Goal: Task Accomplishment & Management: Use online tool/utility

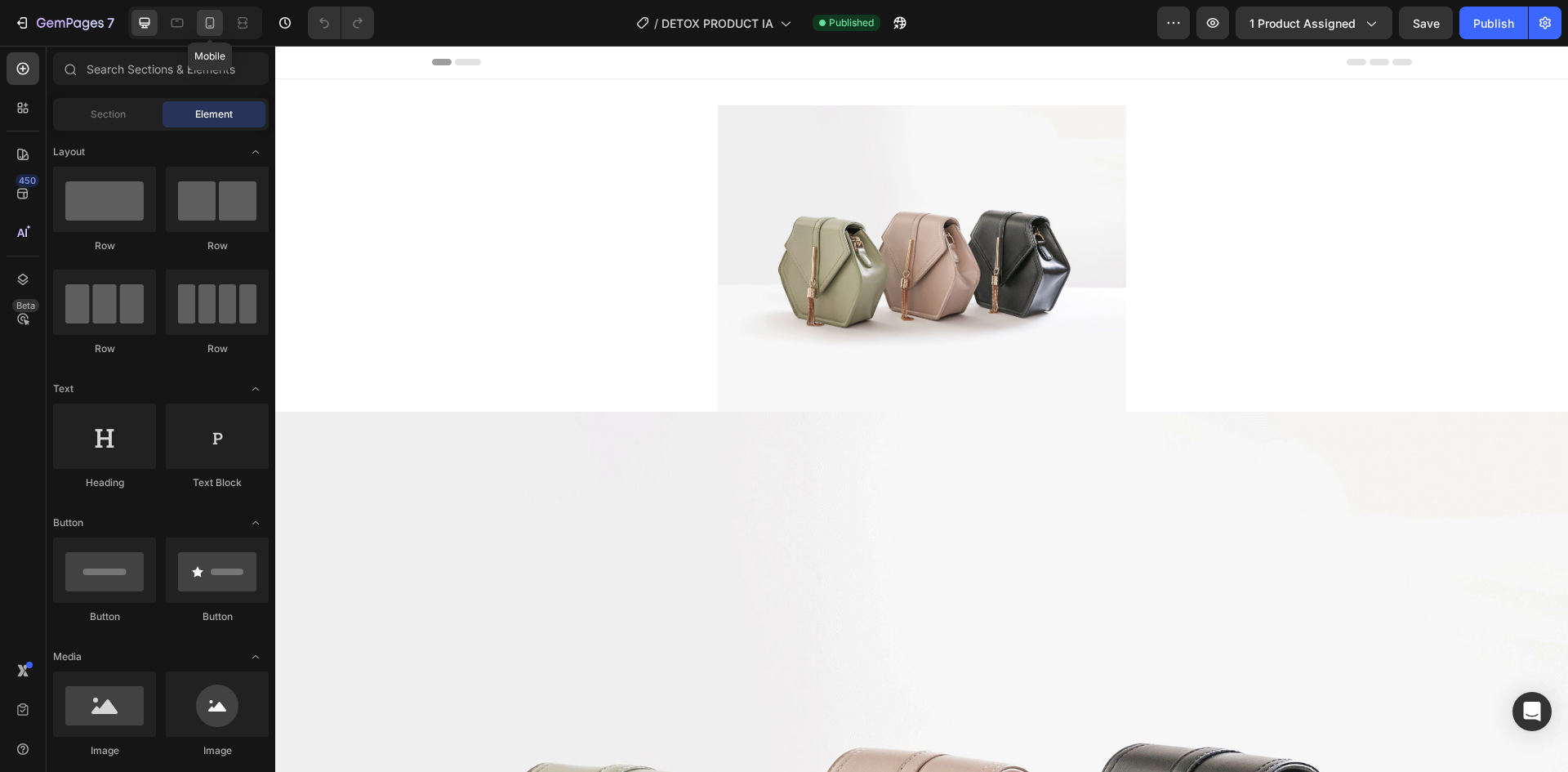
click at [210, 28] on icon at bounding box center [209, 23] width 9 height 12
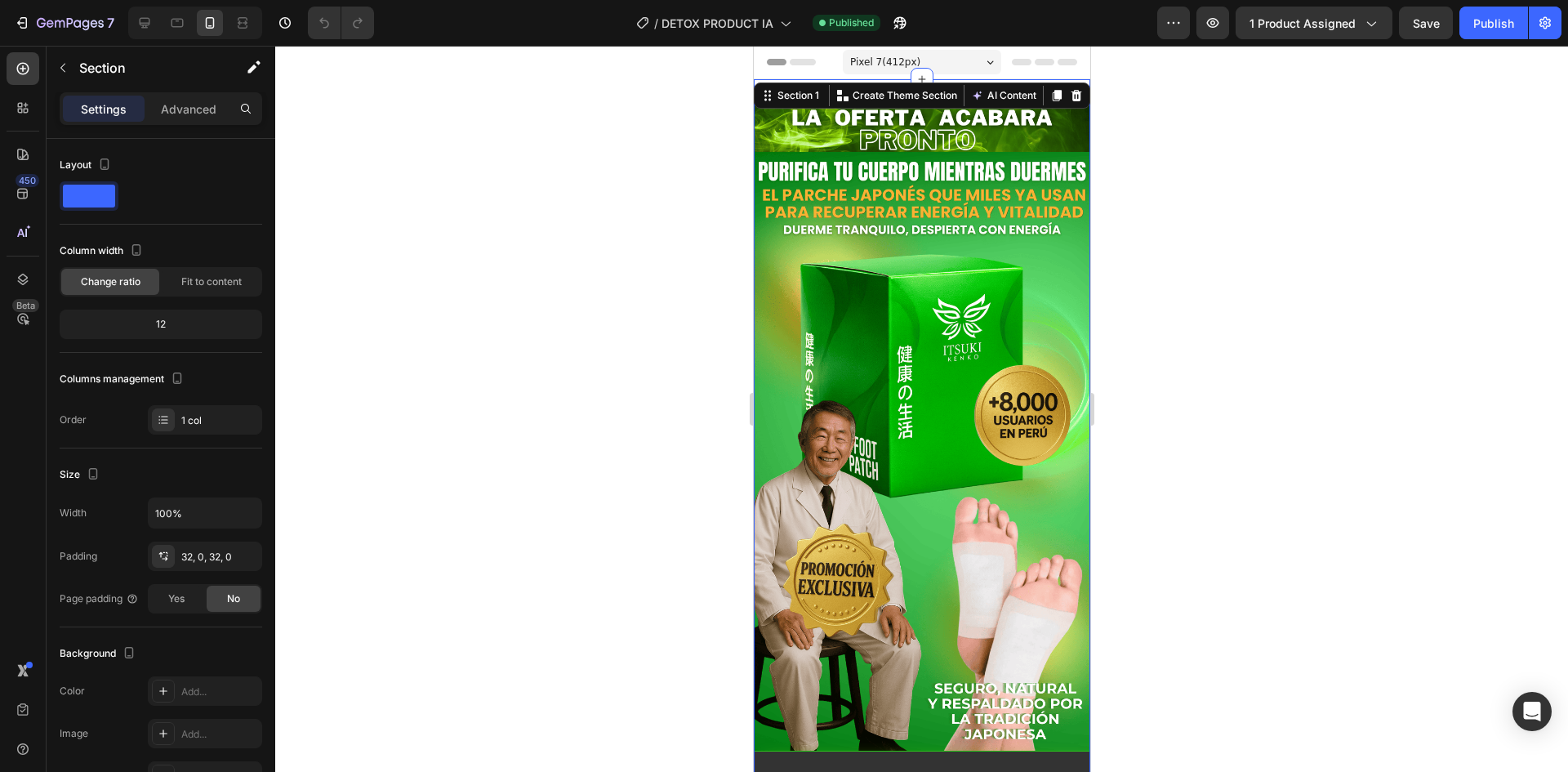
drag, startPoint x: 1314, startPoint y: 187, endPoint x: 1268, endPoint y: 165, distance: 51.0
click at [1315, 185] on div at bounding box center [922, 409] width 1293 height 726
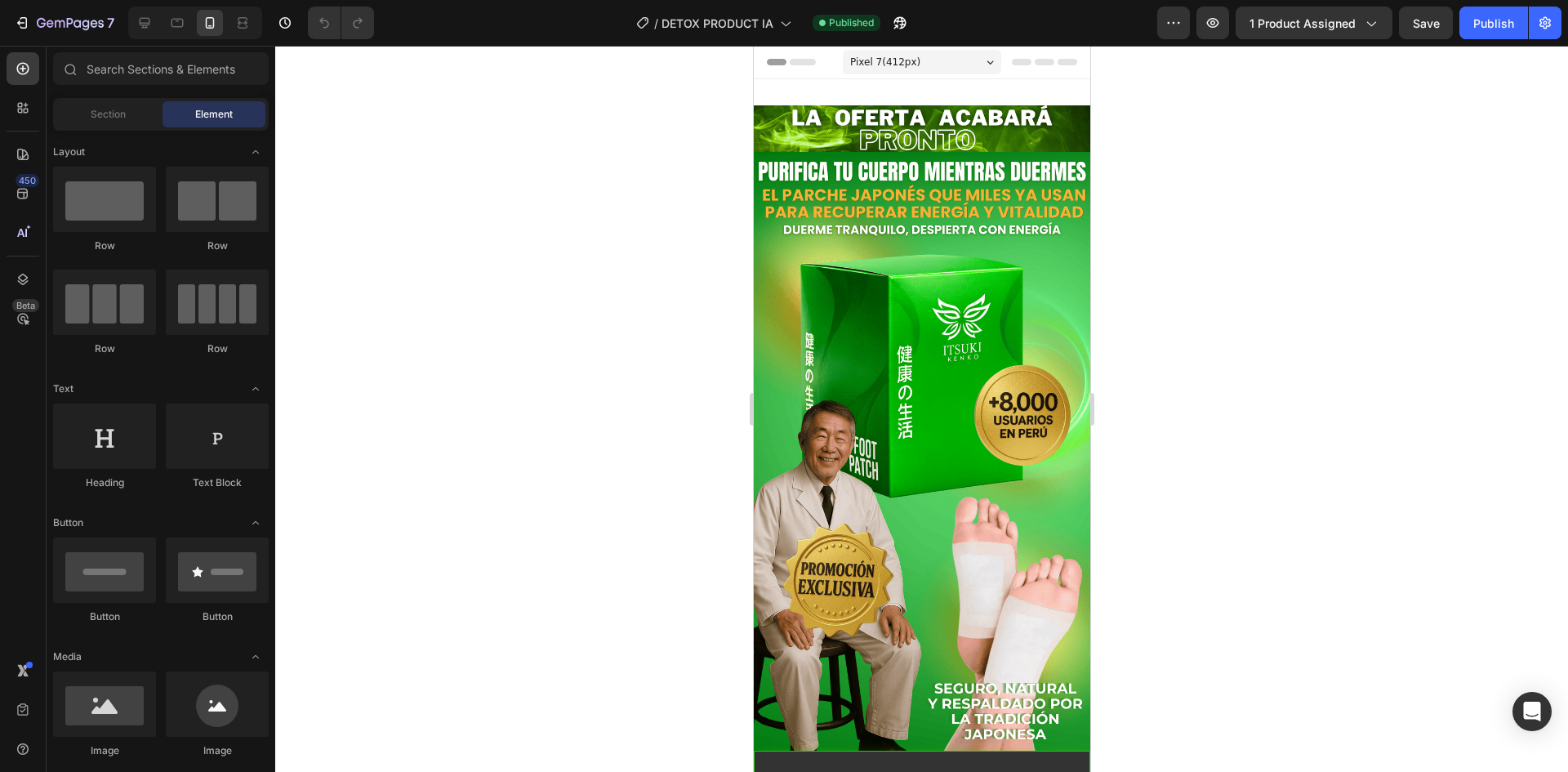
click at [952, 62] on div "Pixel 7 ( 412 px)" at bounding box center [921, 61] width 159 height 24
click at [818, 63] on div "Header" at bounding box center [793, 62] width 60 height 19
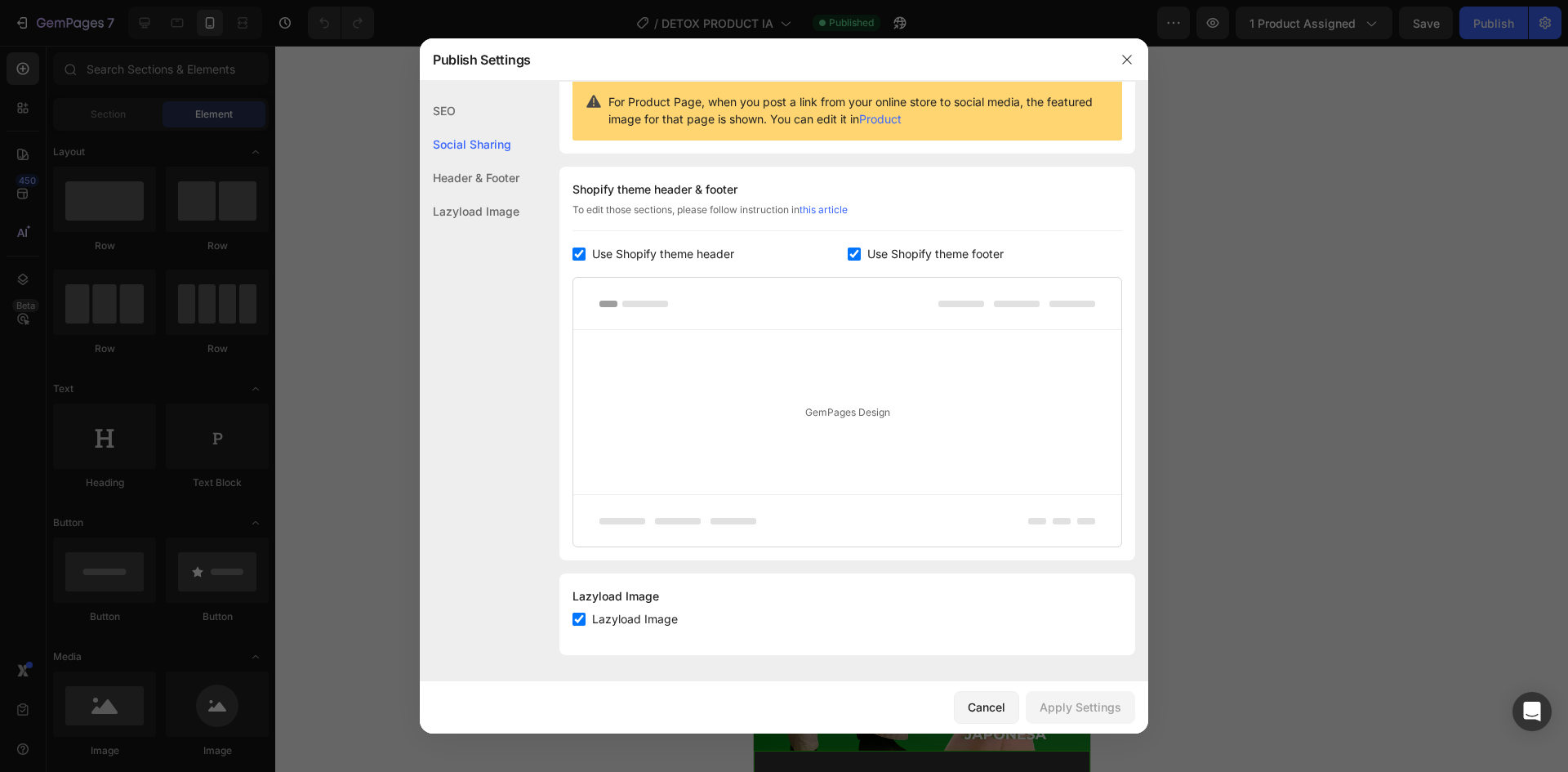
scroll to position [87, 0]
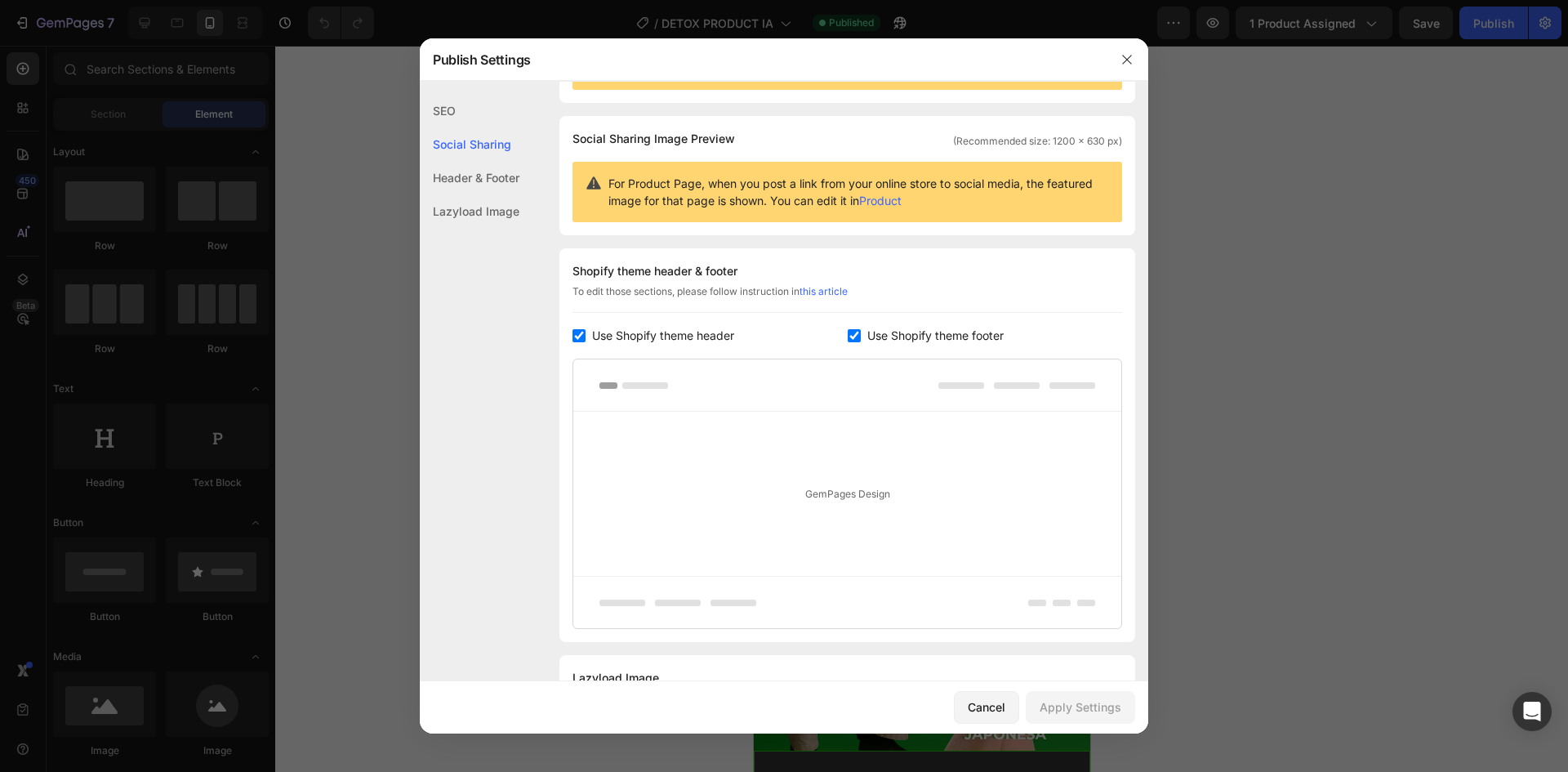
click at [617, 338] on span "Use Shopify theme header" at bounding box center [663, 336] width 142 height 19
checkbox input "false"
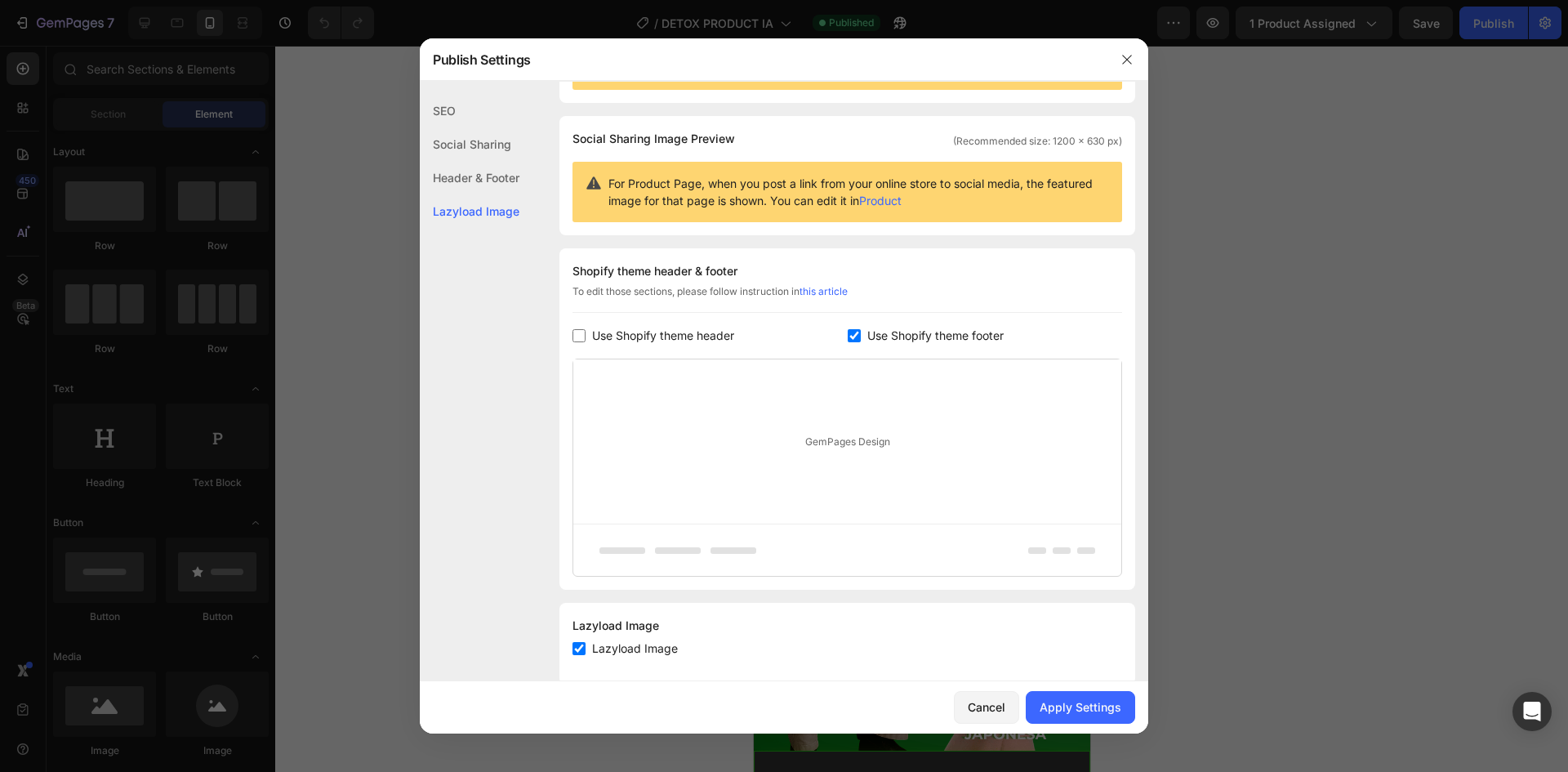
click at [845, 334] on div "Use Shopify theme header Use Shopify theme footer" at bounding box center [847, 336] width 549 height 19
click at [851, 331] on input "checkbox" at bounding box center [854, 335] width 13 height 13
checkbox input "false"
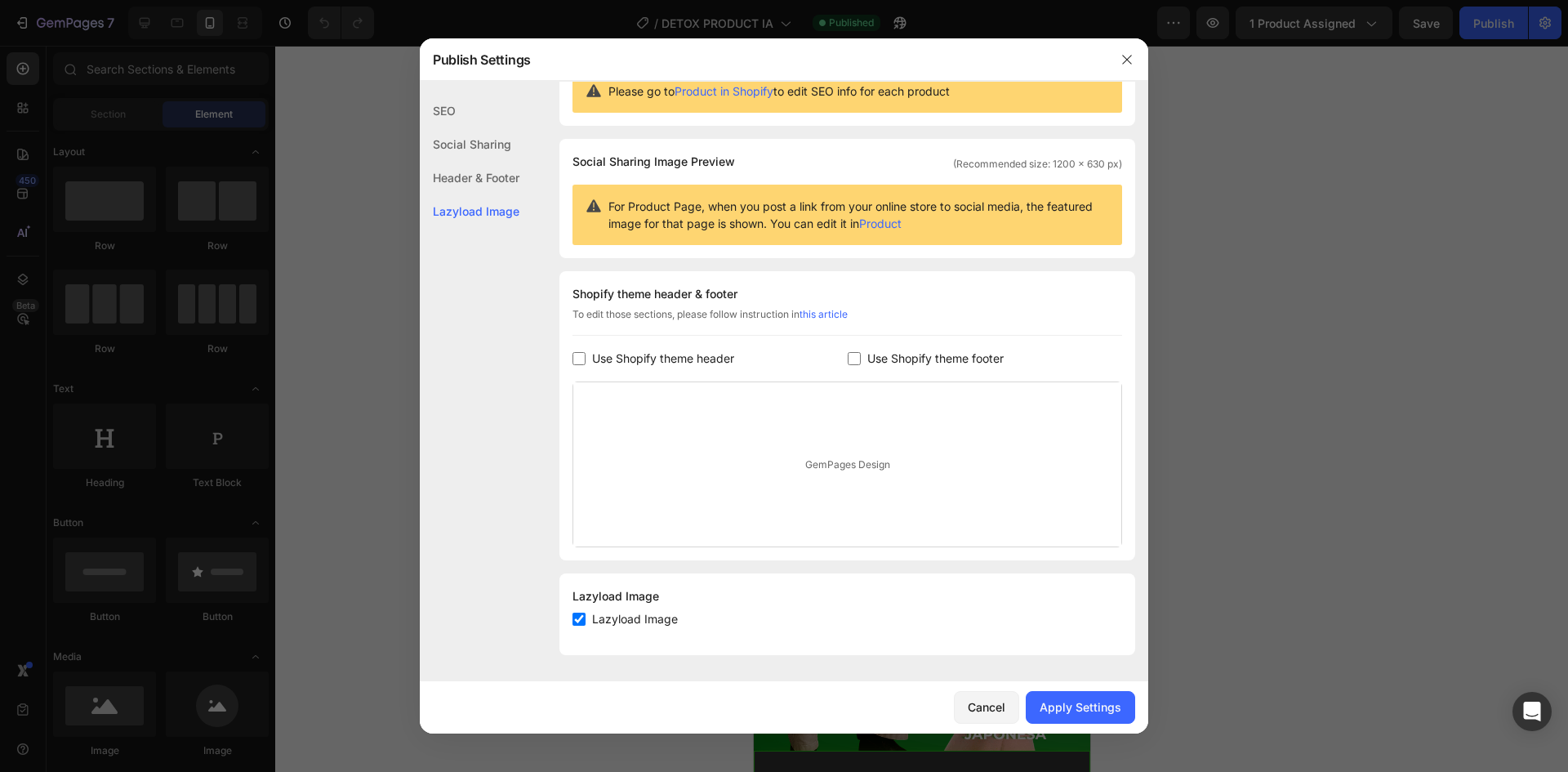
click at [573, 618] on input "checkbox" at bounding box center [579, 618] width 13 height 13
click at [585, 618] on label "Lazyload Image" at bounding box center [631, 619] width 93 height 19
checkbox input "true"
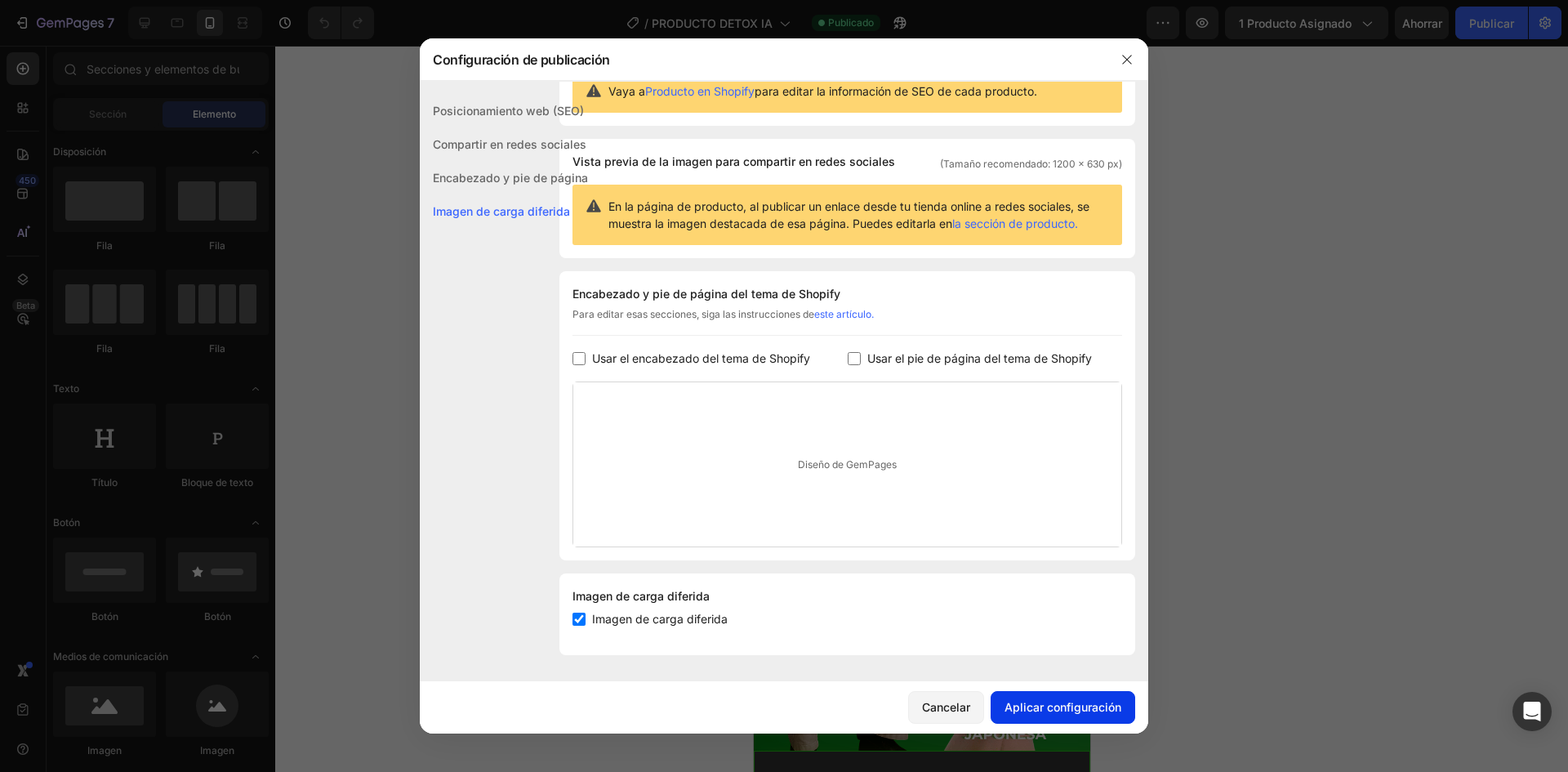
click at [1044, 711] on font "Aplicar configuración" at bounding box center [1064, 707] width 117 height 14
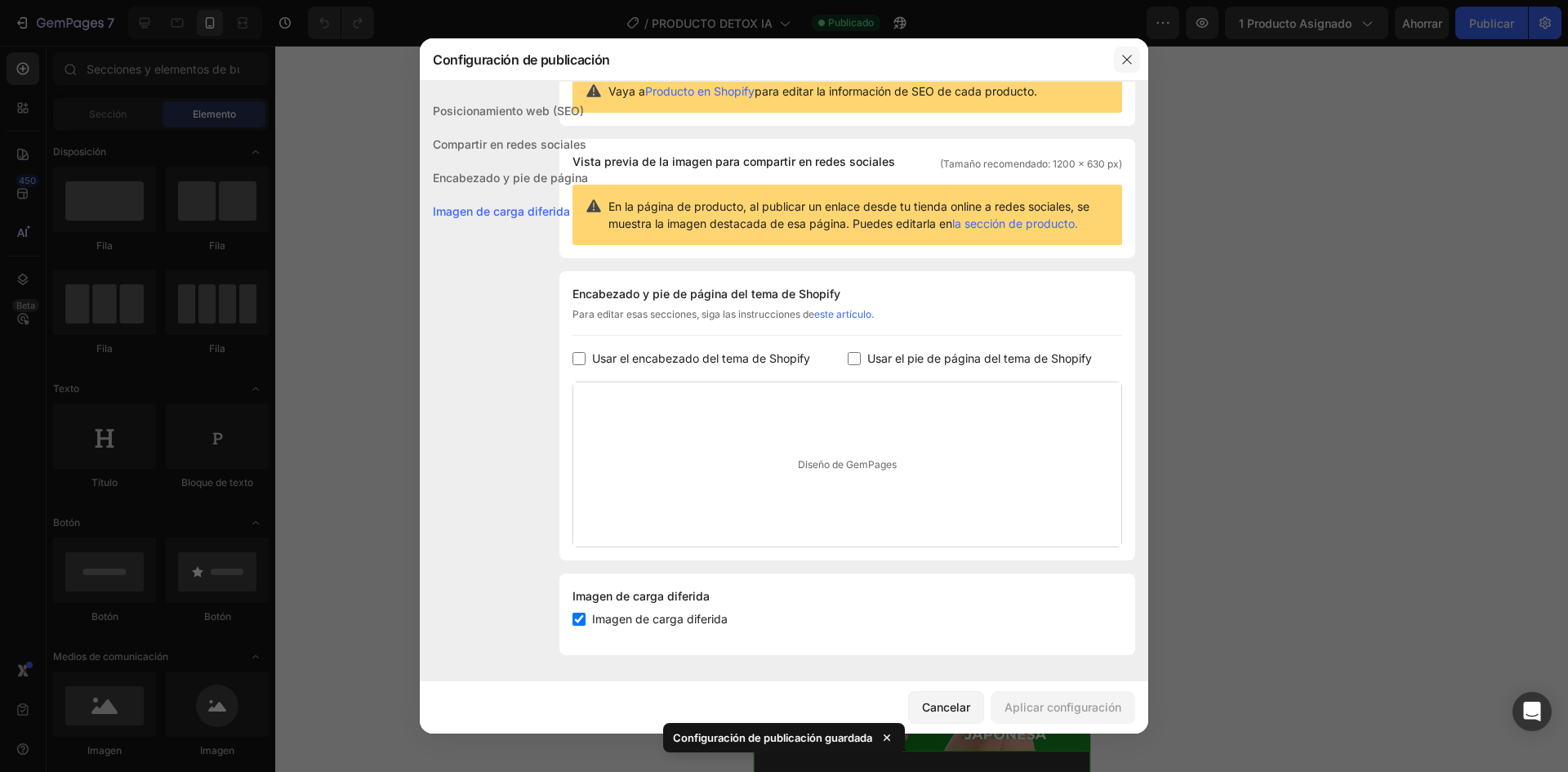
click at [1119, 58] on button "button" at bounding box center [1127, 59] width 26 height 26
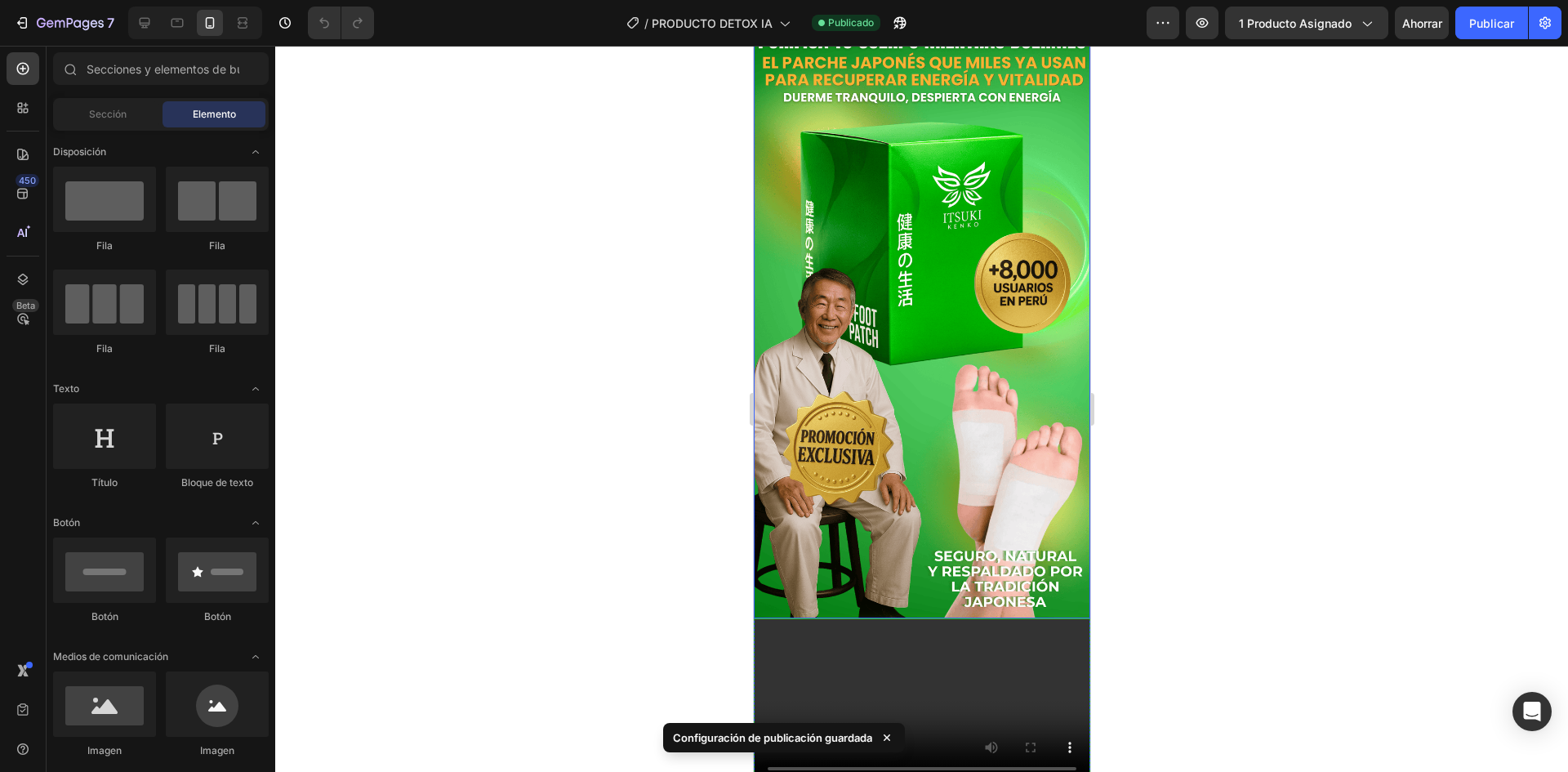
scroll to position [0, 0]
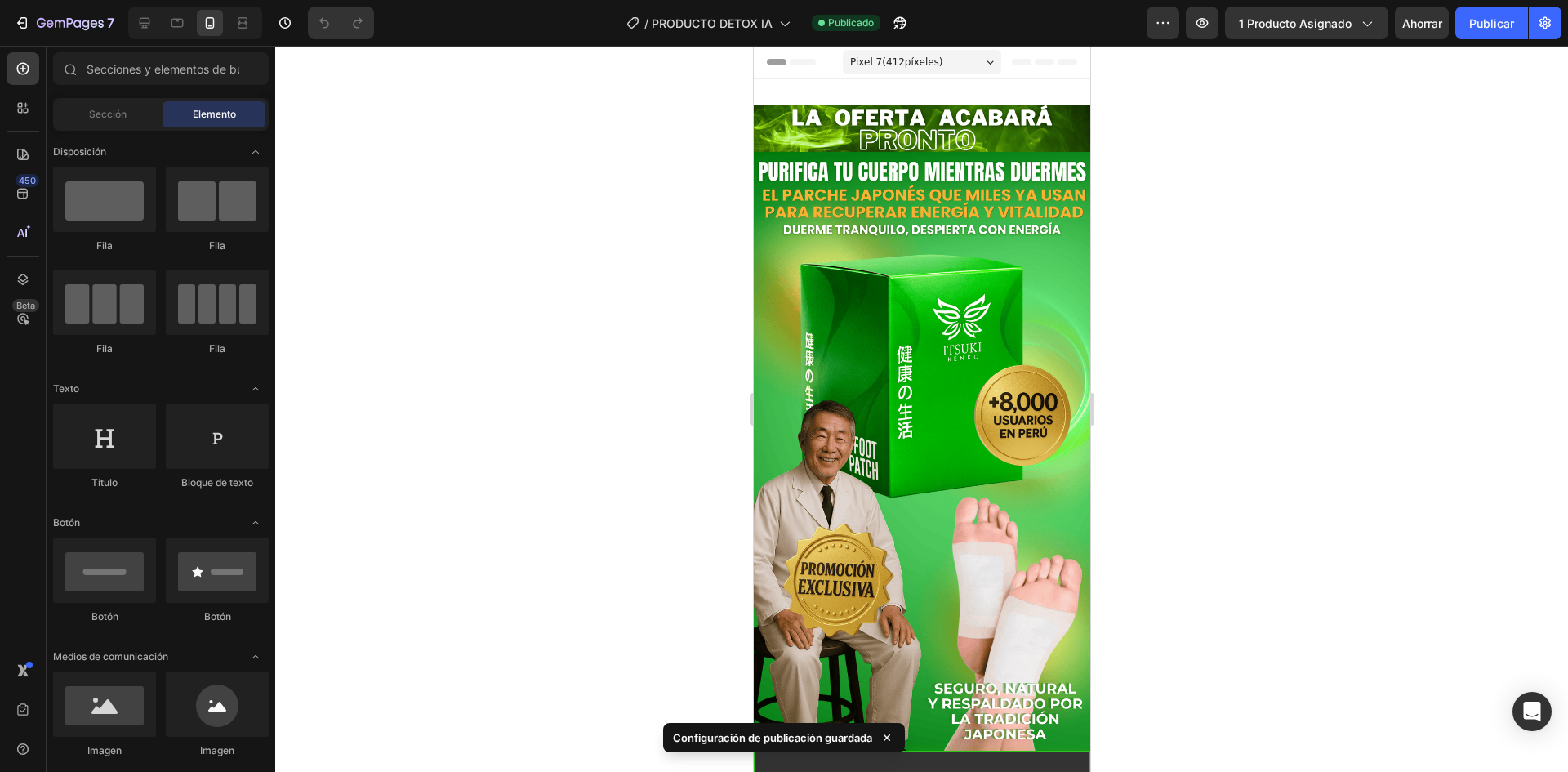
click at [645, 127] on div at bounding box center [922, 409] width 1293 height 726
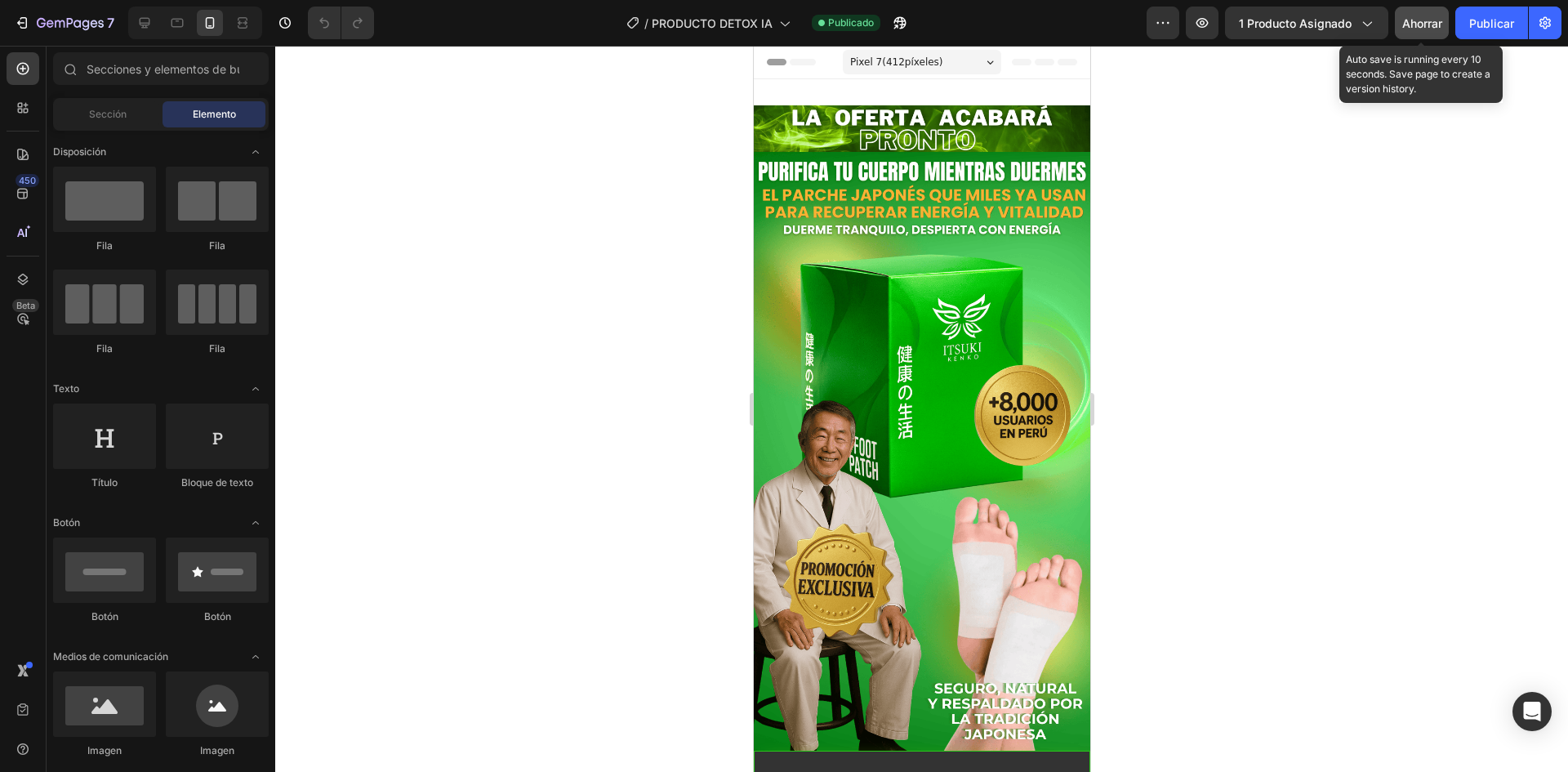
click at [1435, 29] on font "Ahorrar" at bounding box center [1422, 23] width 40 height 14
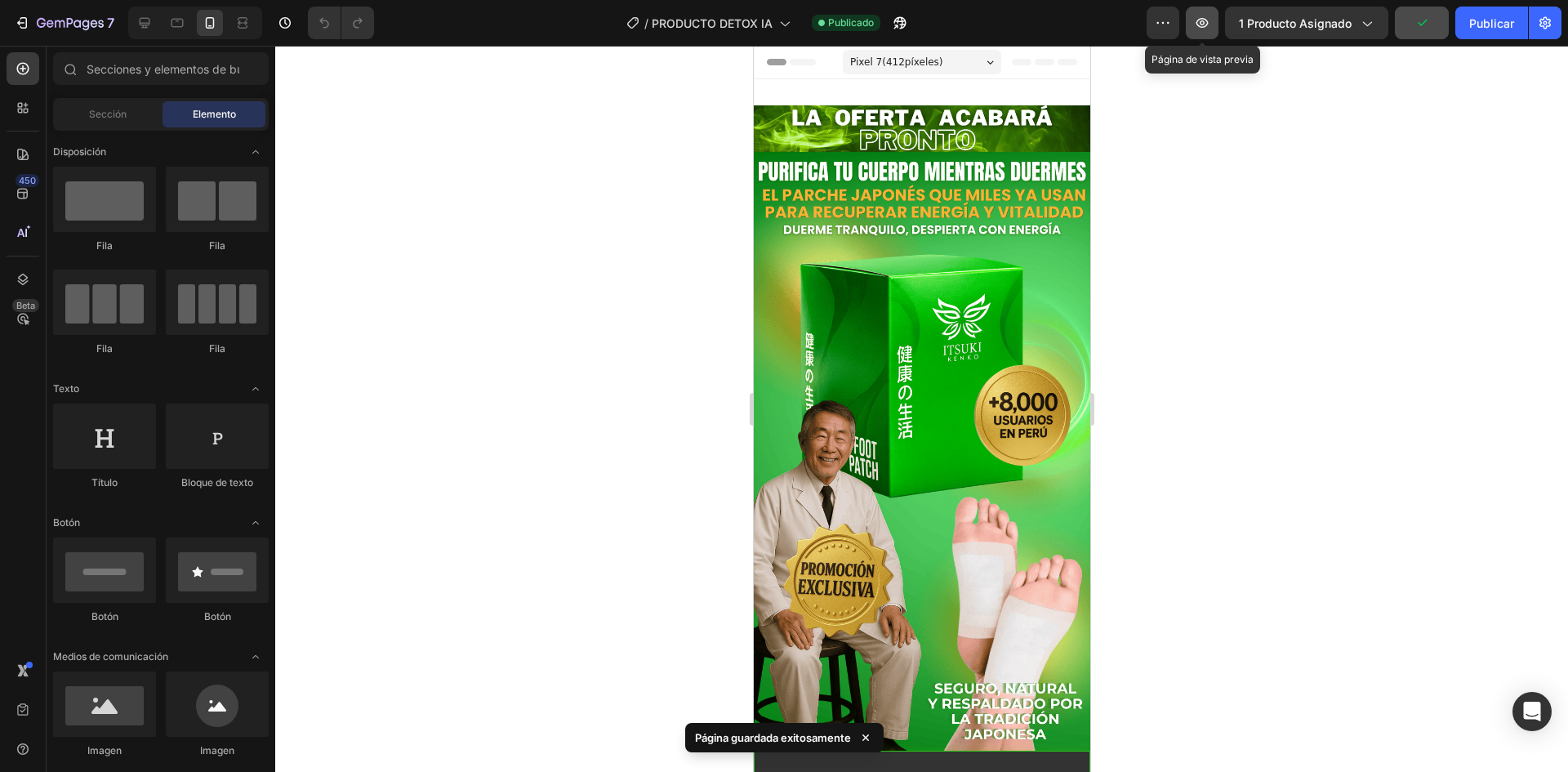
click at [1202, 22] on icon "button" at bounding box center [1203, 22] width 13 height 10
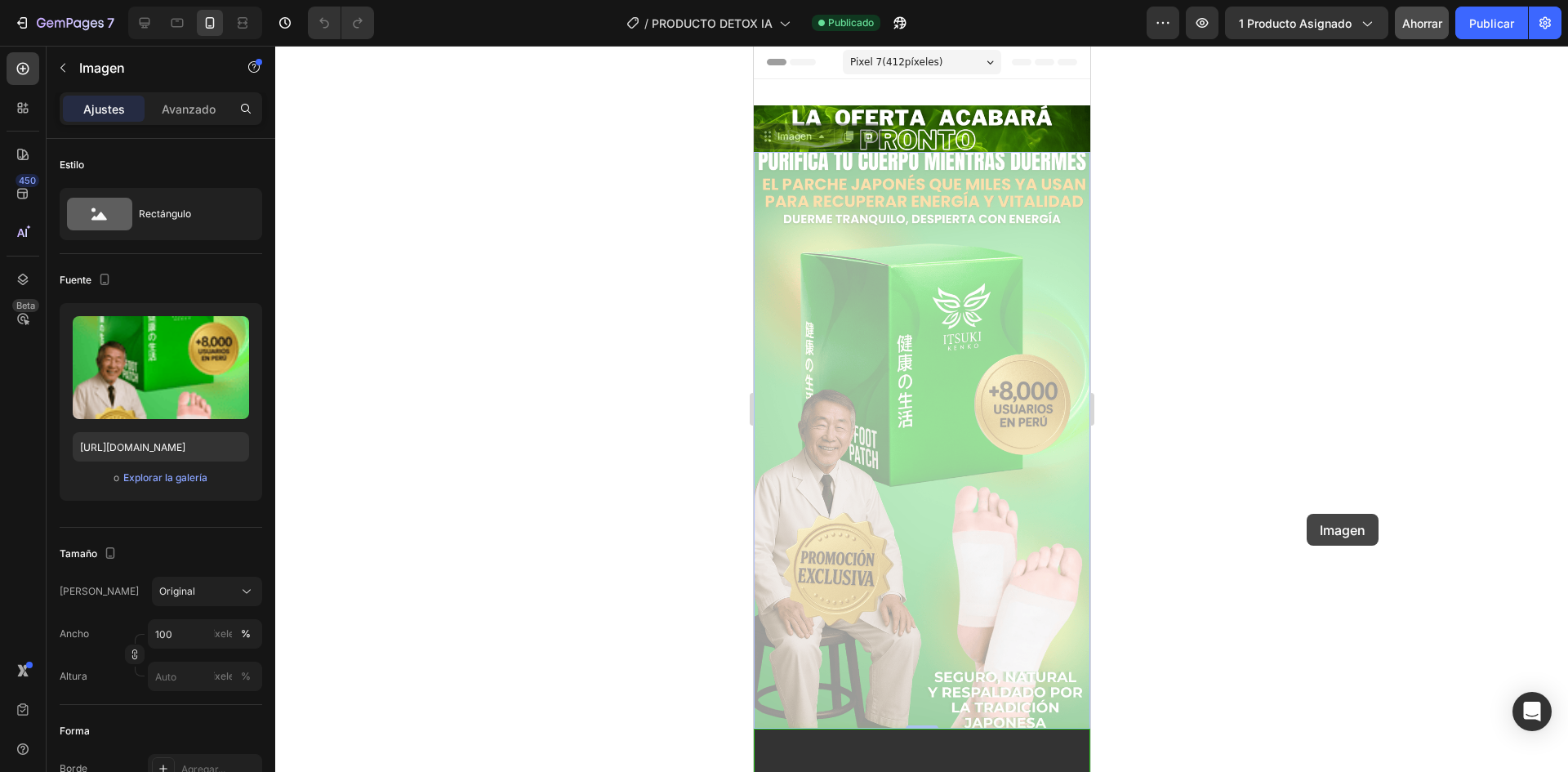
click at [1307, 513] on div at bounding box center [922, 409] width 1293 height 726
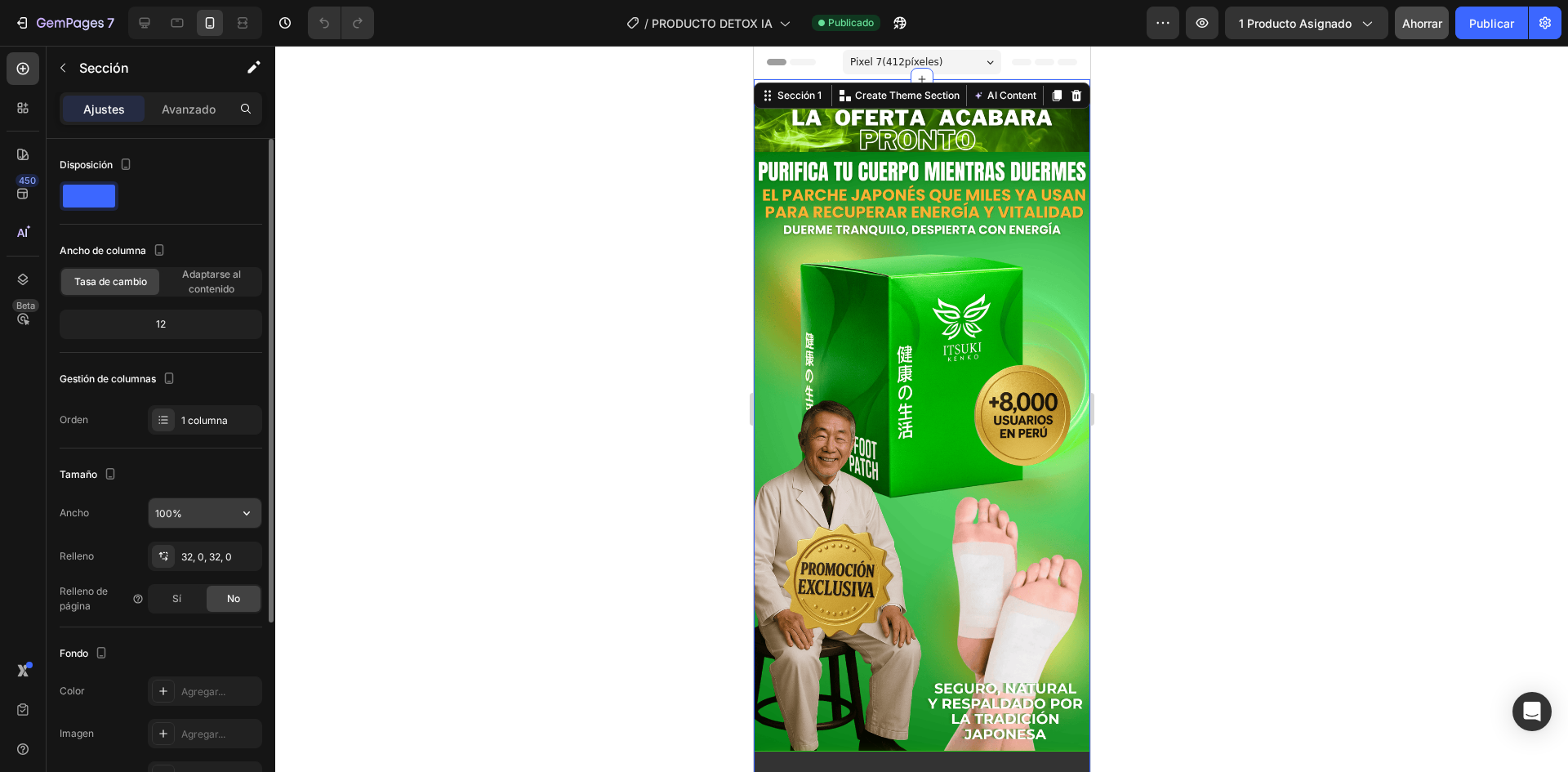
click at [188, 516] on input "100%" at bounding box center [205, 513] width 113 height 29
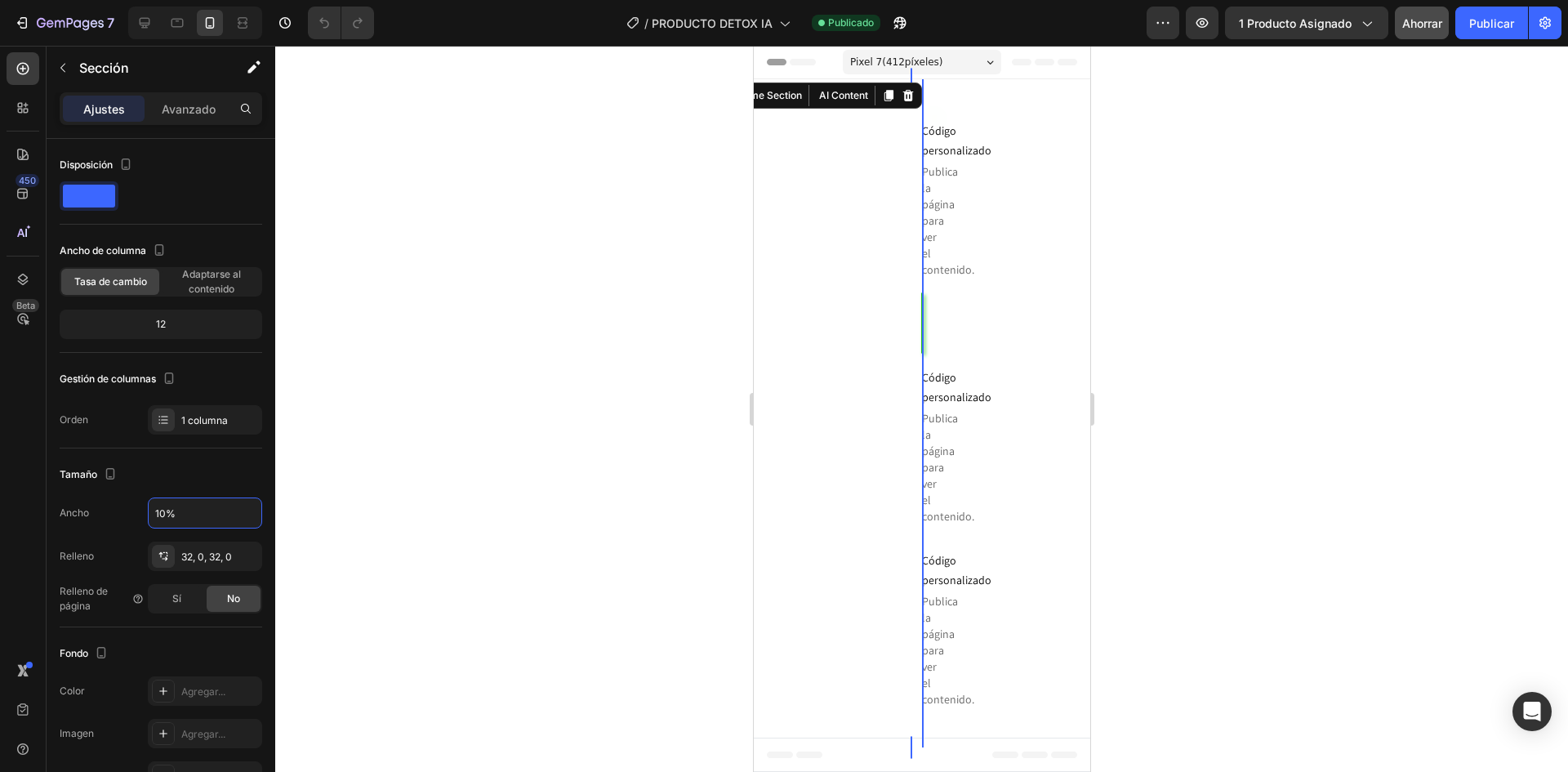
type input "100%"
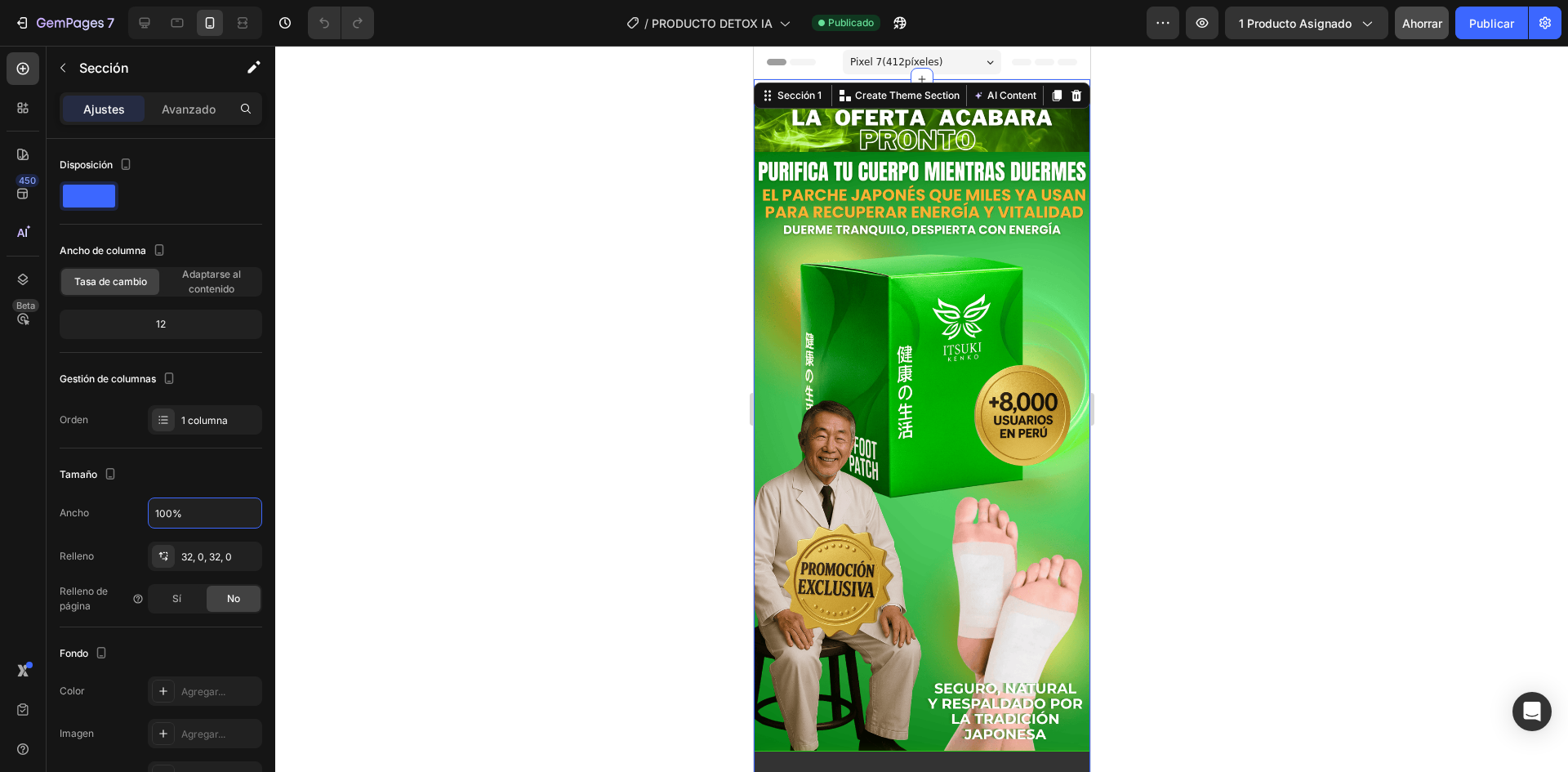
click at [324, 423] on div at bounding box center [922, 409] width 1293 height 726
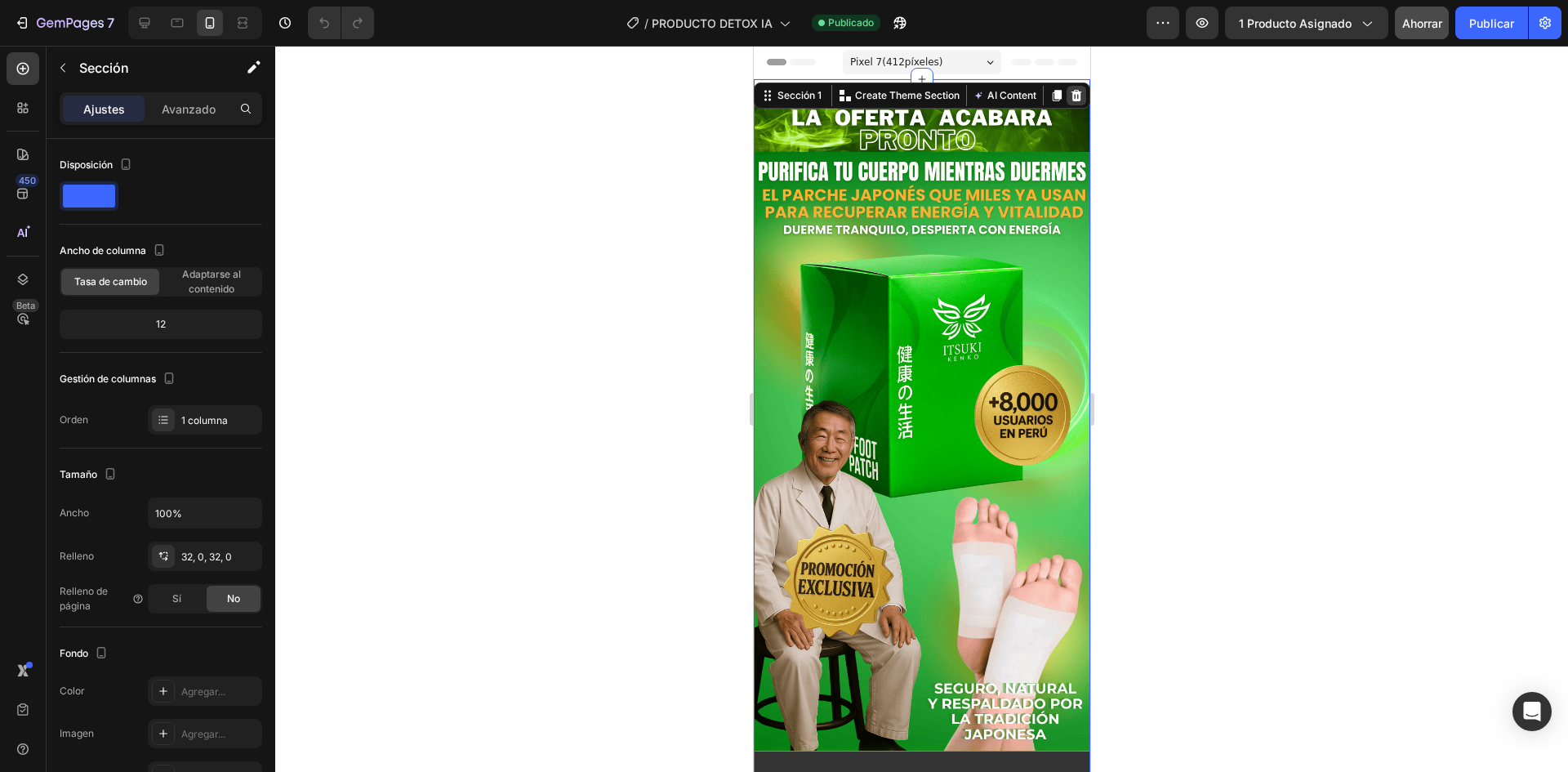
click at [1069, 91] on icon at bounding box center [1075, 94] width 13 height 13
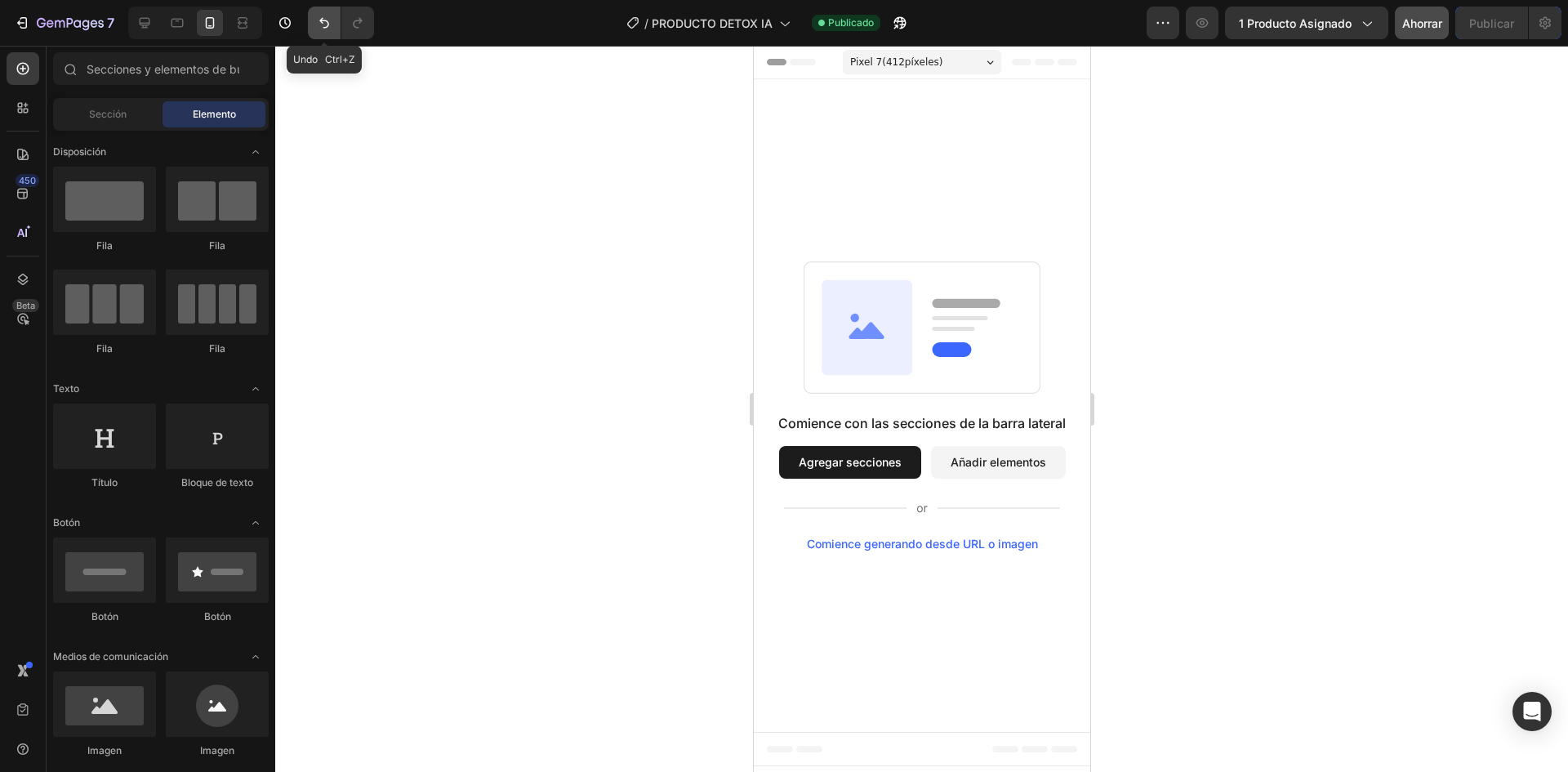
click at [320, 24] on icon "Deshacer/Rehacer" at bounding box center [324, 22] width 17 height 17
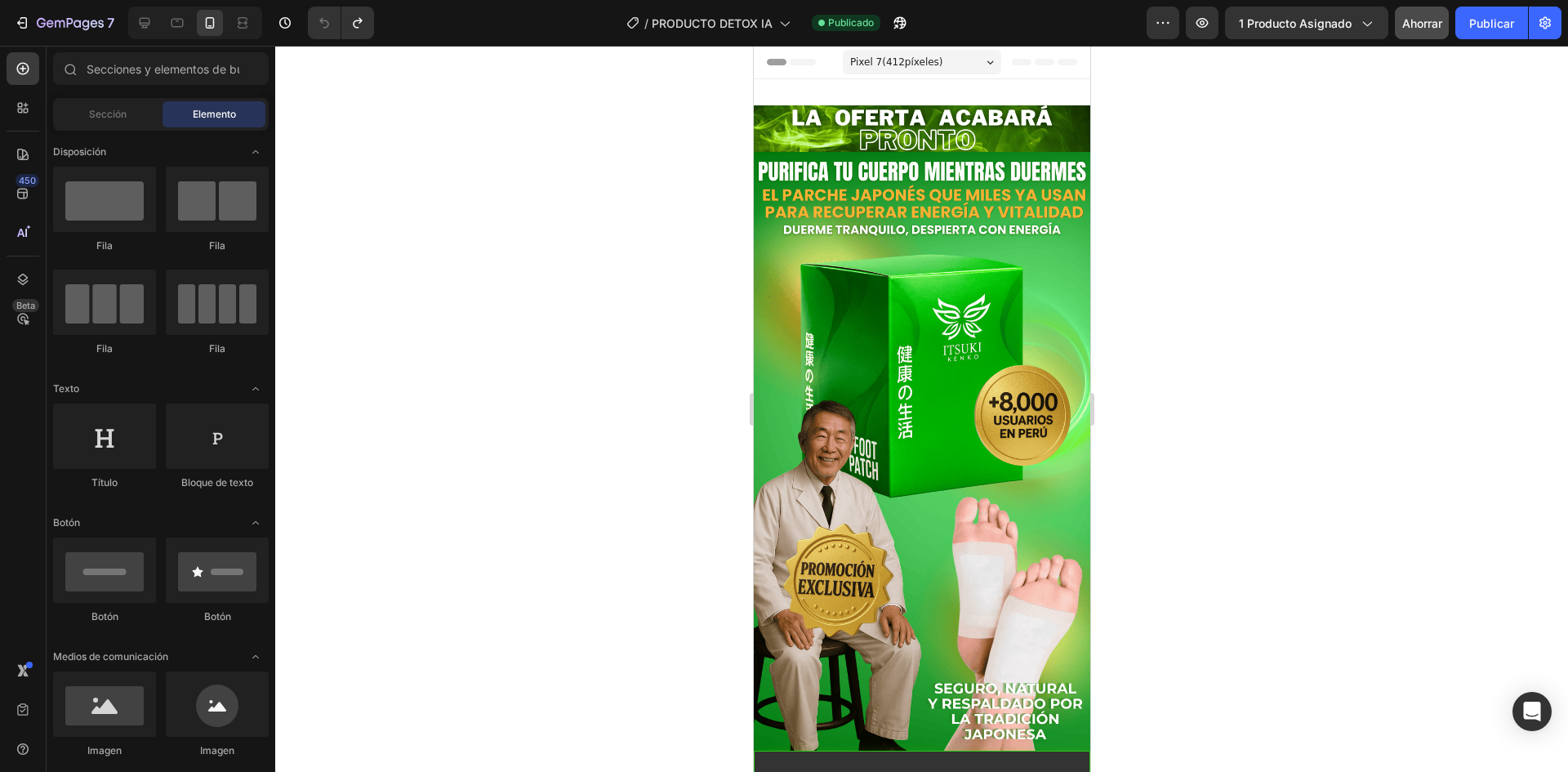
click at [603, 324] on div at bounding box center [922, 409] width 1293 height 726
click at [1057, 61] on icon at bounding box center [1066, 61] width 19 height 7
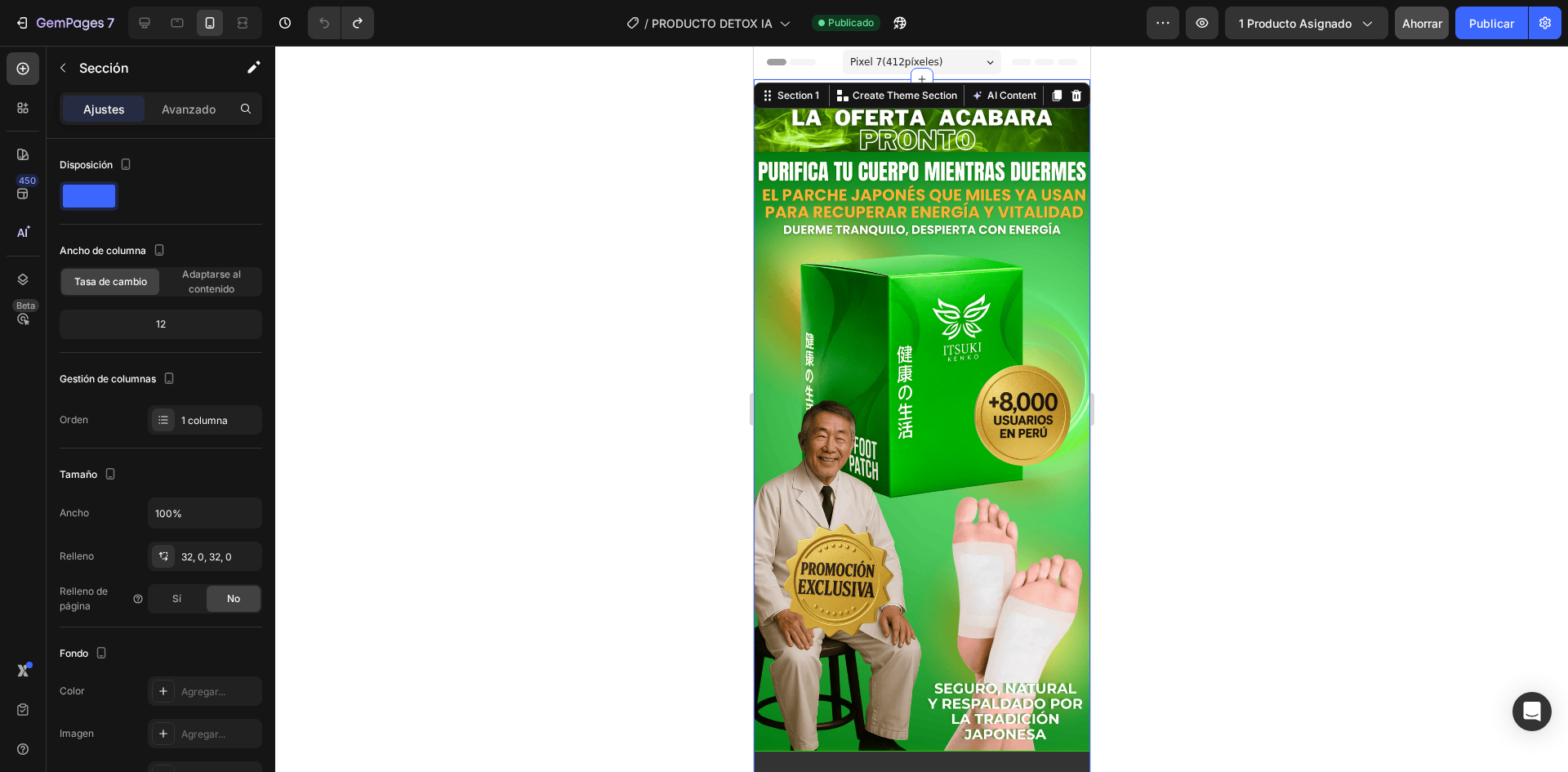
click at [1131, 119] on div at bounding box center [922, 409] width 1293 height 726
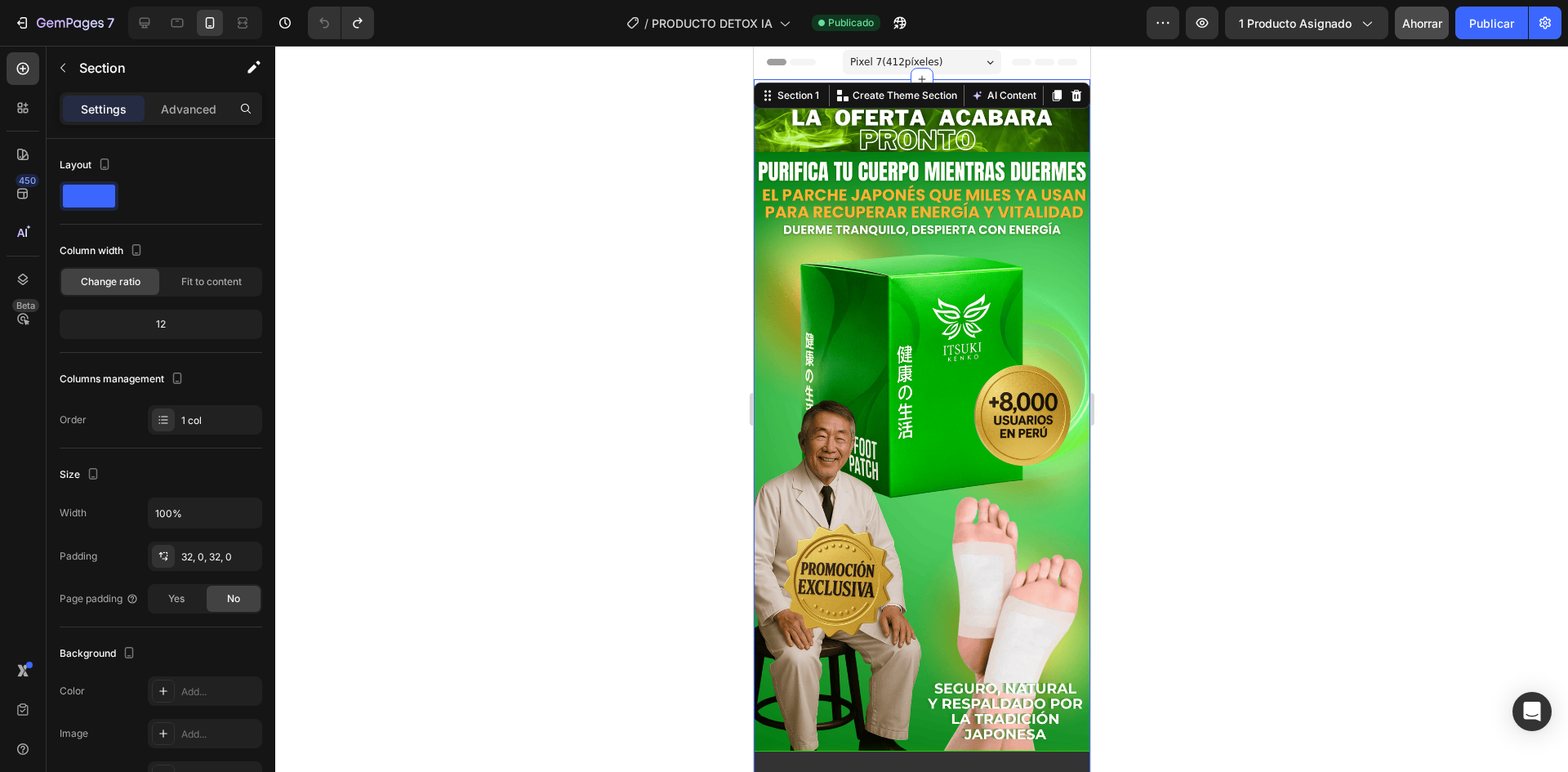
click at [1004, 91] on button "AI Content" at bounding box center [1003, 95] width 72 height 19
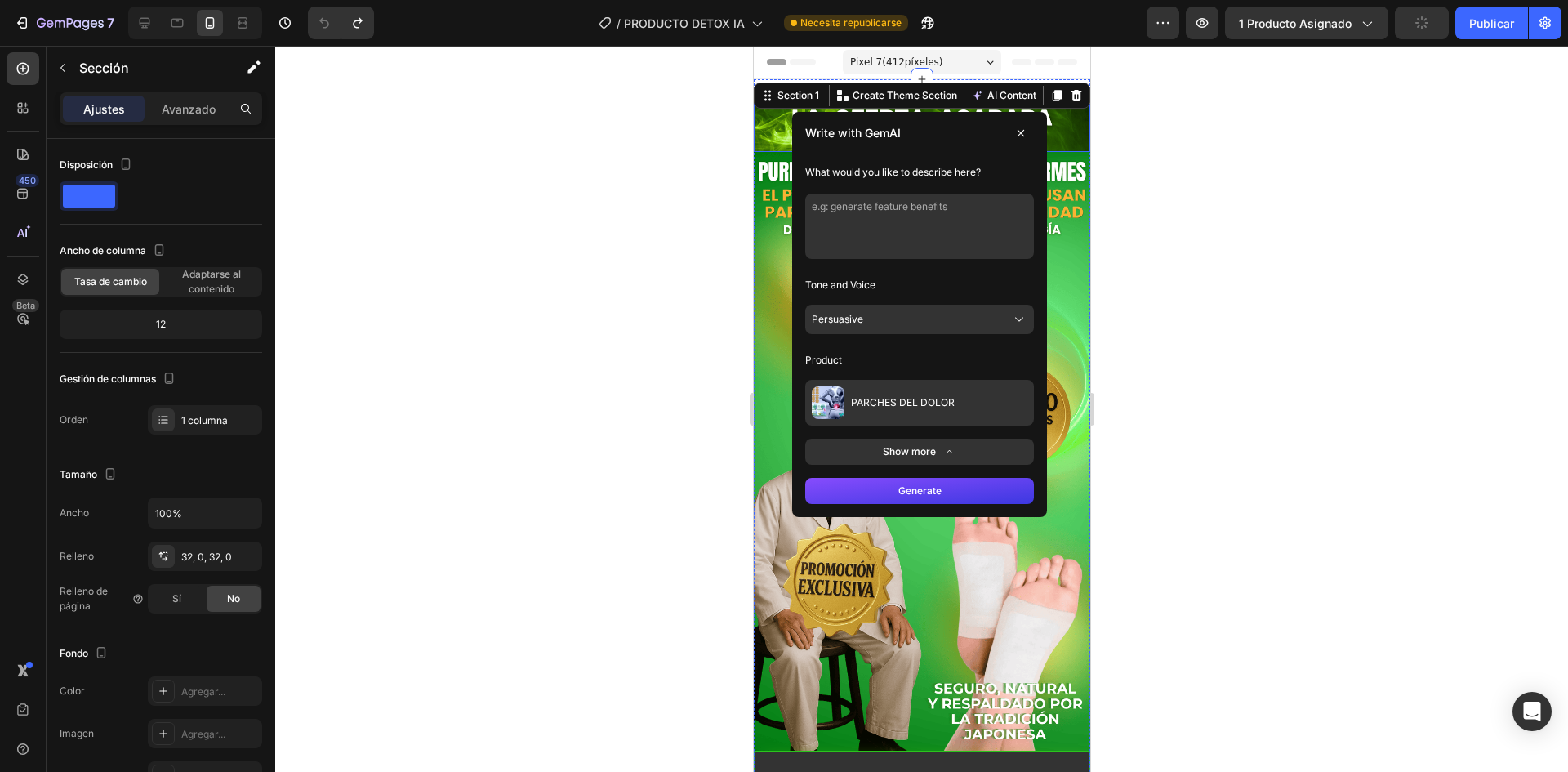
click at [1187, 162] on div at bounding box center [922, 409] width 1293 height 726
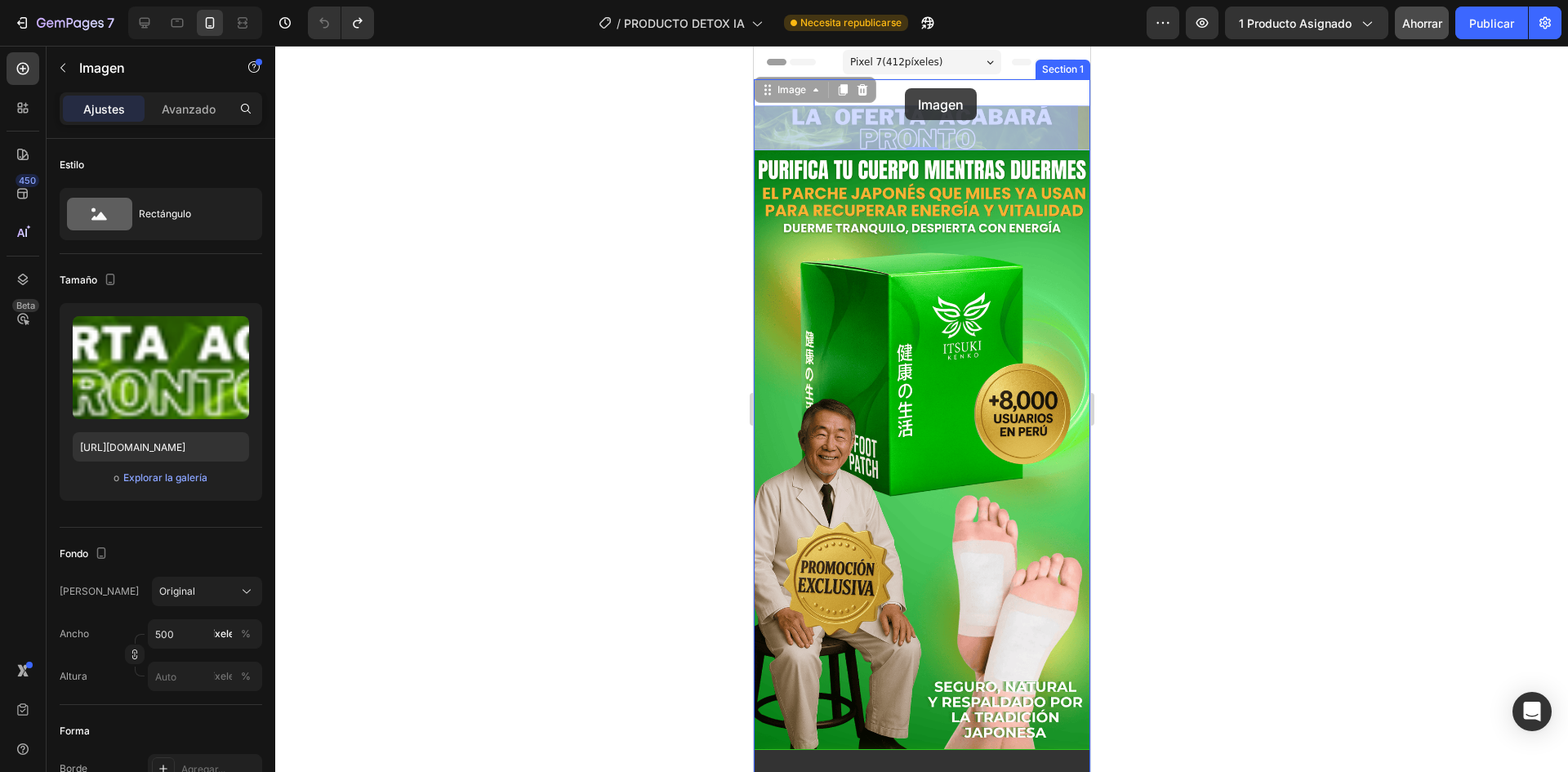
drag, startPoint x: 906, startPoint y: 148, endPoint x: 904, endPoint y: 89, distance: 59.0
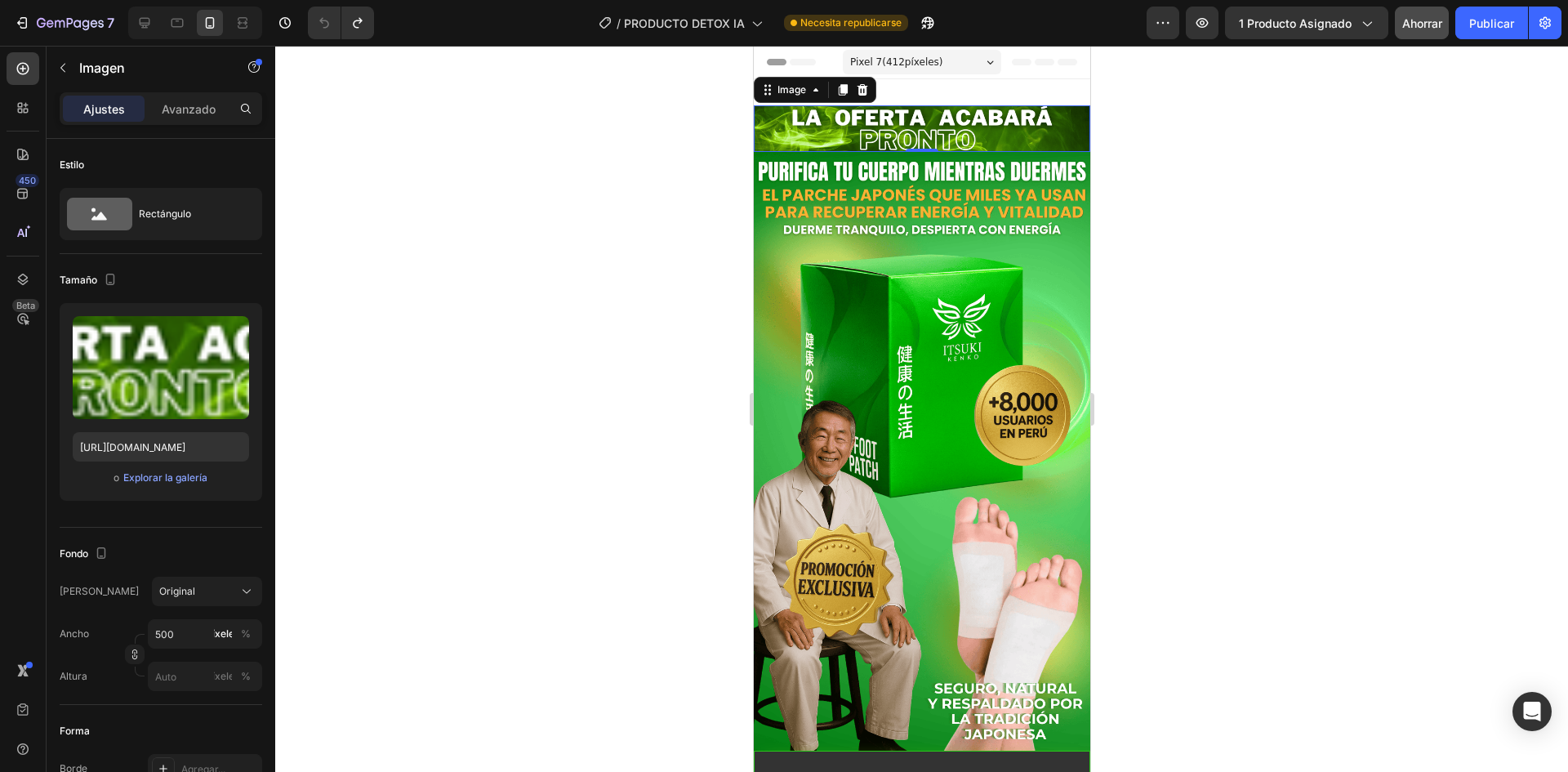
click at [905, 144] on img at bounding box center [921, 129] width 337 height 47
click at [1346, 208] on div at bounding box center [922, 409] width 1293 height 726
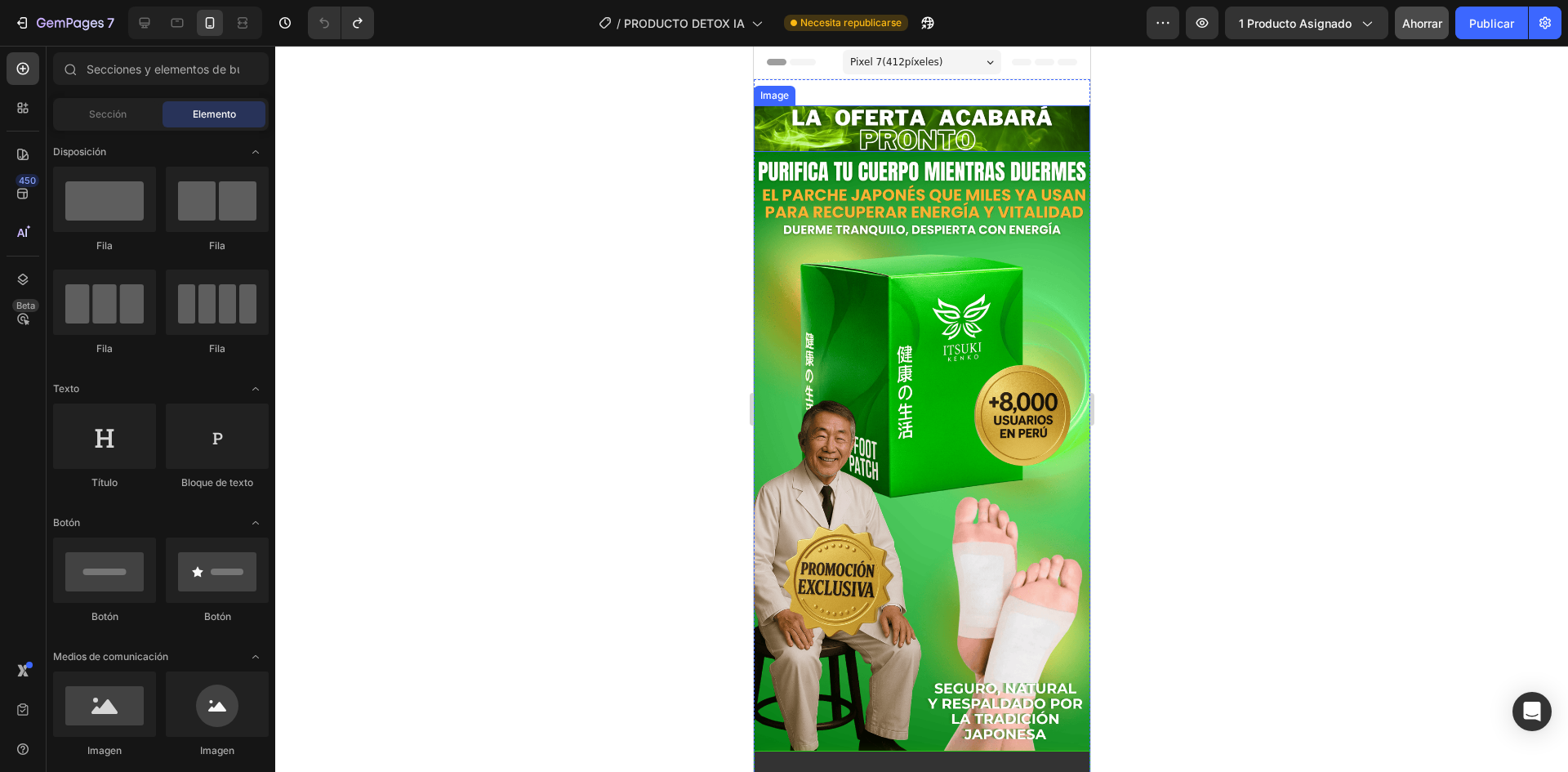
click at [952, 143] on img at bounding box center [921, 129] width 337 height 47
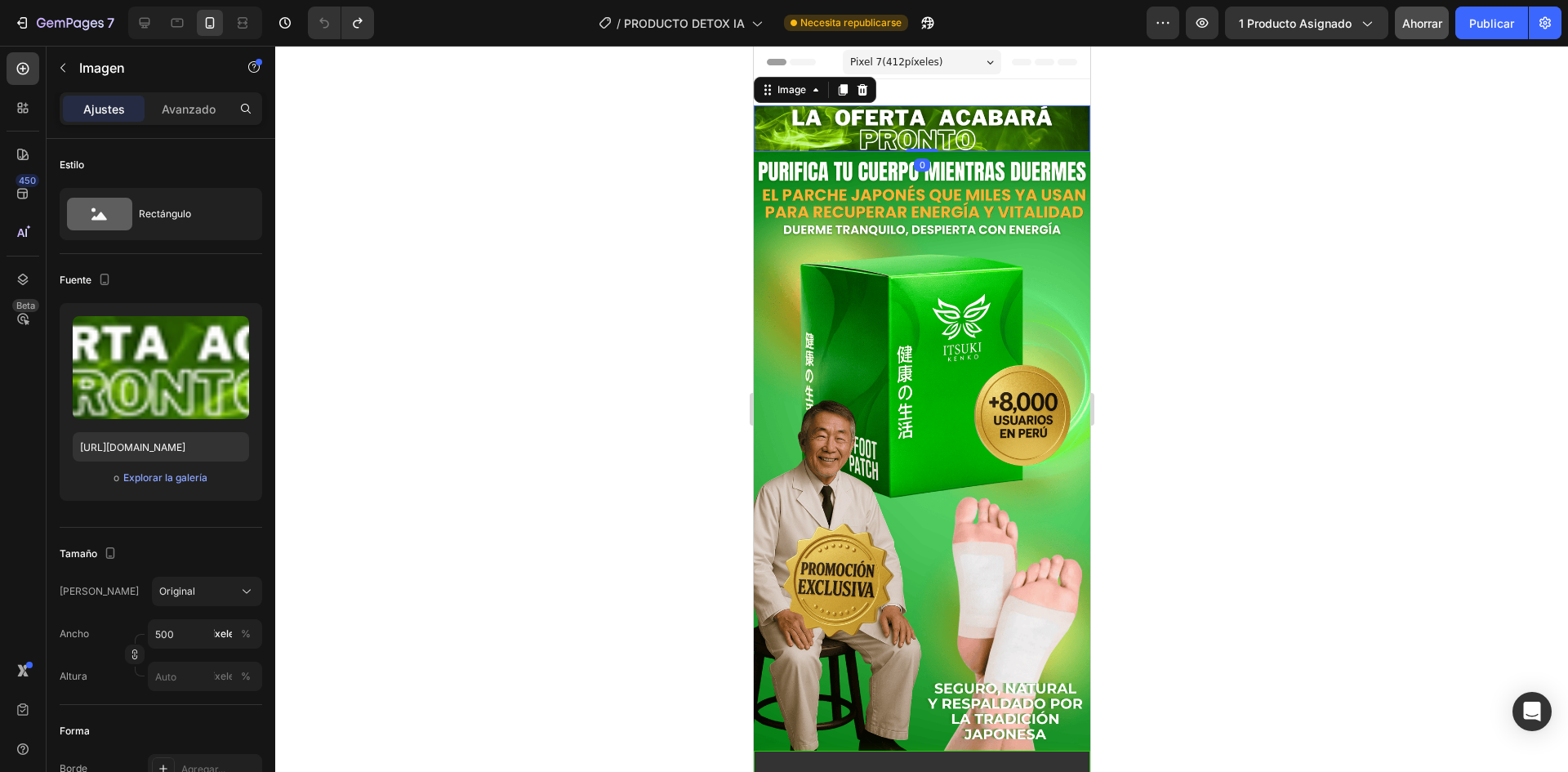
drag, startPoint x: 928, startPoint y: 148, endPoint x: 1850, endPoint y: 178, distance: 922.5
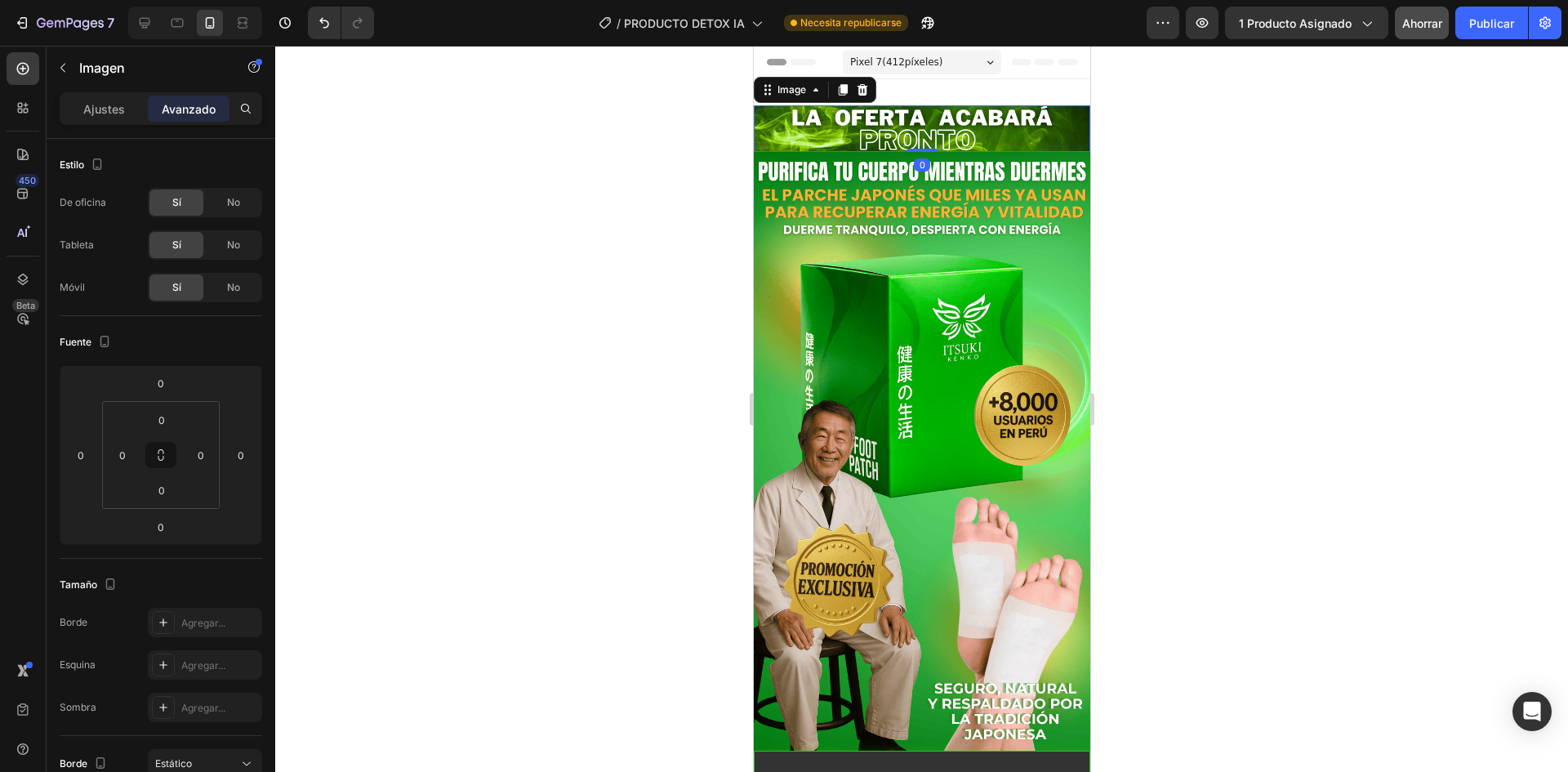
click at [1149, 175] on div at bounding box center [922, 409] width 1293 height 726
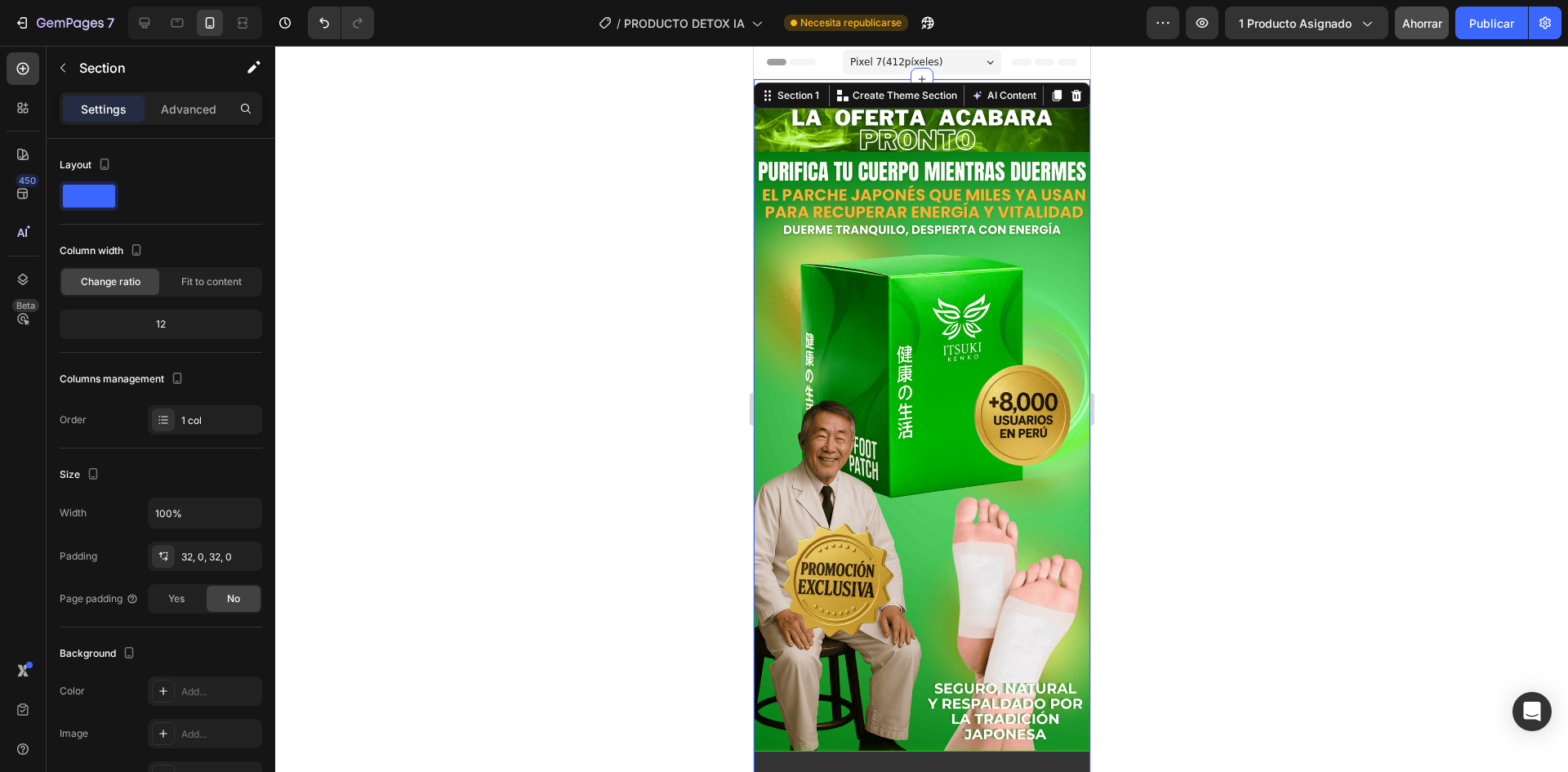
click at [799, 90] on div "Section 1" at bounding box center [797, 95] width 48 height 15
click at [622, 221] on div at bounding box center [922, 409] width 1293 height 726
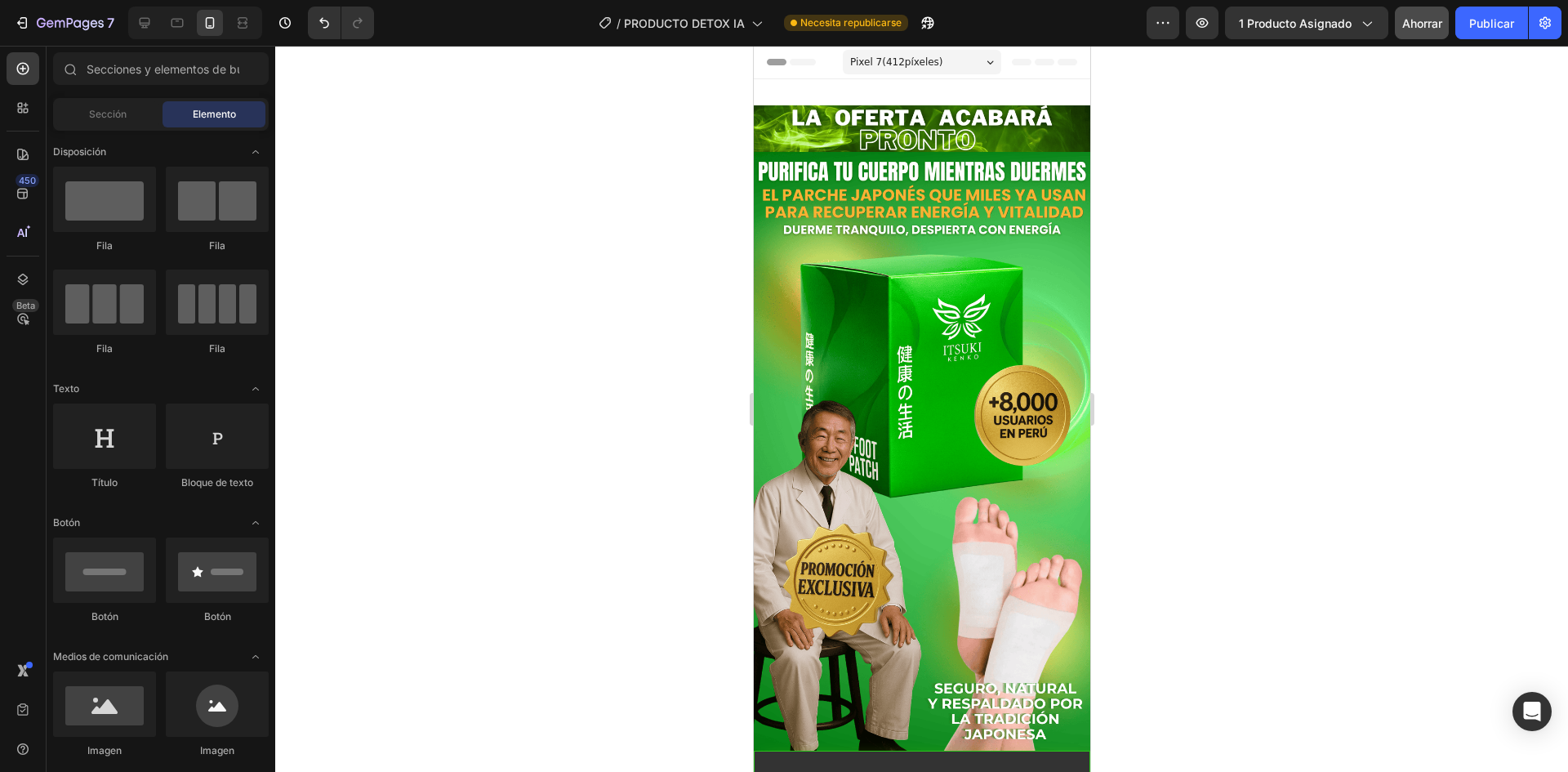
click at [969, 59] on div "Pixel 7 ( 412 píxeles)" at bounding box center [921, 61] width 159 height 24
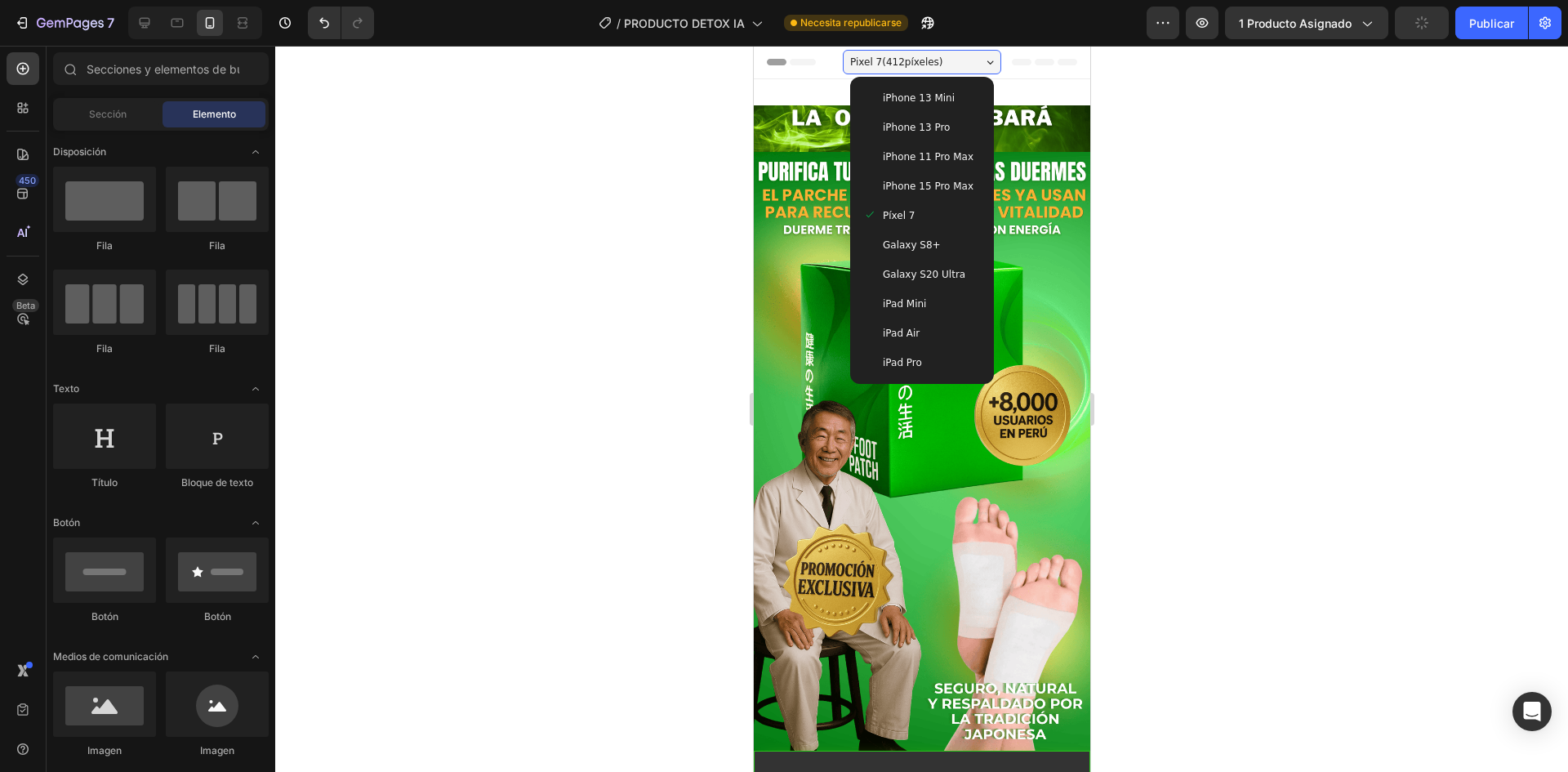
click at [969, 59] on div "Pixel 7 ( 412 píxeles)" at bounding box center [921, 61] width 159 height 24
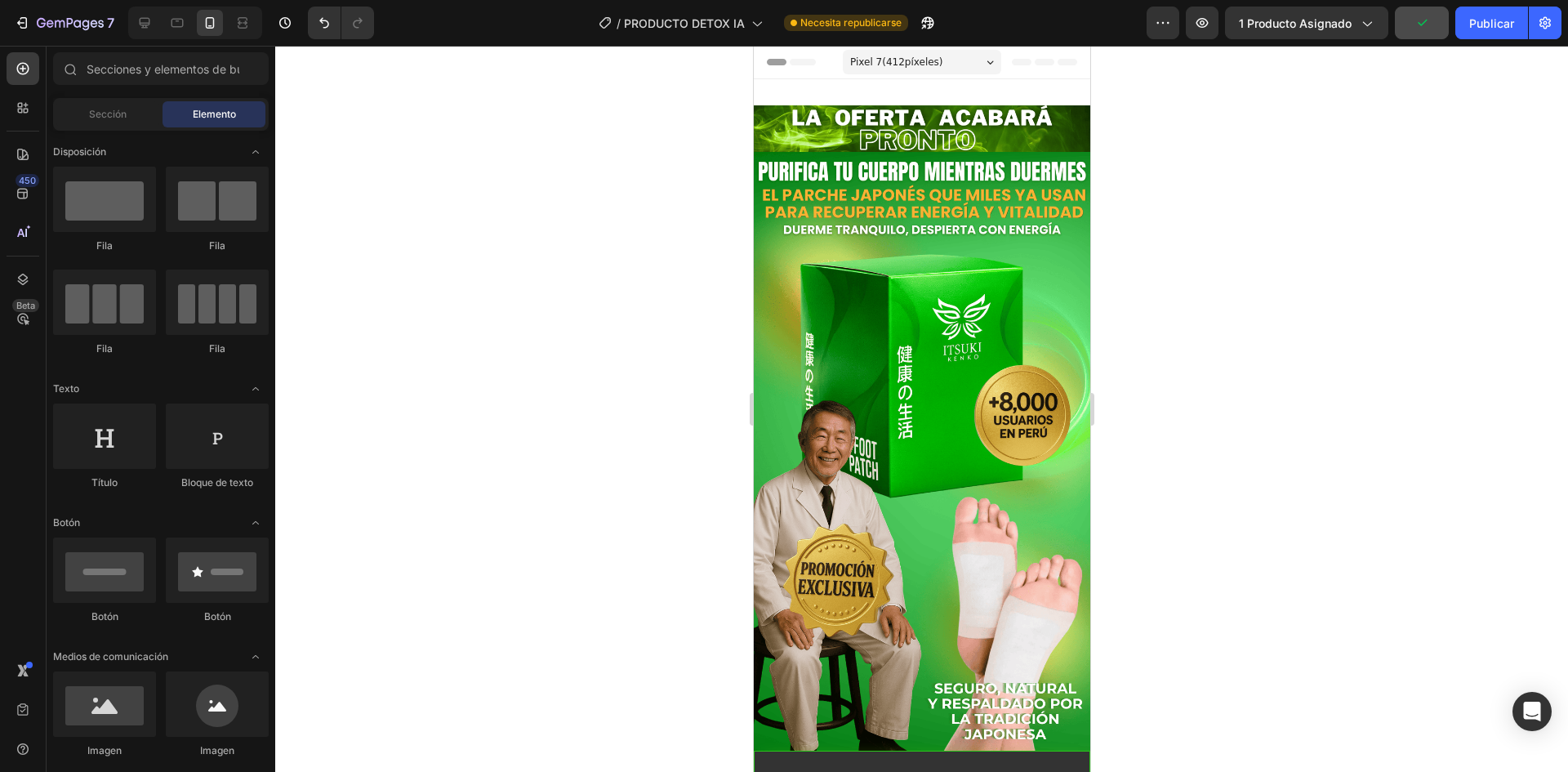
click at [792, 62] on font "Encabezamiento" at bounding box center [825, 62] width 82 height 12
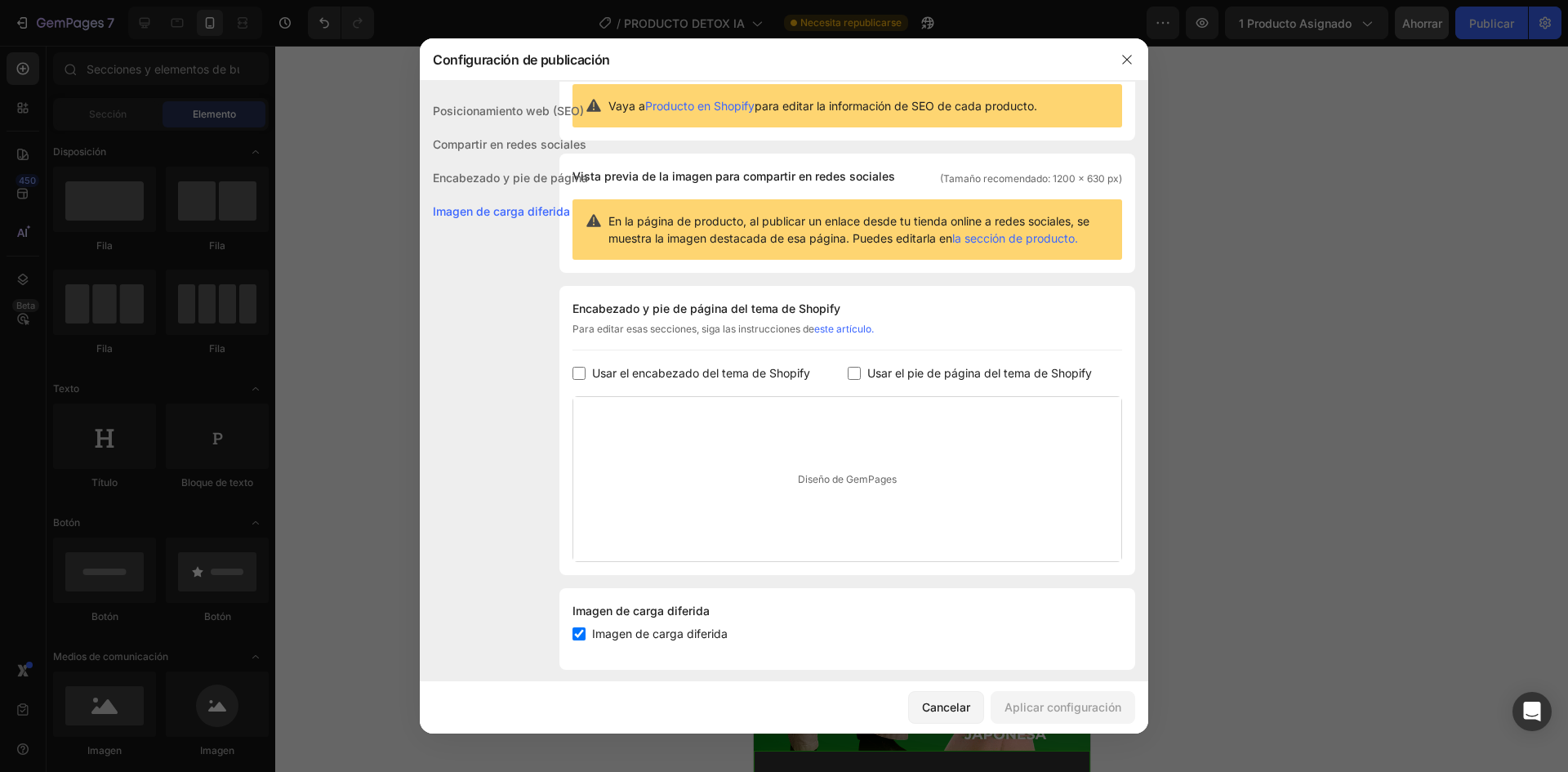
scroll to position [63, 0]
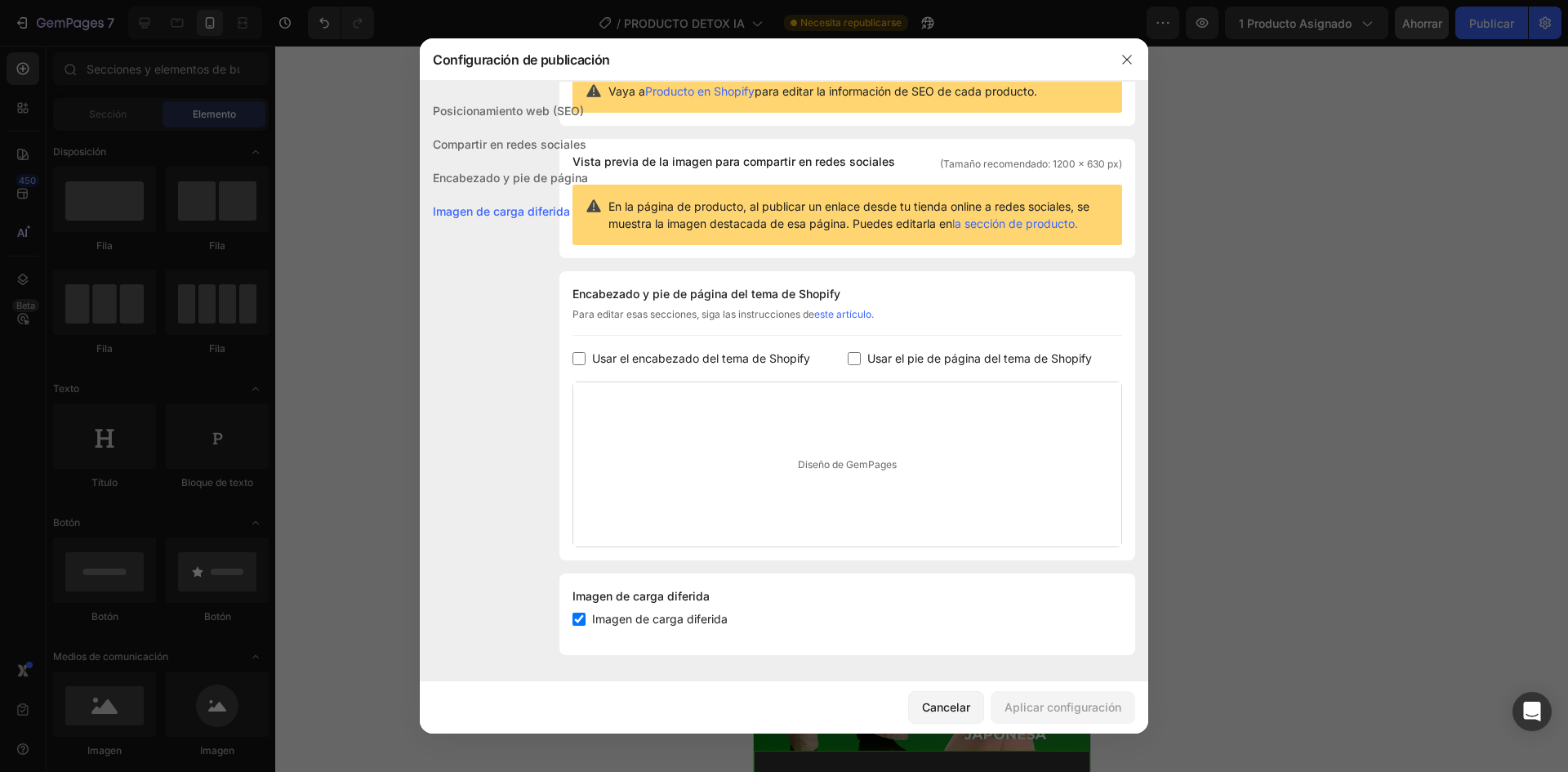
click at [653, 622] on font "Imagen de carga diferida" at bounding box center [659, 618] width 135 height 14
checkbox input "false"
click at [1059, 709] on font "Aplicar configuración" at bounding box center [1064, 707] width 117 height 14
click at [1126, 59] on icon "button" at bounding box center [1127, 59] width 13 height 13
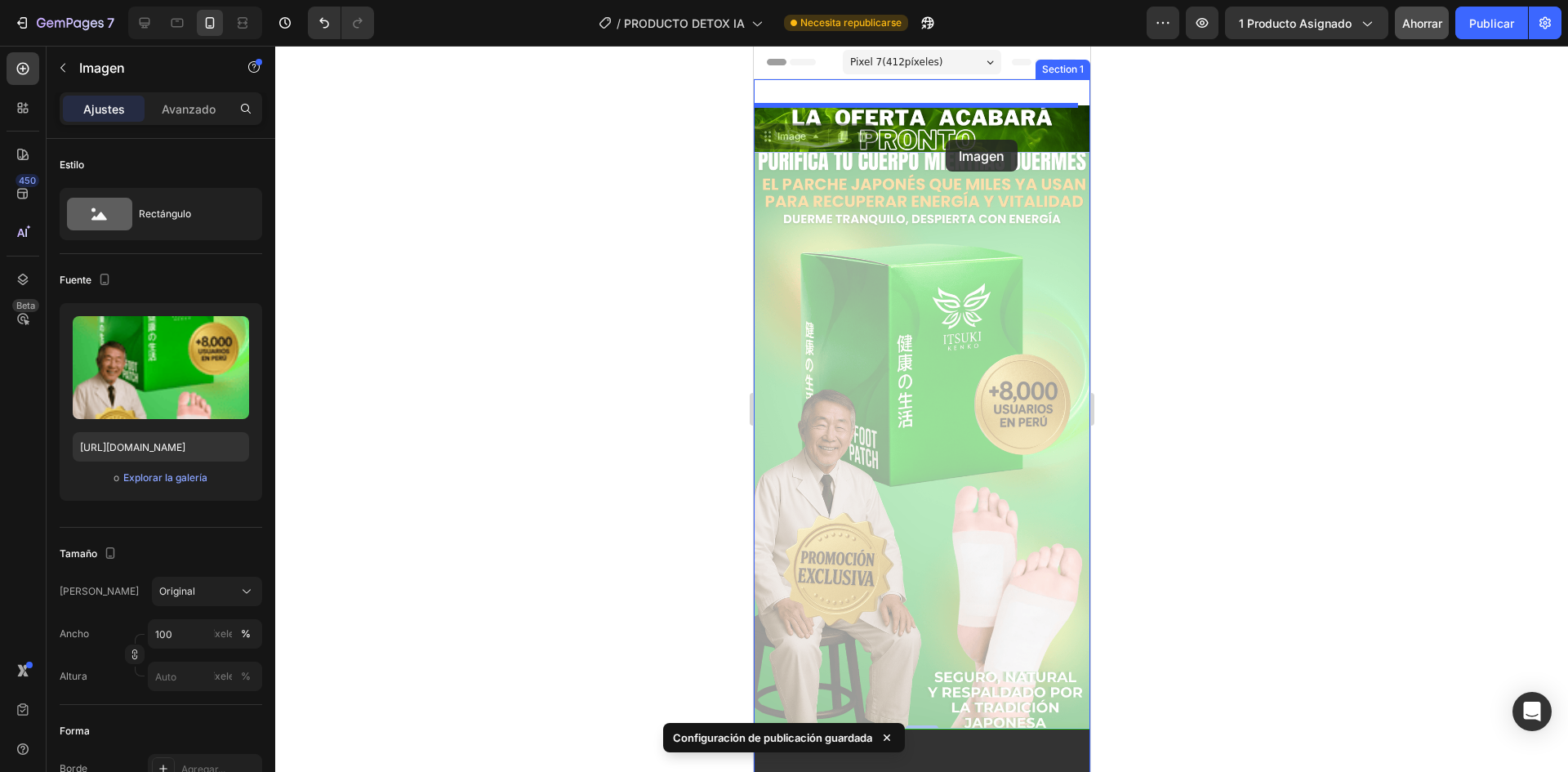
drag, startPoint x: 954, startPoint y: 447, endPoint x: 944, endPoint y: 137, distance: 310.2
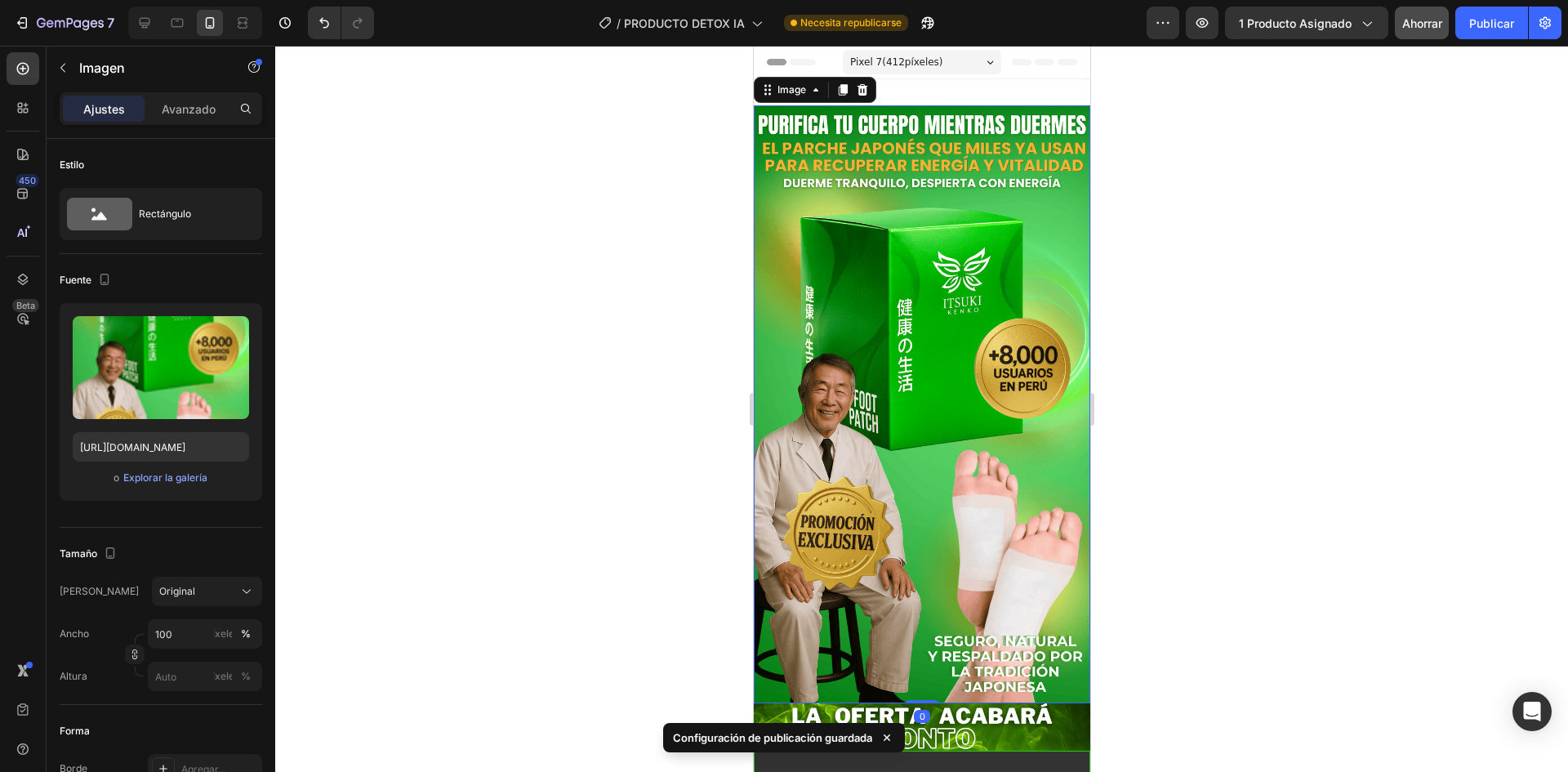
click at [1141, 273] on div at bounding box center [922, 409] width 1293 height 726
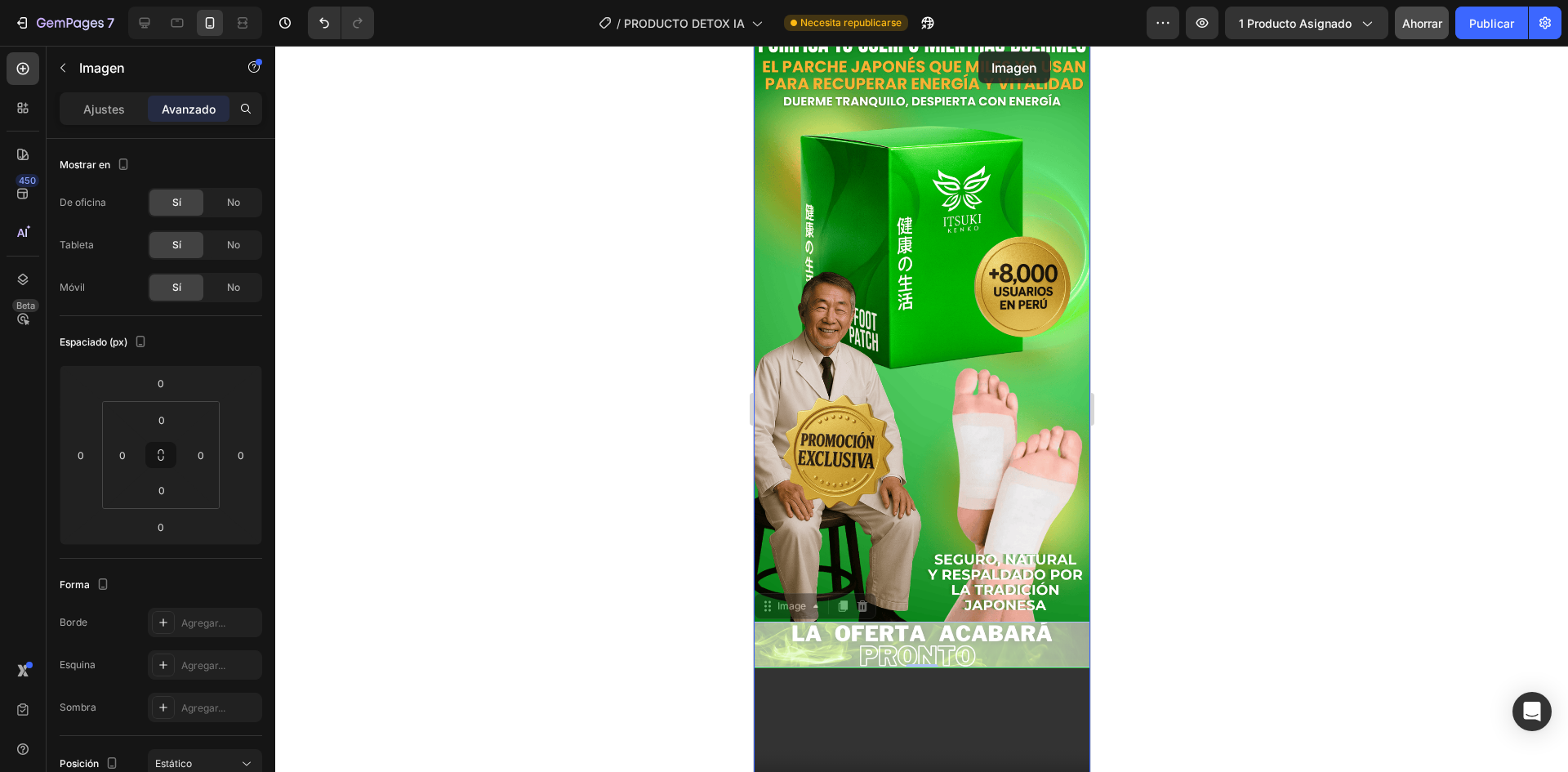
scroll to position [0, 0]
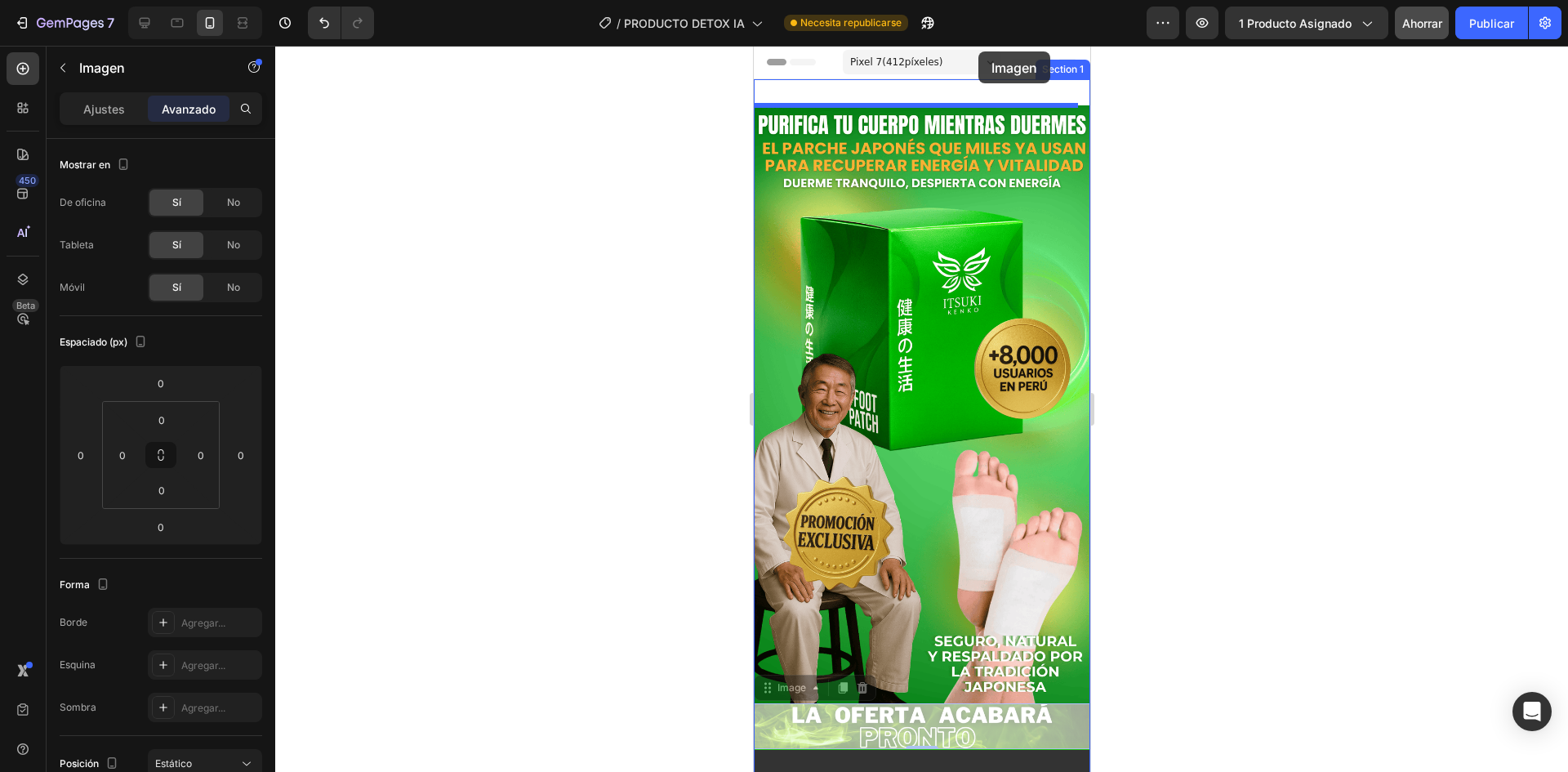
drag, startPoint x: 1040, startPoint y: 613, endPoint x: 978, endPoint y: 52, distance: 564.4
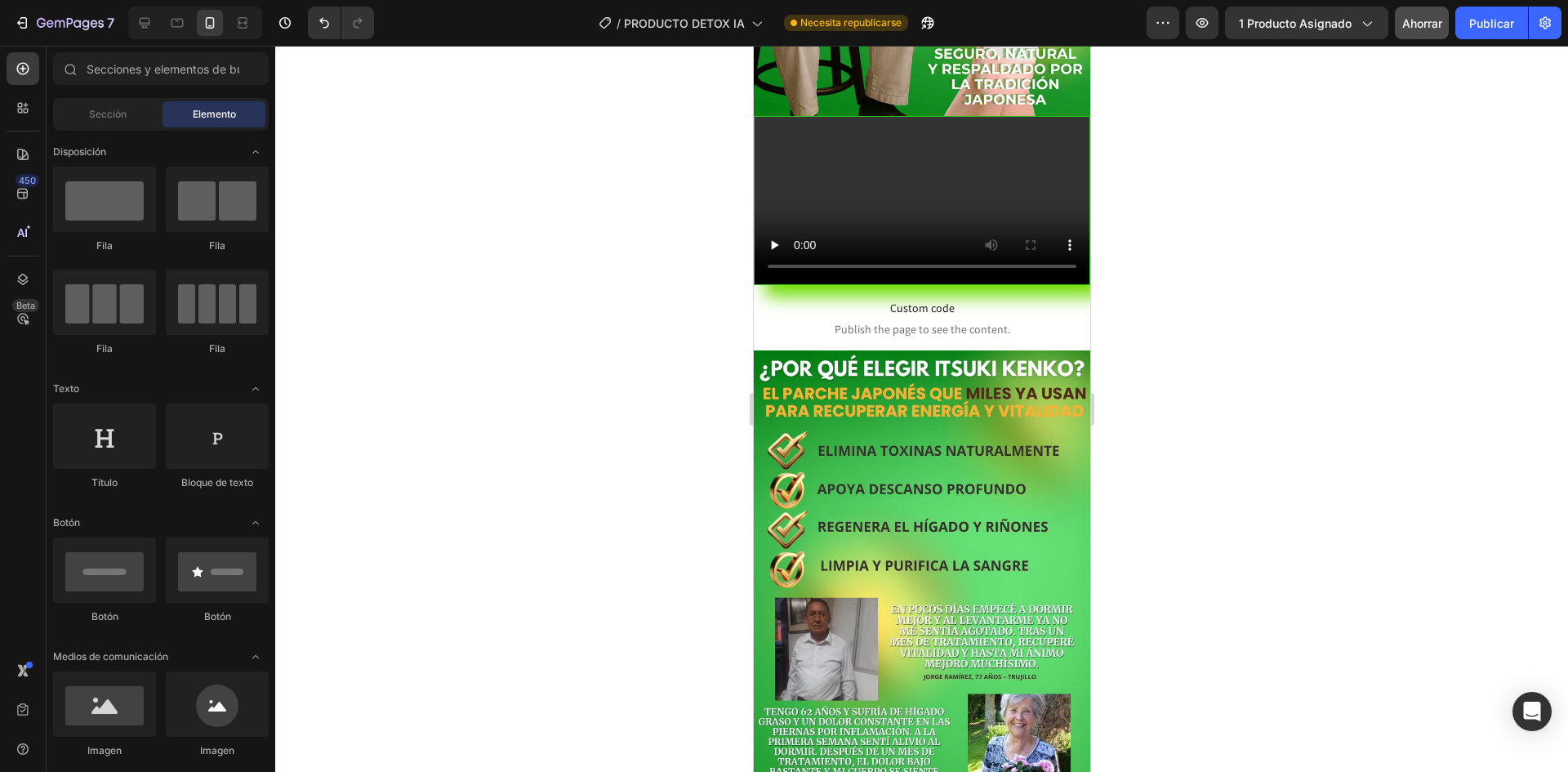
click at [1127, 210] on div at bounding box center [922, 409] width 1293 height 726
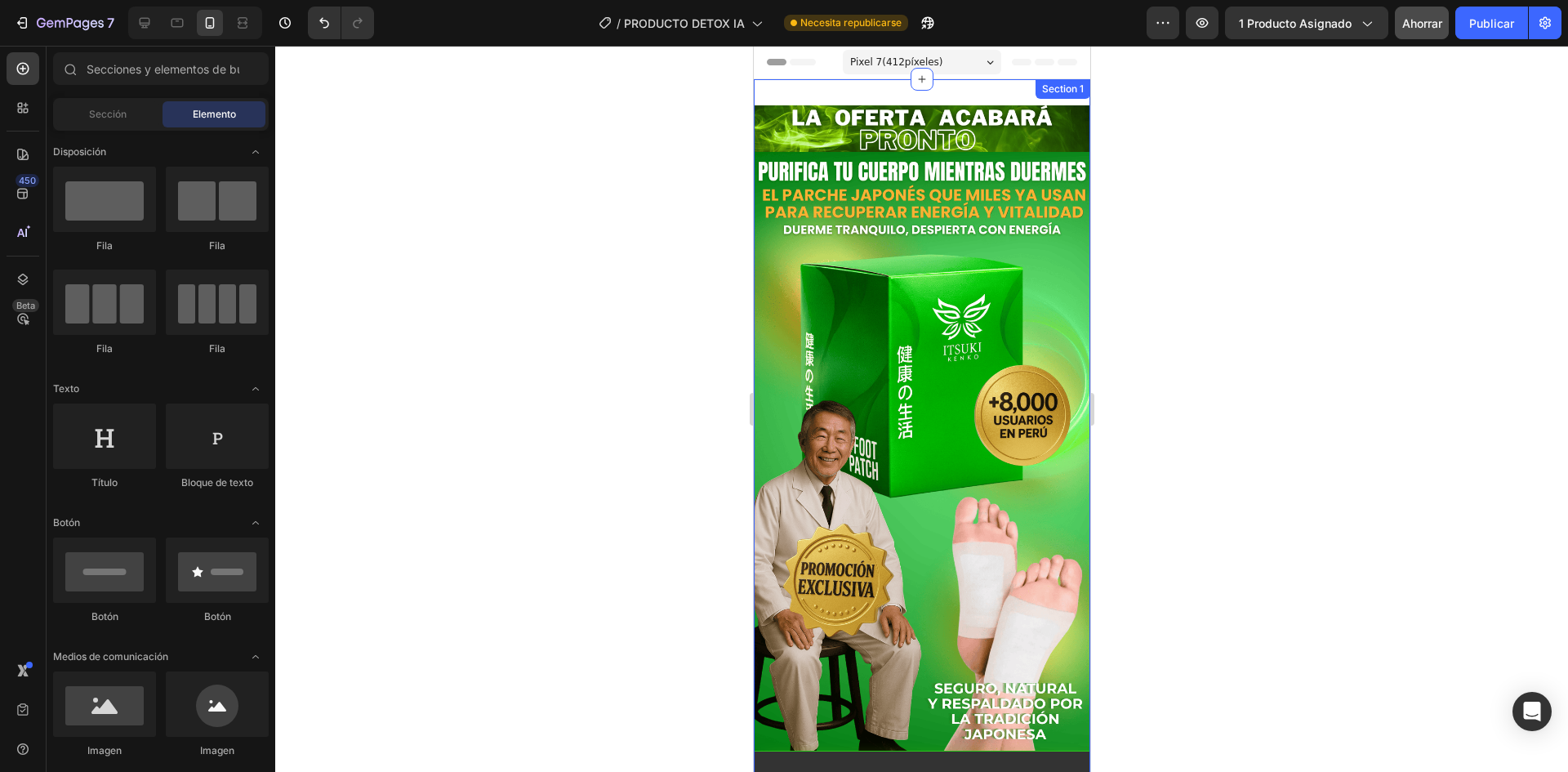
click at [1038, 93] on div "Section 1" at bounding box center [1062, 89] width 48 height 15
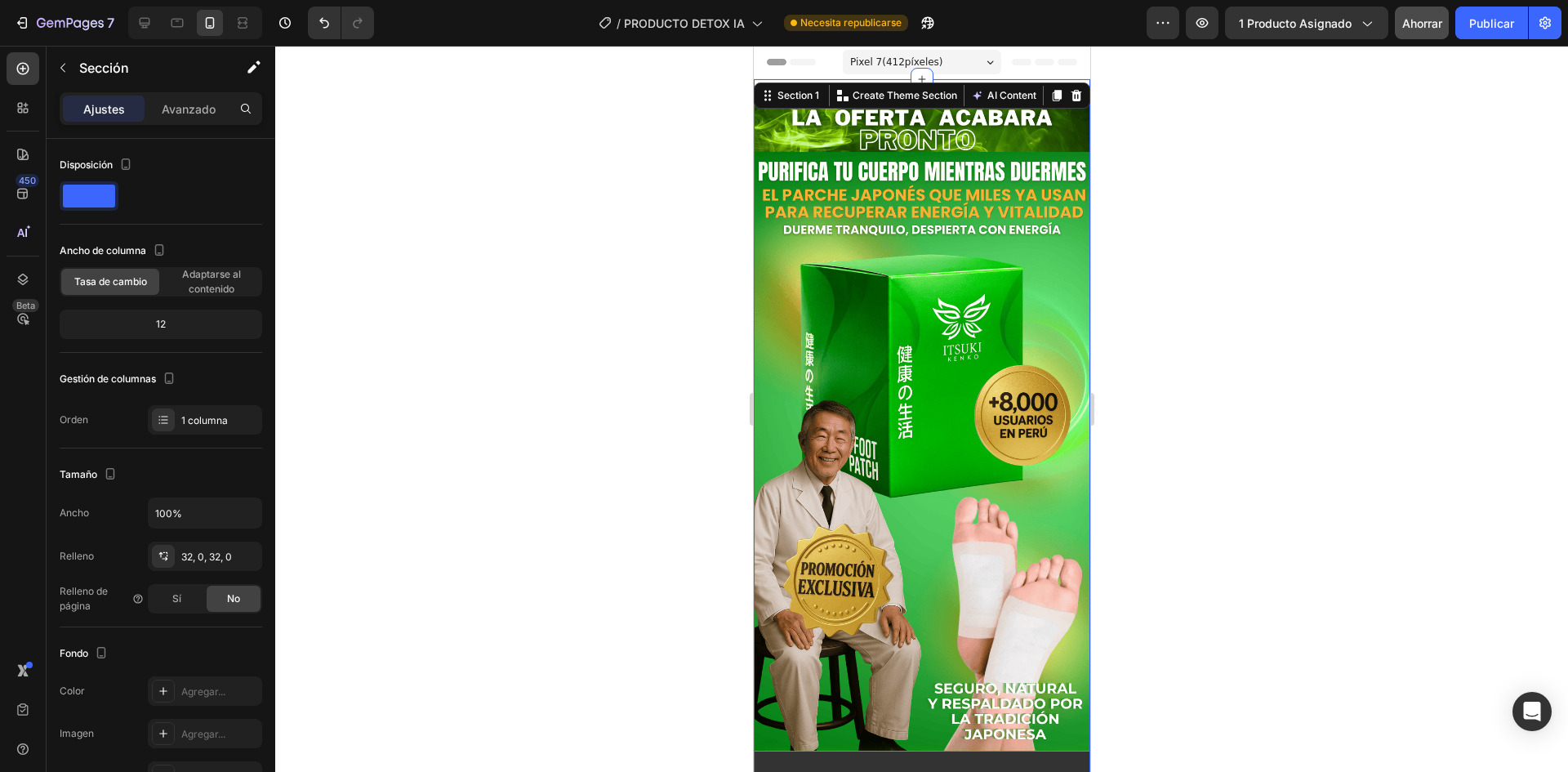
click at [1195, 167] on div at bounding box center [922, 409] width 1293 height 726
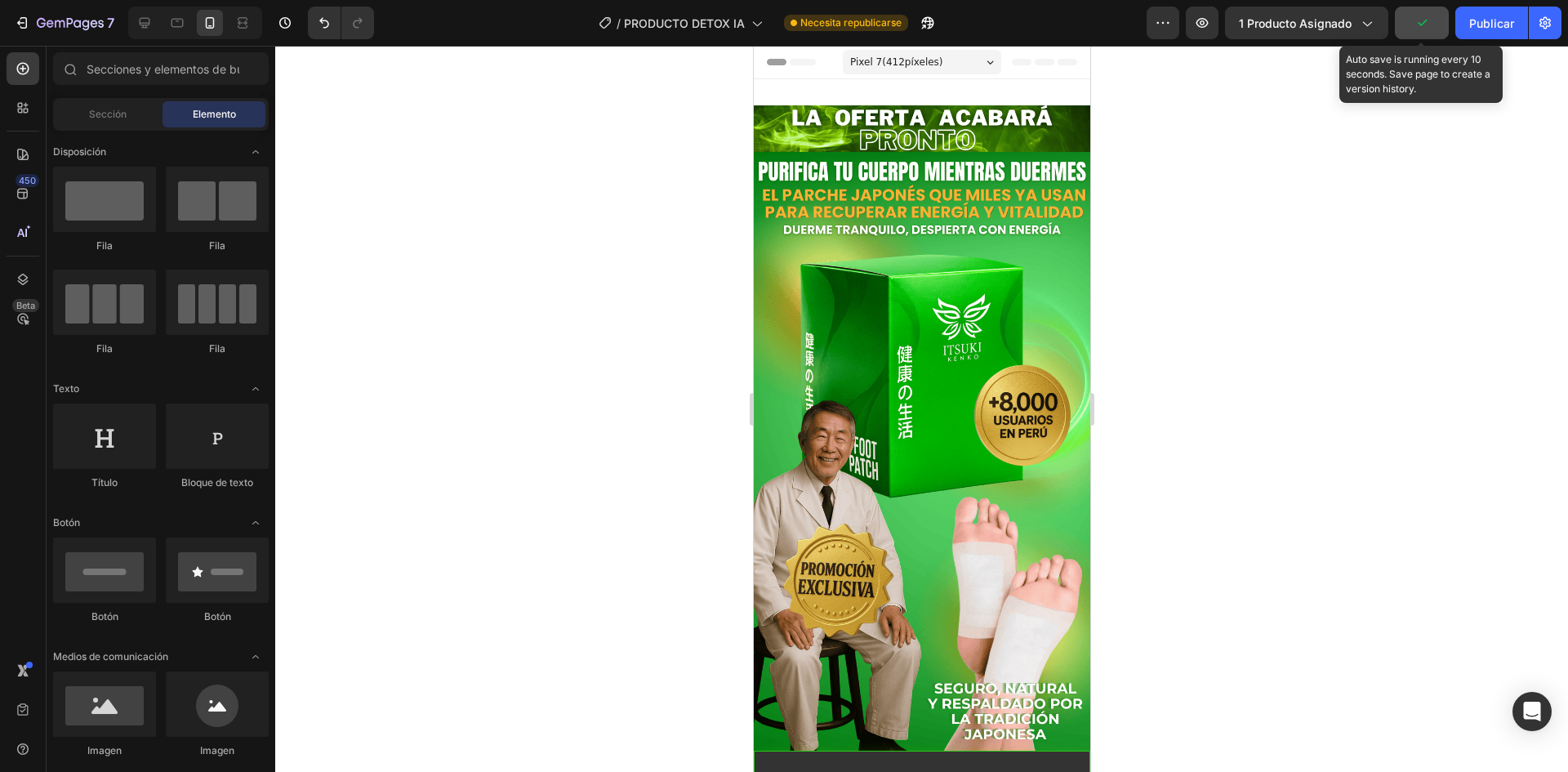
click at [1409, 30] on button "button" at bounding box center [1421, 23] width 54 height 33
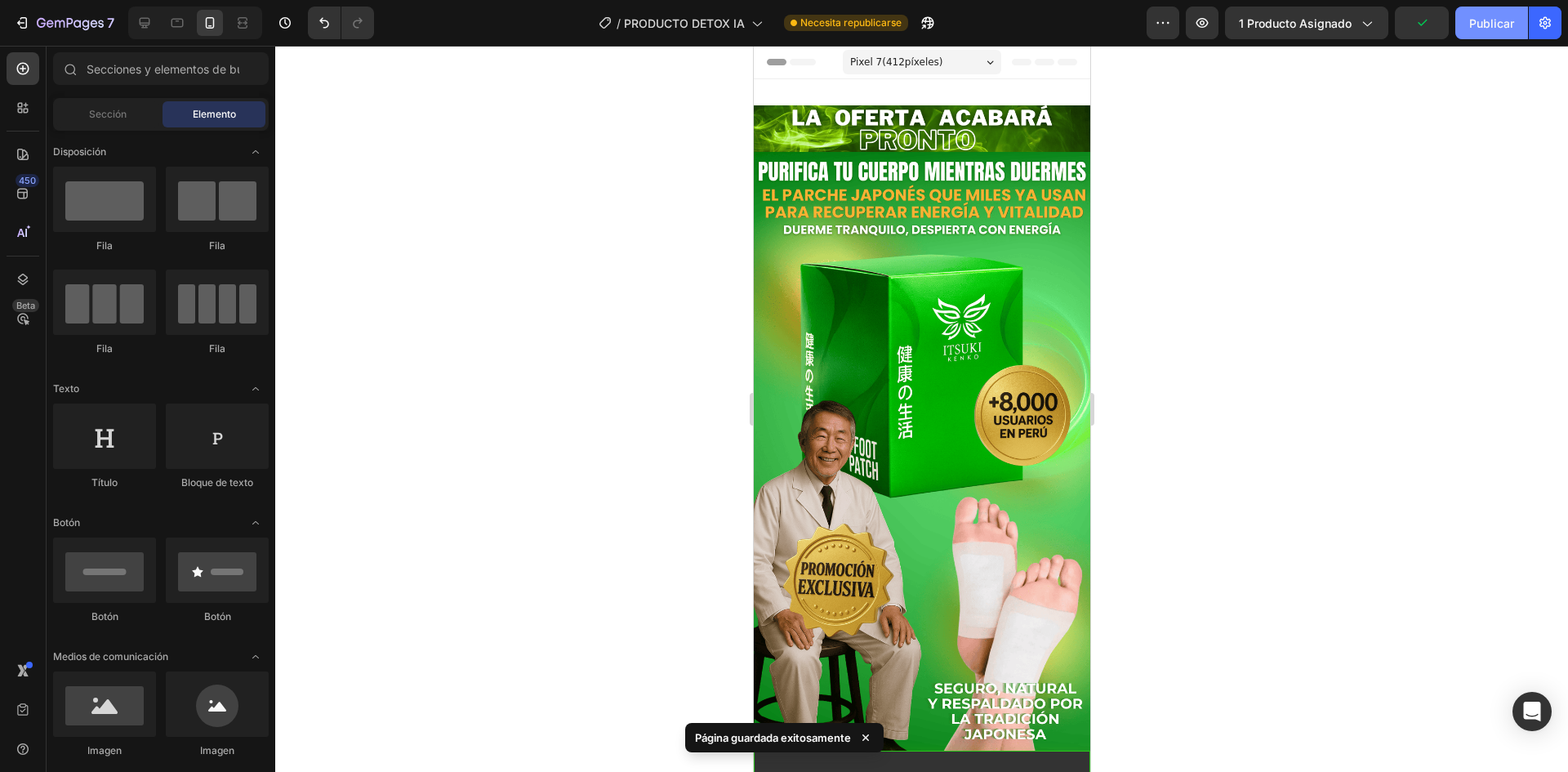
click at [1501, 15] on font "Publicar" at bounding box center [1492, 23] width 45 height 18
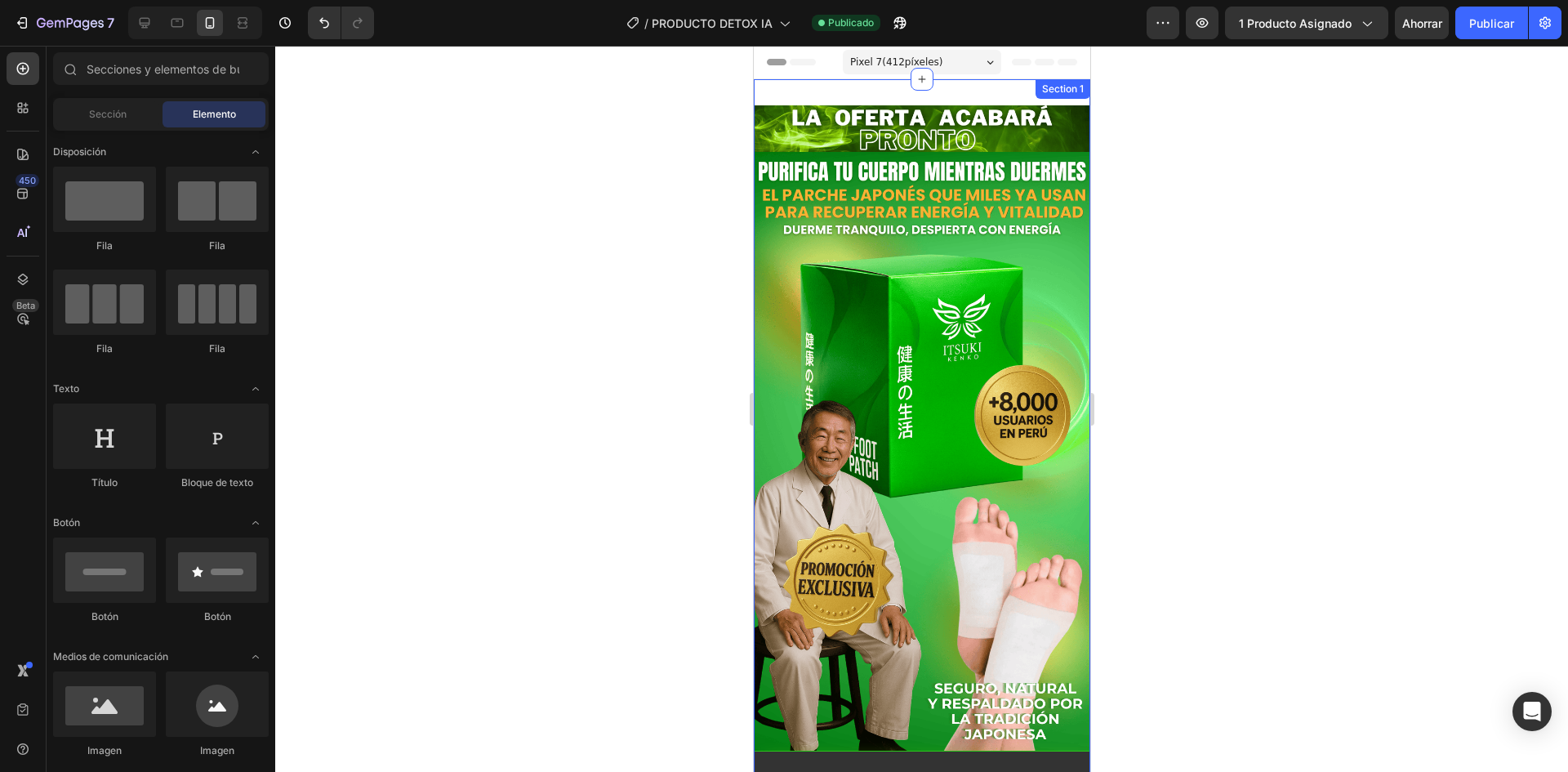
click at [1037, 84] on div "Section 1" at bounding box center [1063, 89] width 55 height 19
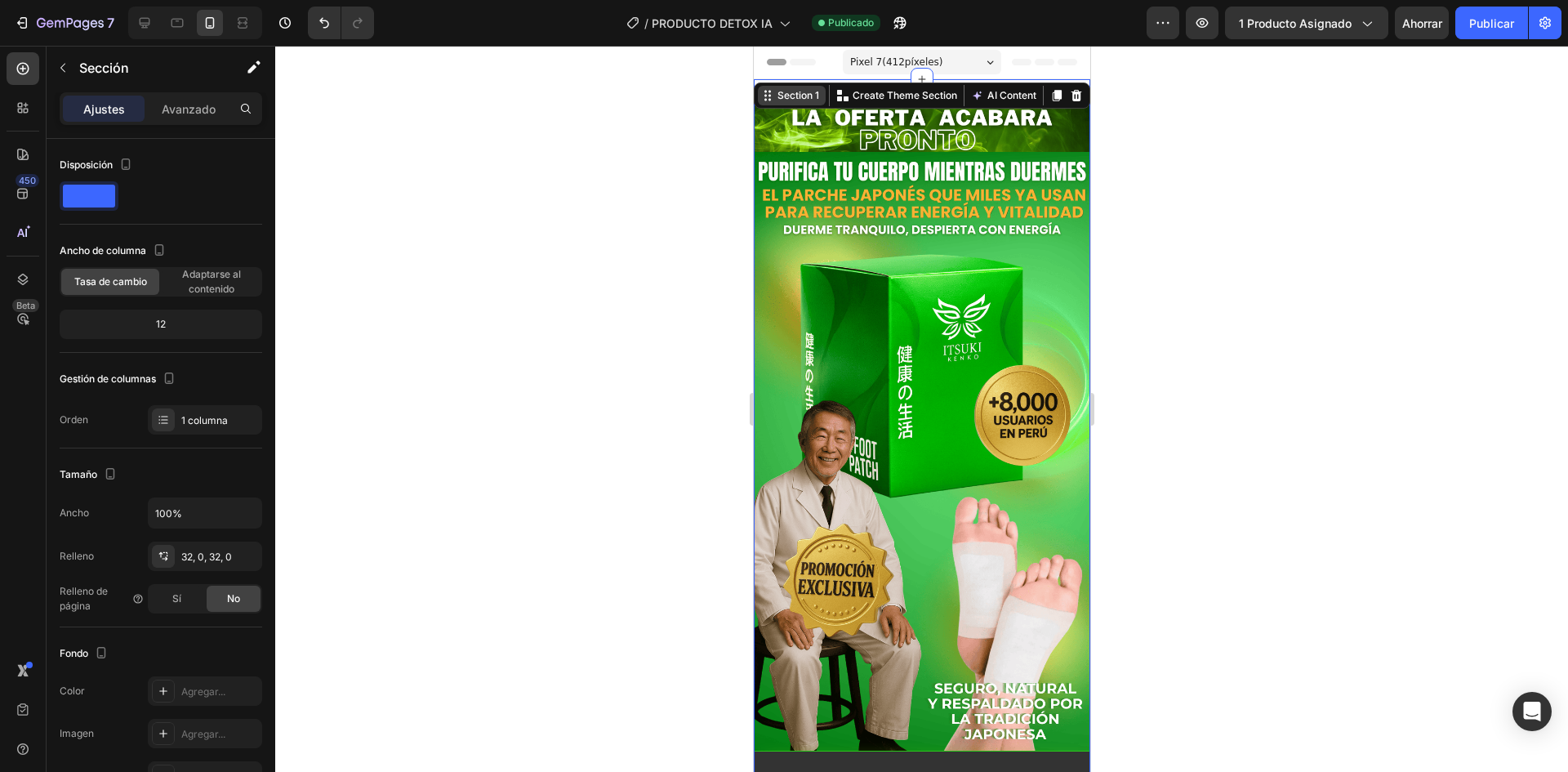
click at [805, 86] on div "Section 1" at bounding box center [791, 95] width 68 height 19
click at [816, 91] on div "Section 1" at bounding box center [797, 95] width 48 height 15
click at [813, 100] on div "Section 1" at bounding box center [797, 95] width 48 height 15
click at [985, 98] on button "AI Content" at bounding box center [1003, 95] width 72 height 19
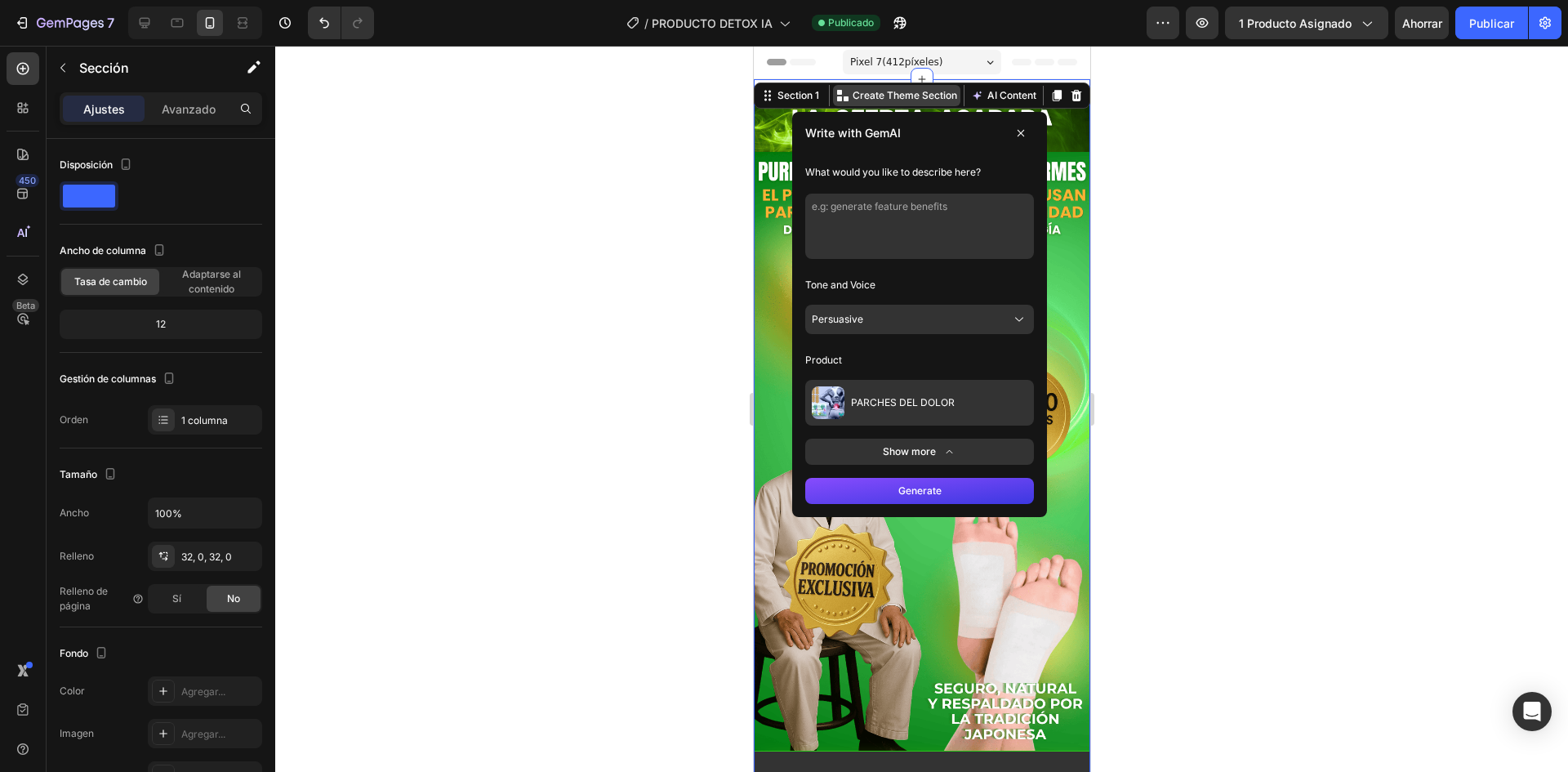
click at [930, 88] on div "Create Theme Section" at bounding box center [896, 95] width 128 height 21
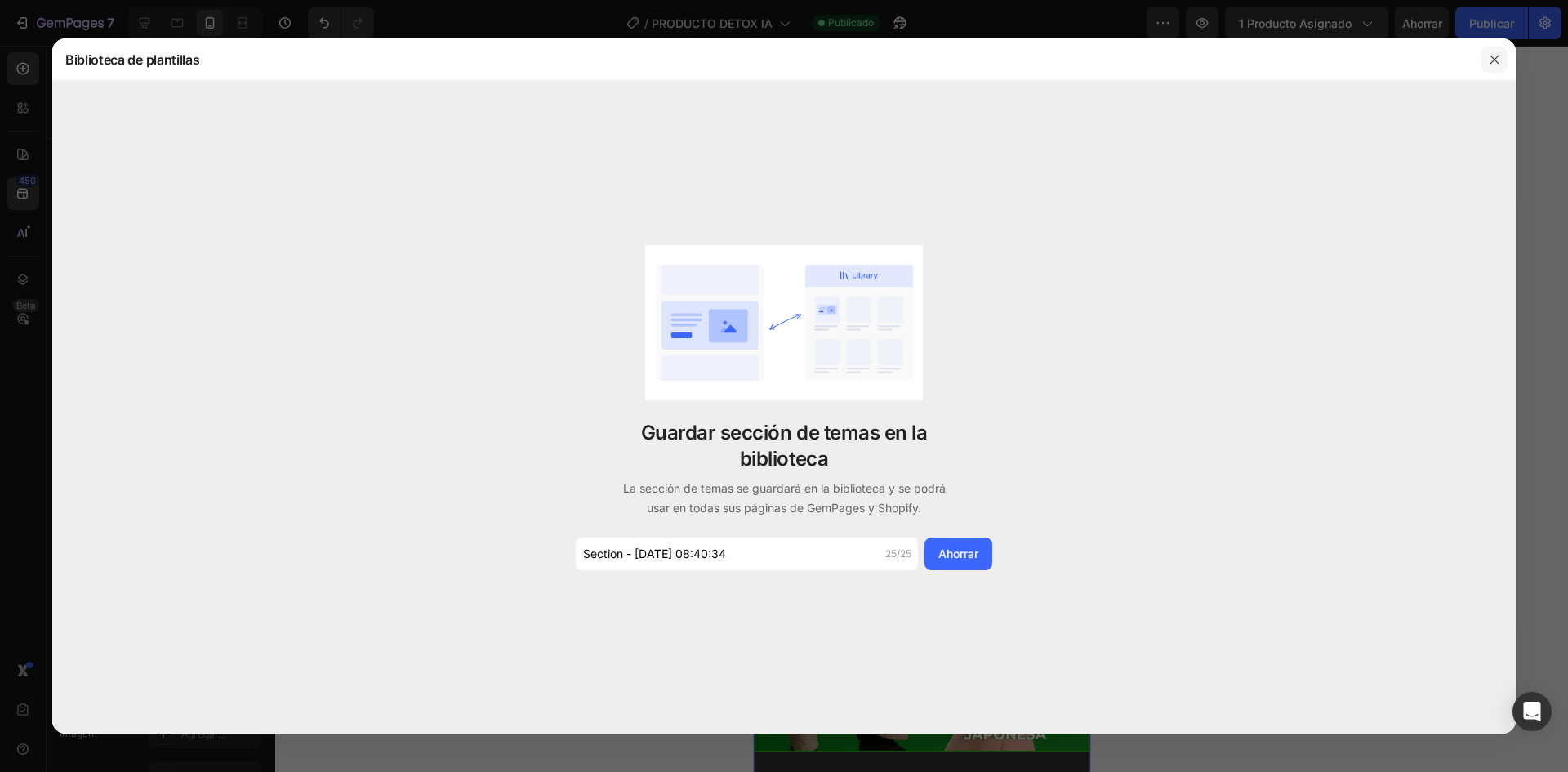
click at [1502, 50] on button "button" at bounding box center [1494, 59] width 26 height 26
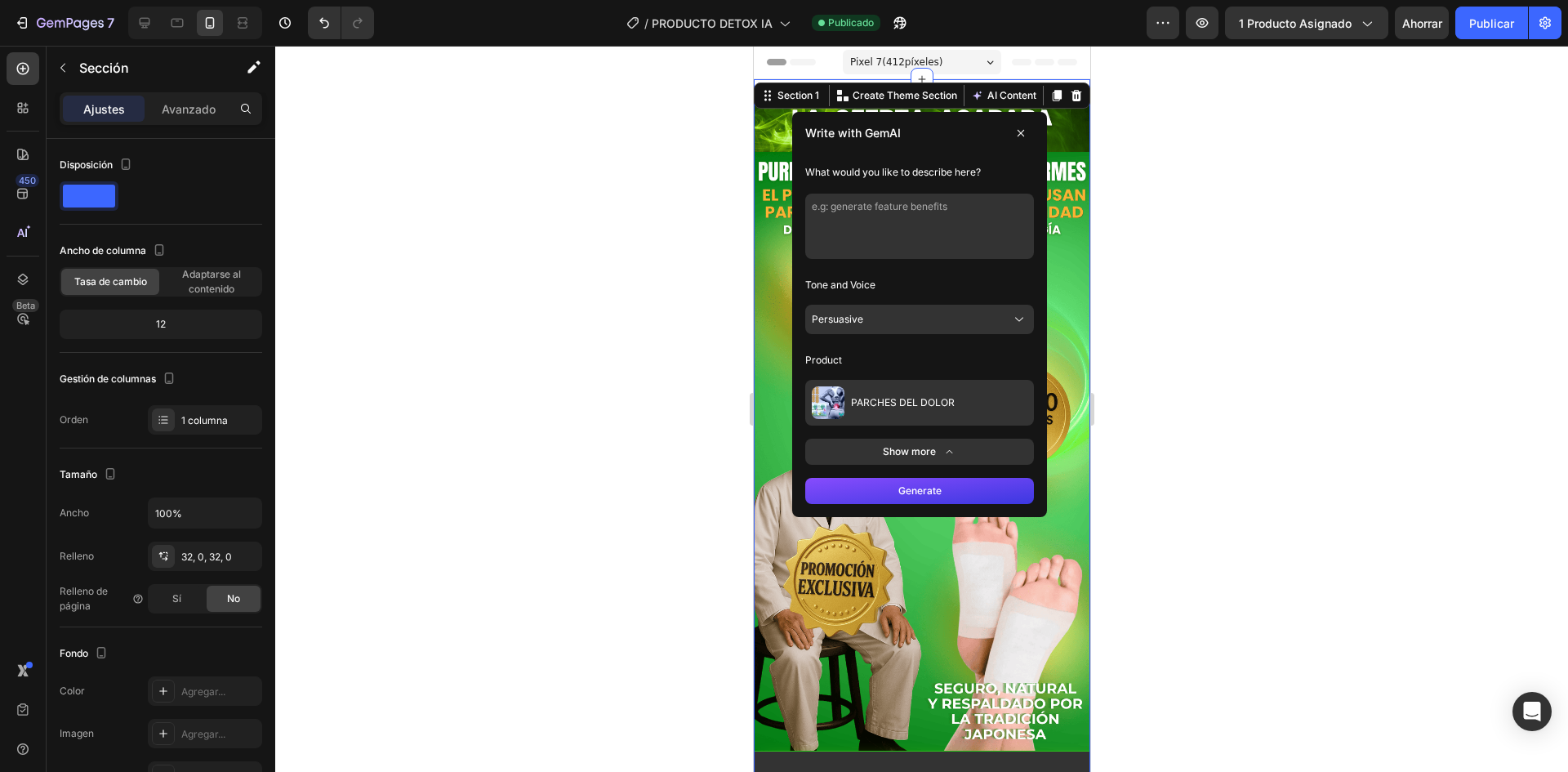
click at [720, 341] on div at bounding box center [922, 409] width 1293 height 726
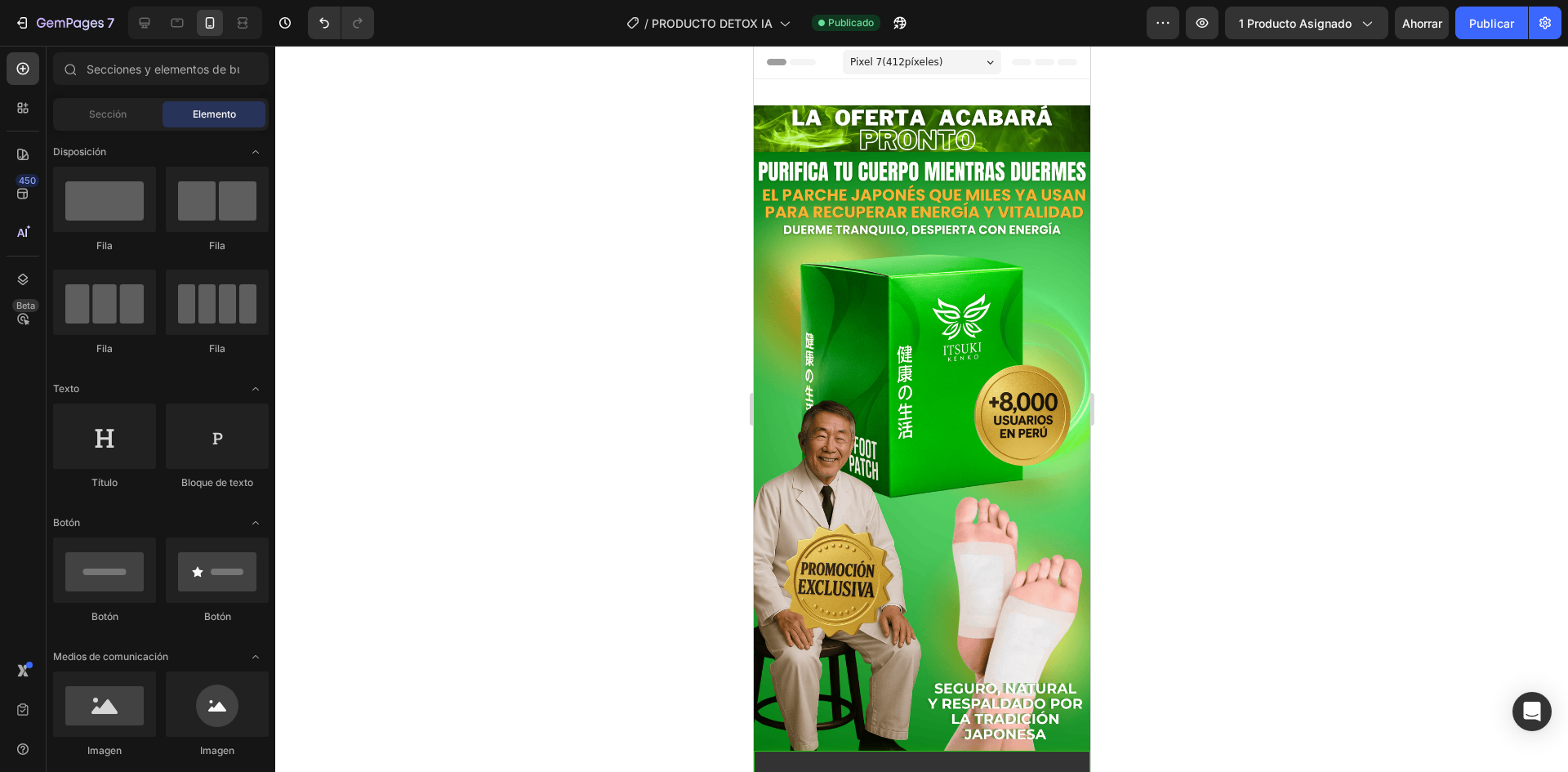
click at [831, 250] on img at bounding box center [921, 451] width 337 height 598
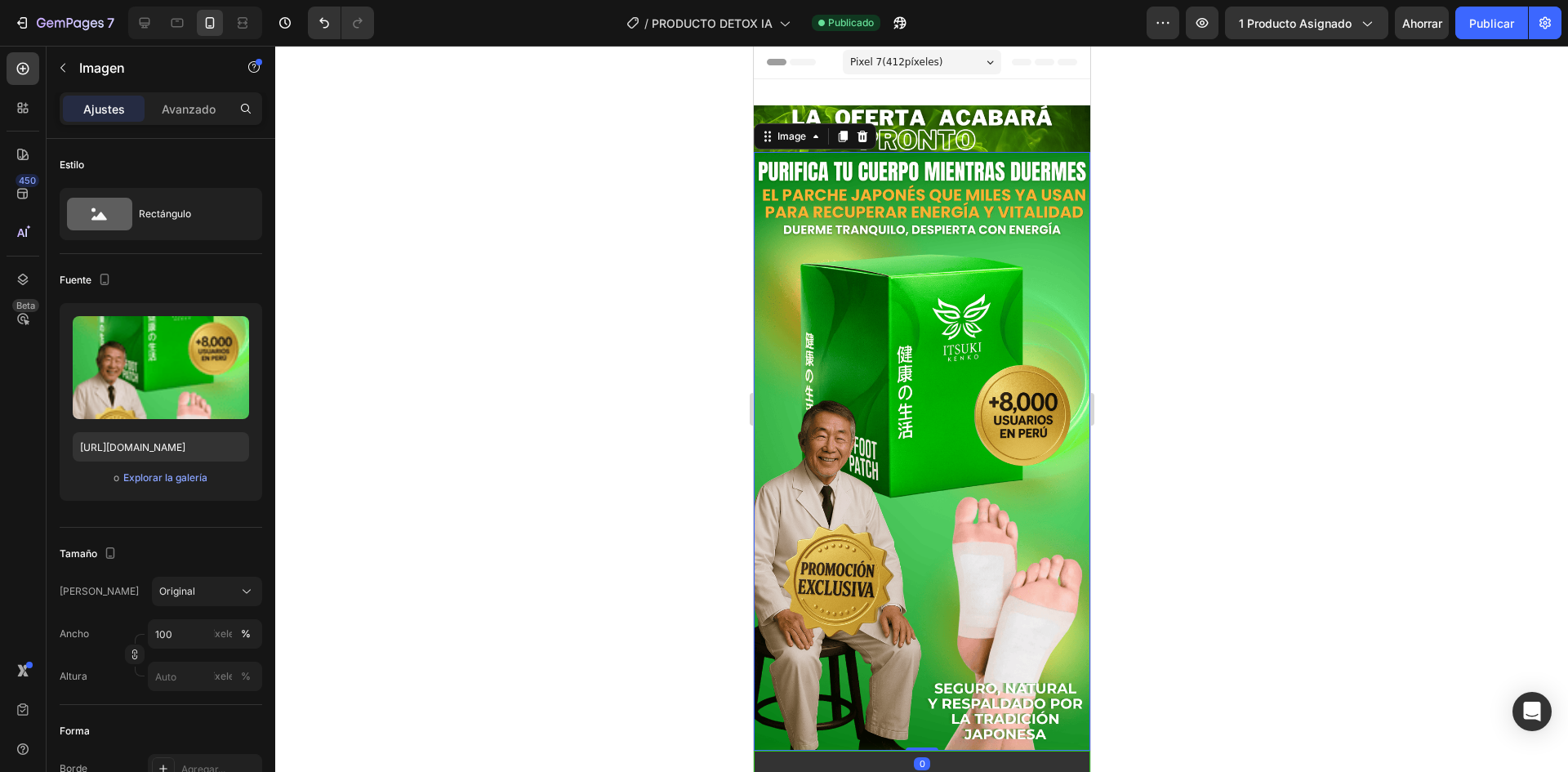
click at [651, 163] on div at bounding box center [922, 409] width 1293 height 726
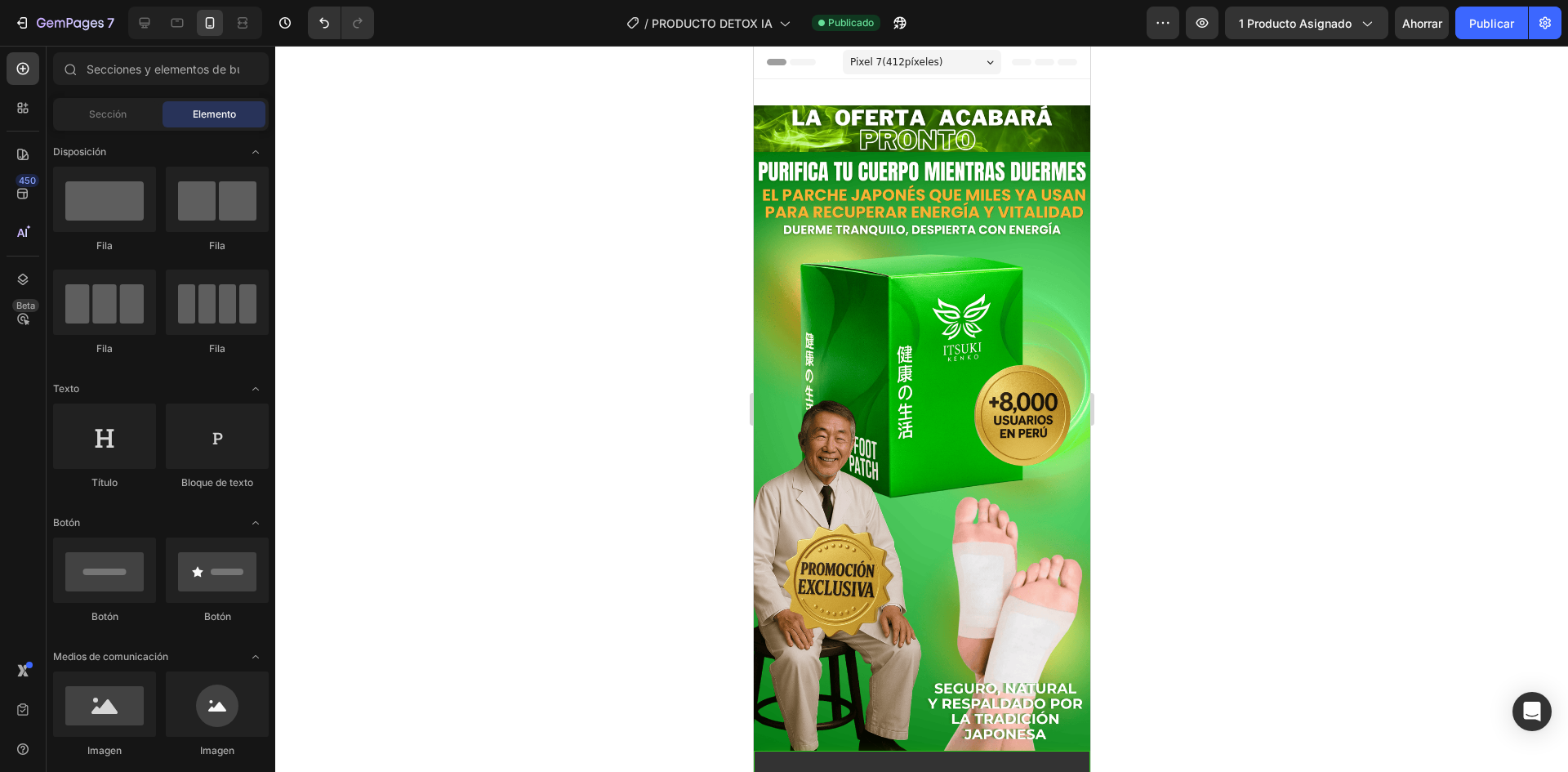
click at [1442, 20] on font "Ahorrar" at bounding box center [1422, 23] width 40 height 14
click at [1477, 26] on font "Publicar" at bounding box center [1492, 23] width 45 height 14
click at [508, 115] on div at bounding box center [922, 409] width 1293 height 726
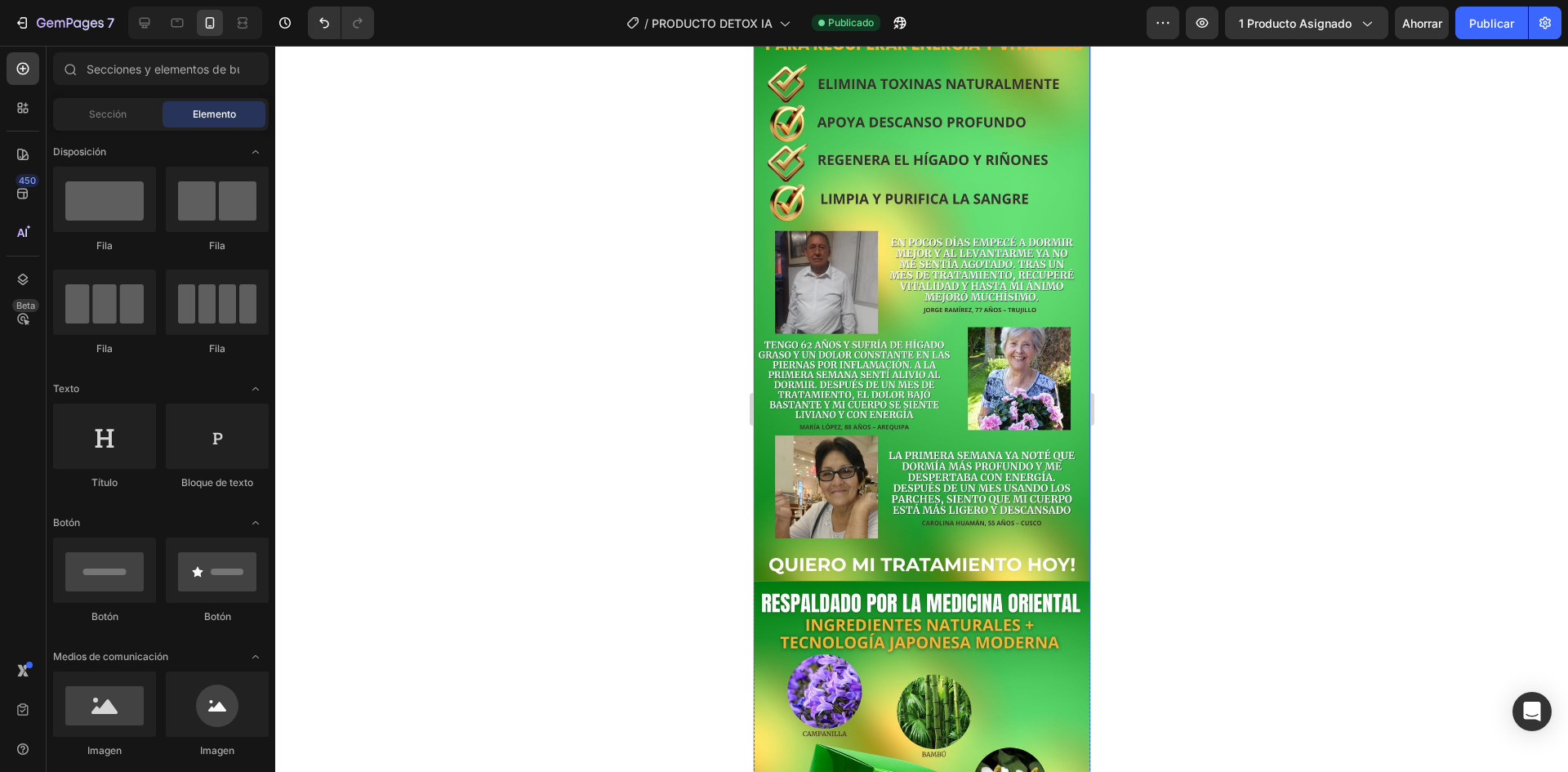
scroll to position [979, 0]
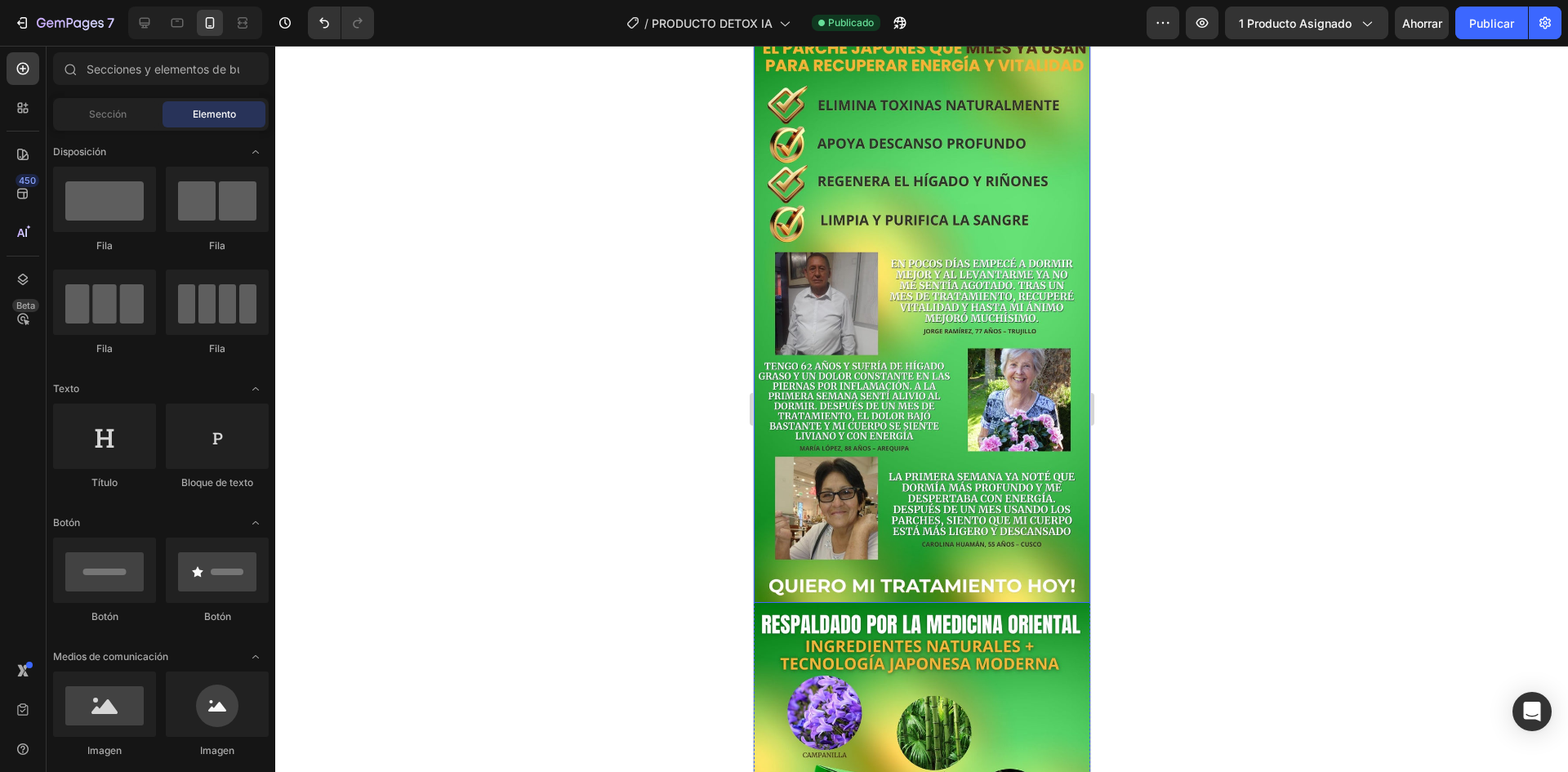
click at [920, 498] on img at bounding box center [921, 304] width 337 height 598
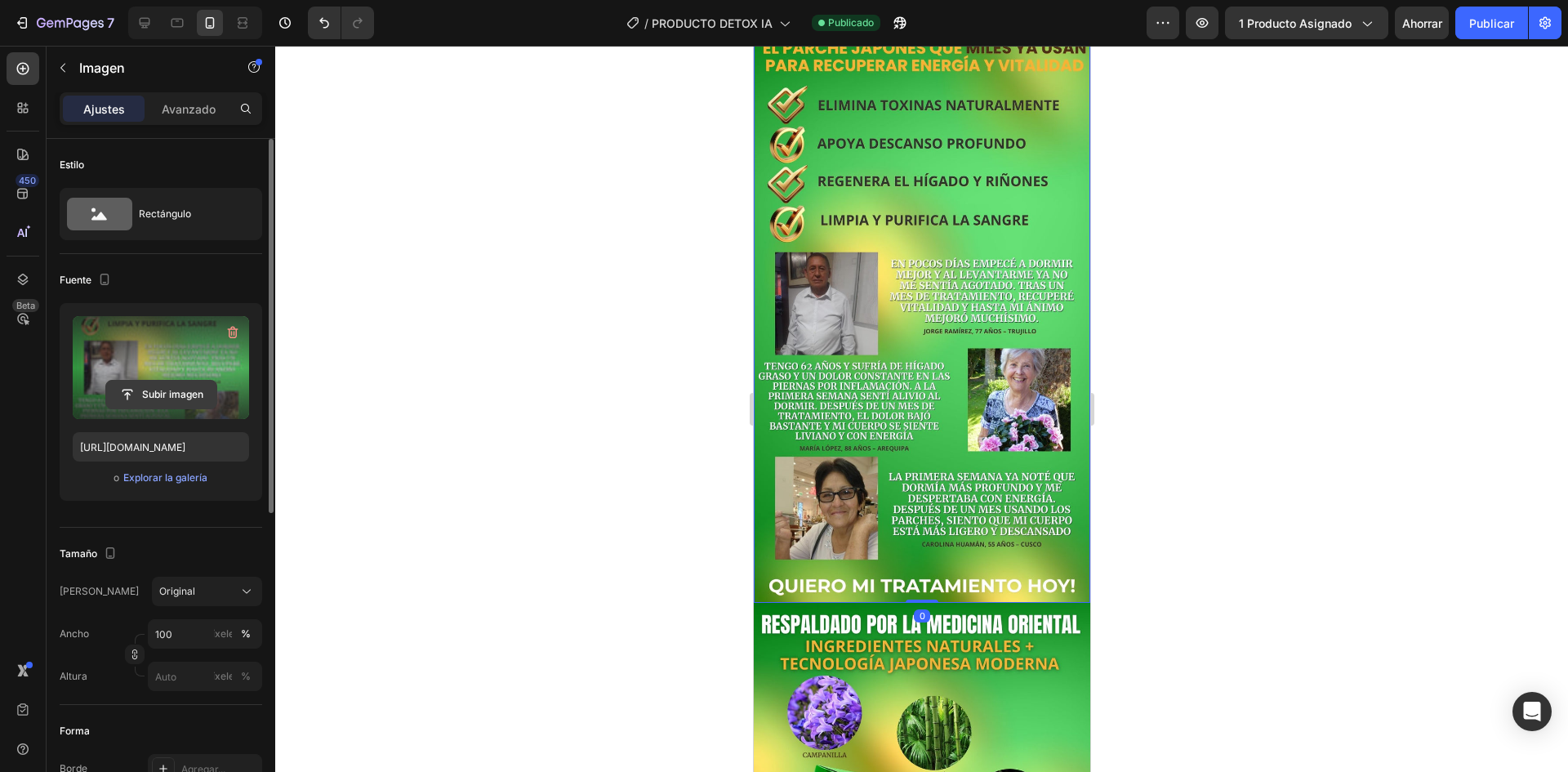
click at [160, 385] on input "file" at bounding box center [161, 394] width 110 height 28
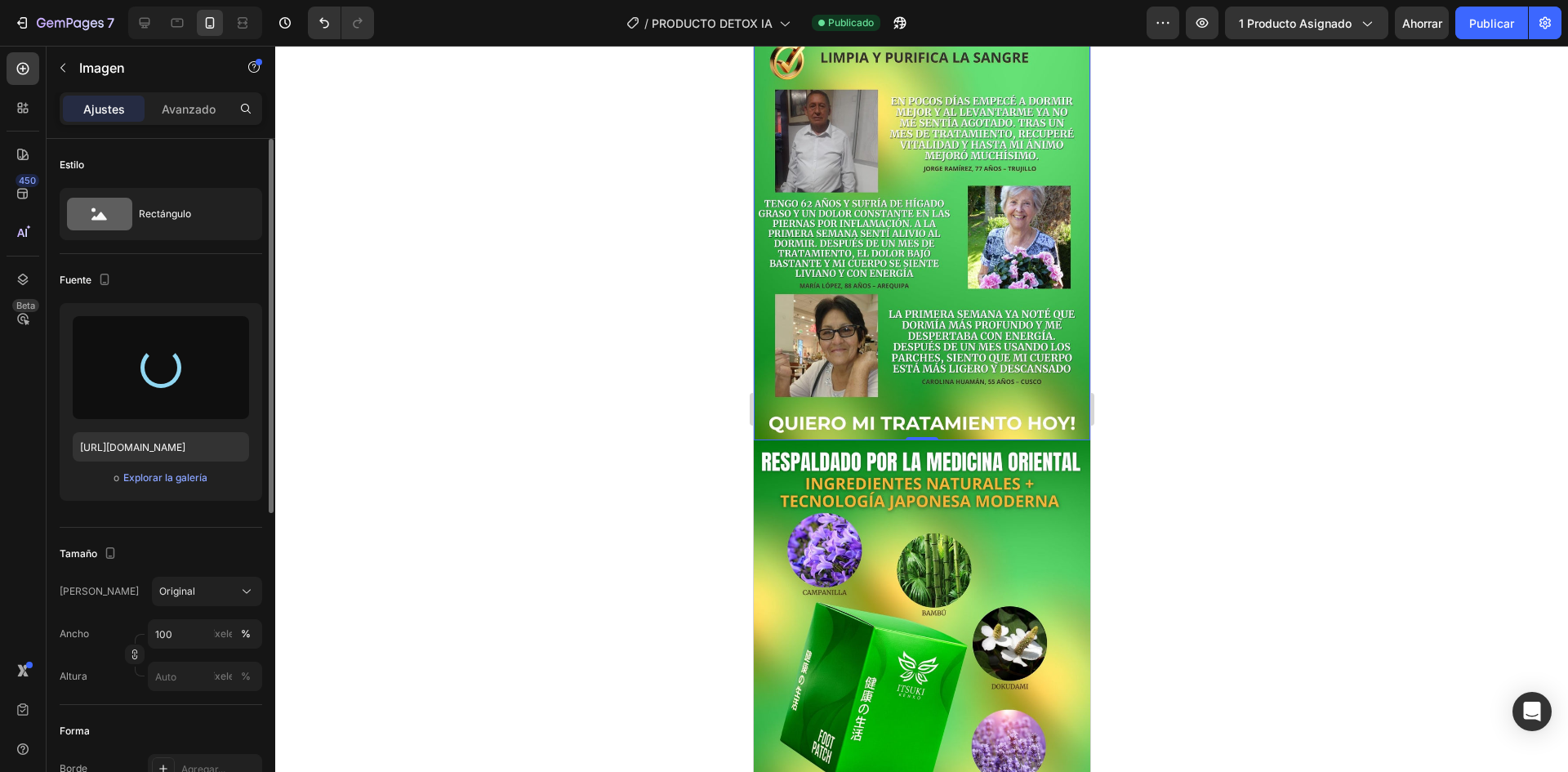
type input "https://cdn.shopify.com/s/files/1/0719/3310/0314/files/gempages_490669083814003…"
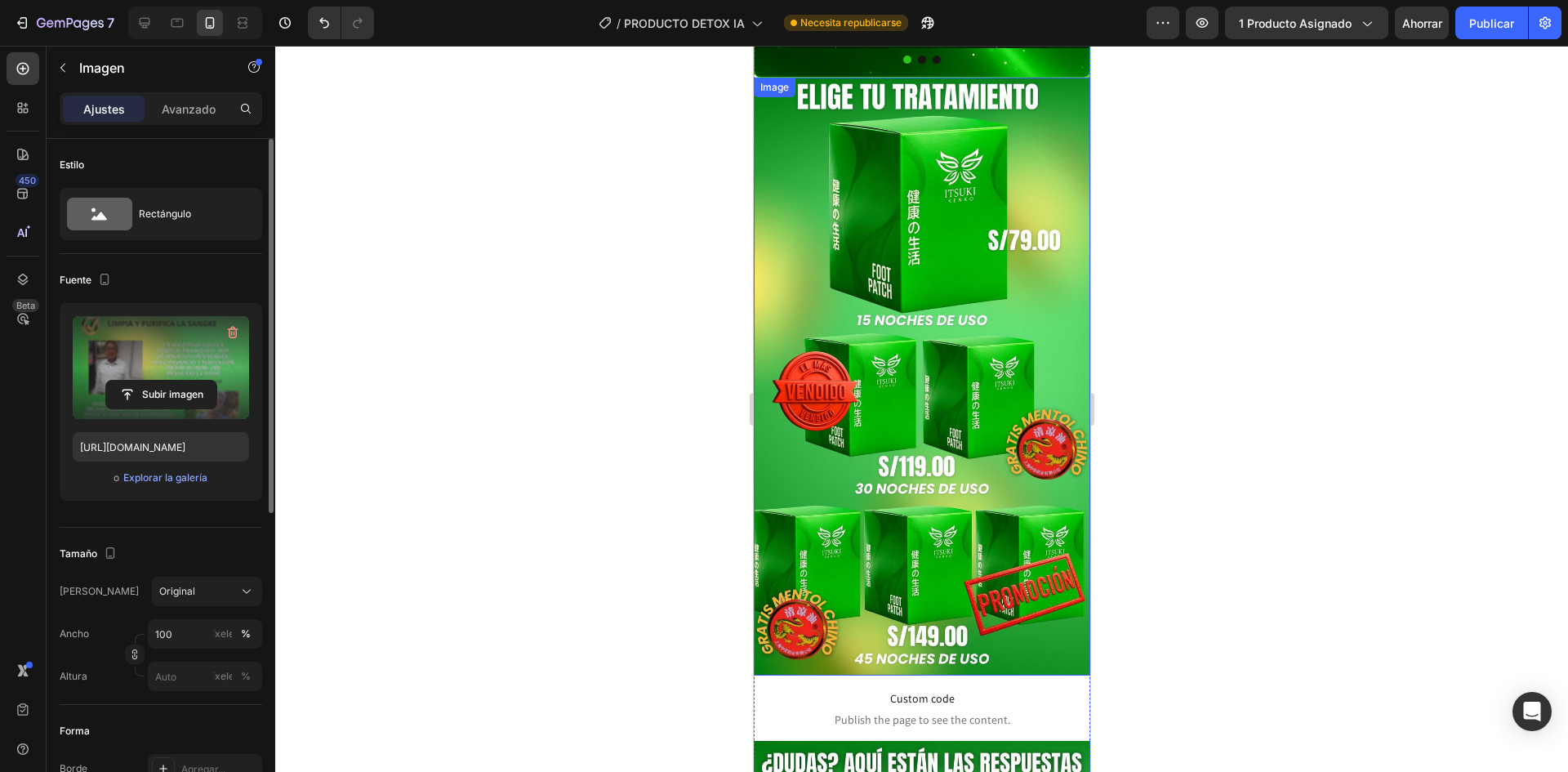
scroll to position [2958, 0]
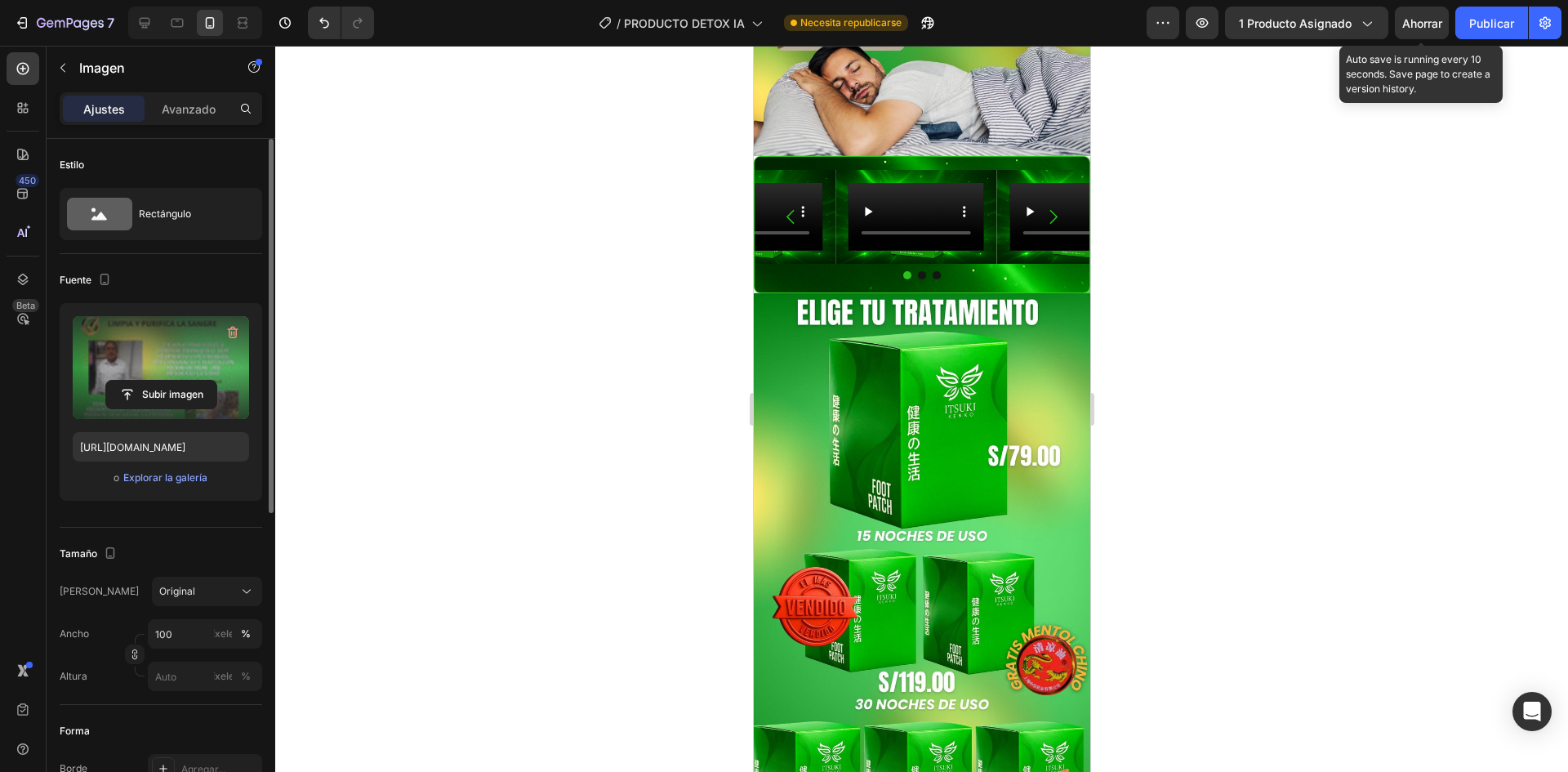
click at [1423, 17] on font "Ahorrar" at bounding box center [1422, 23] width 40 height 14
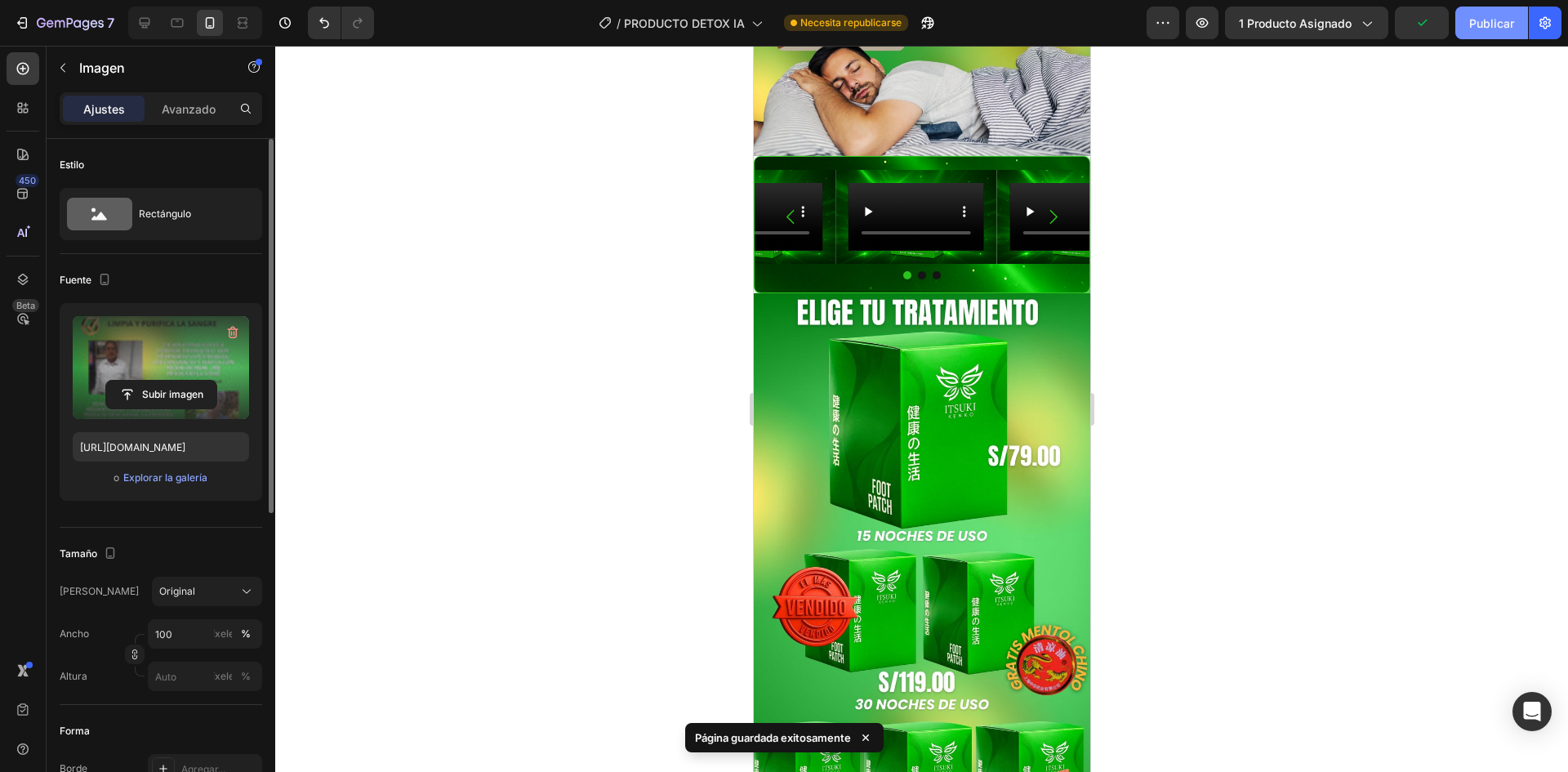
click at [1493, 28] on font "Publicar" at bounding box center [1492, 23] width 45 height 14
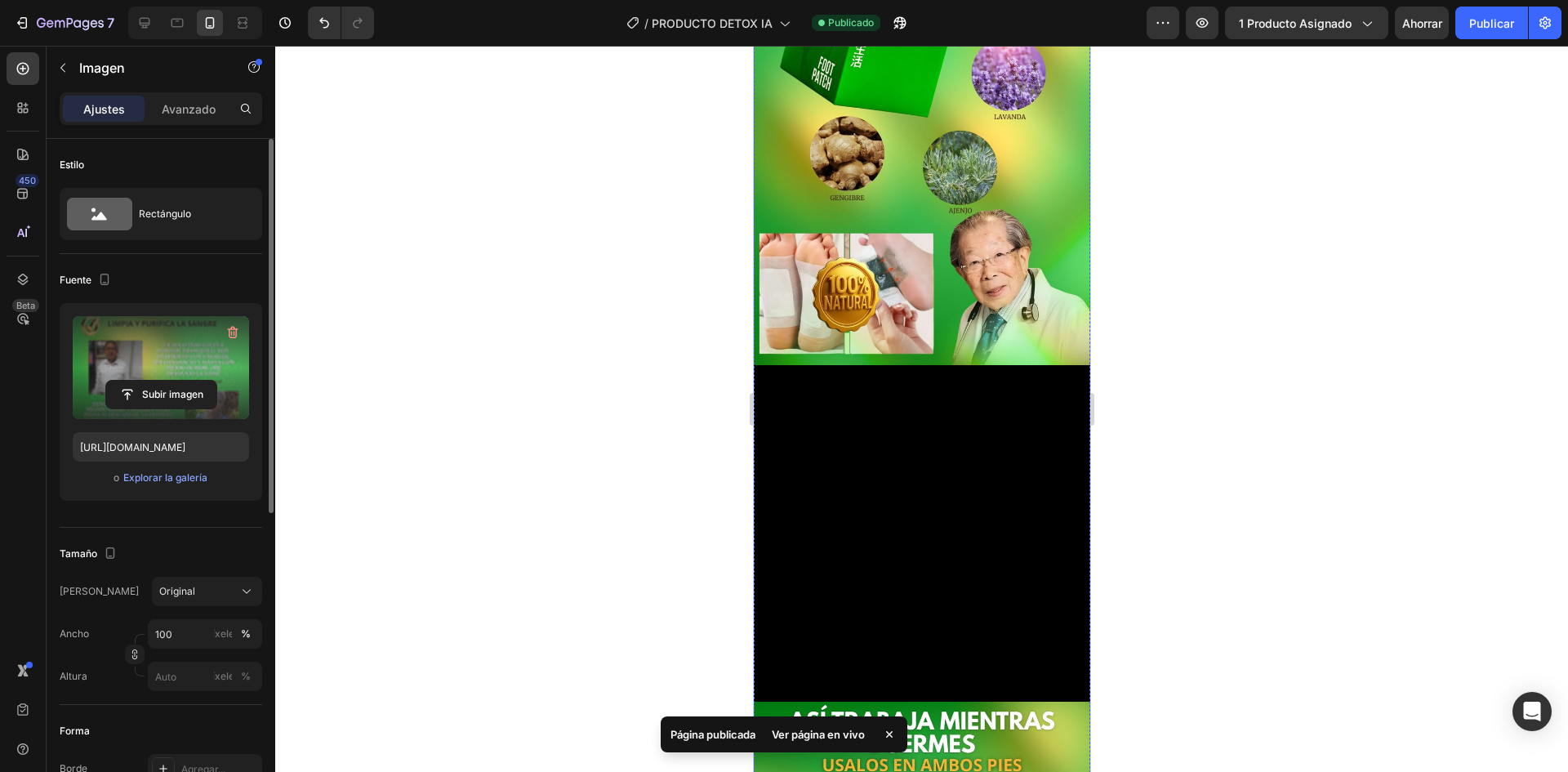
scroll to position [1489, 0]
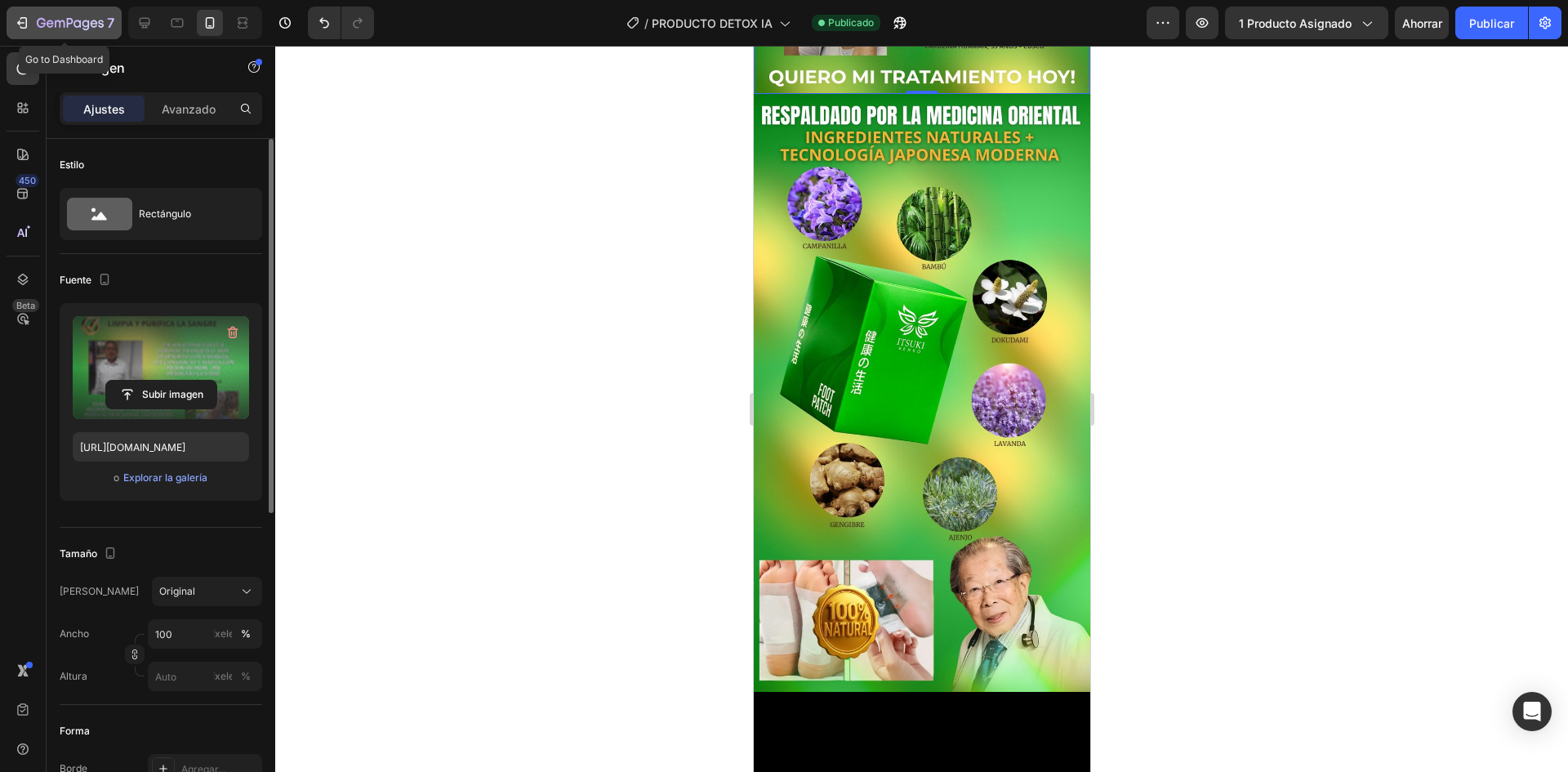
click at [53, 20] on icon "button" at bounding box center [70, 24] width 67 height 14
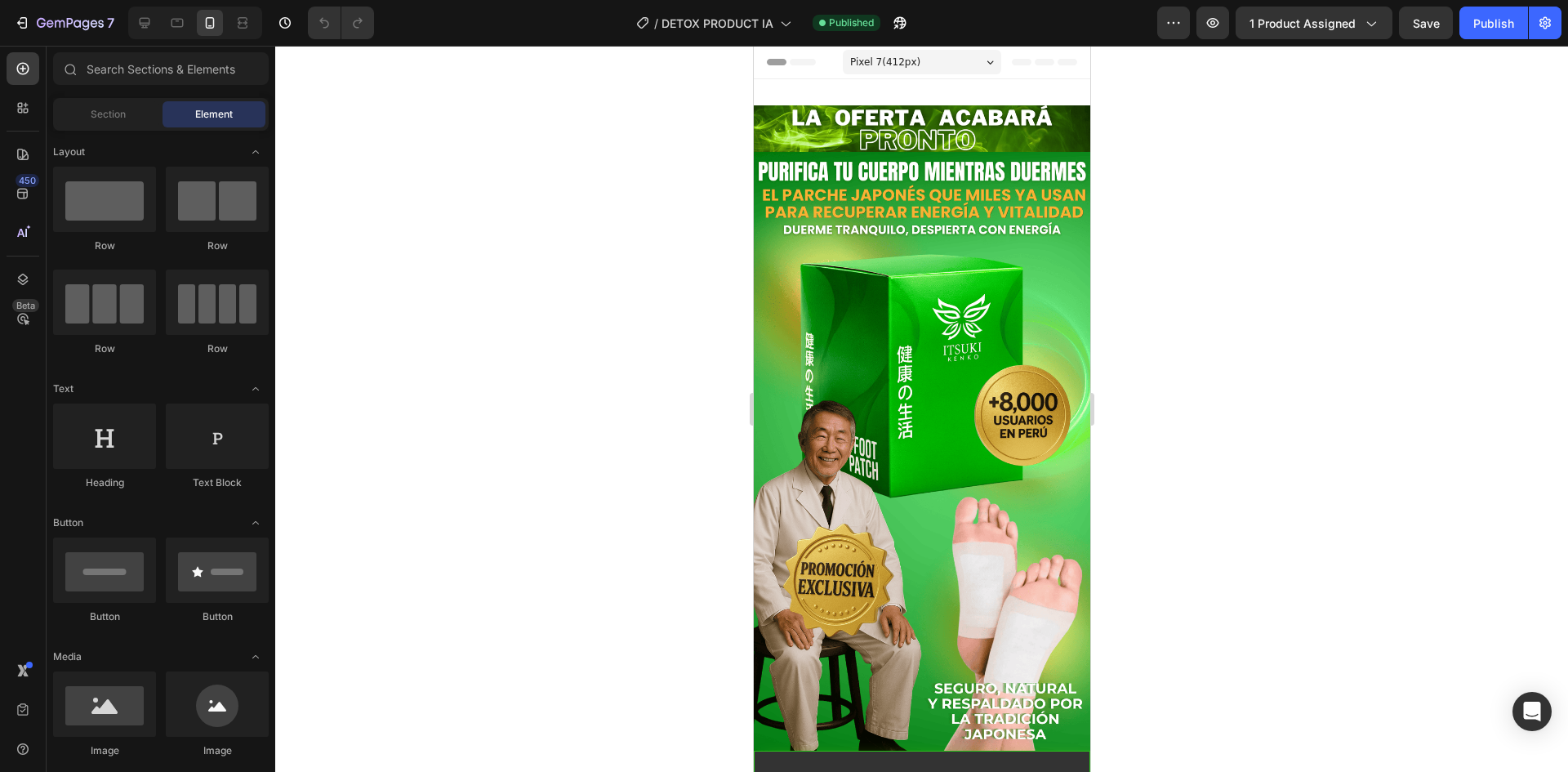
click at [1254, 240] on div at bounding box center [922, 409] width 1293 height 726
click at [54, 18] on icon "button" at bounding box center [70, 24] width 67 height 14
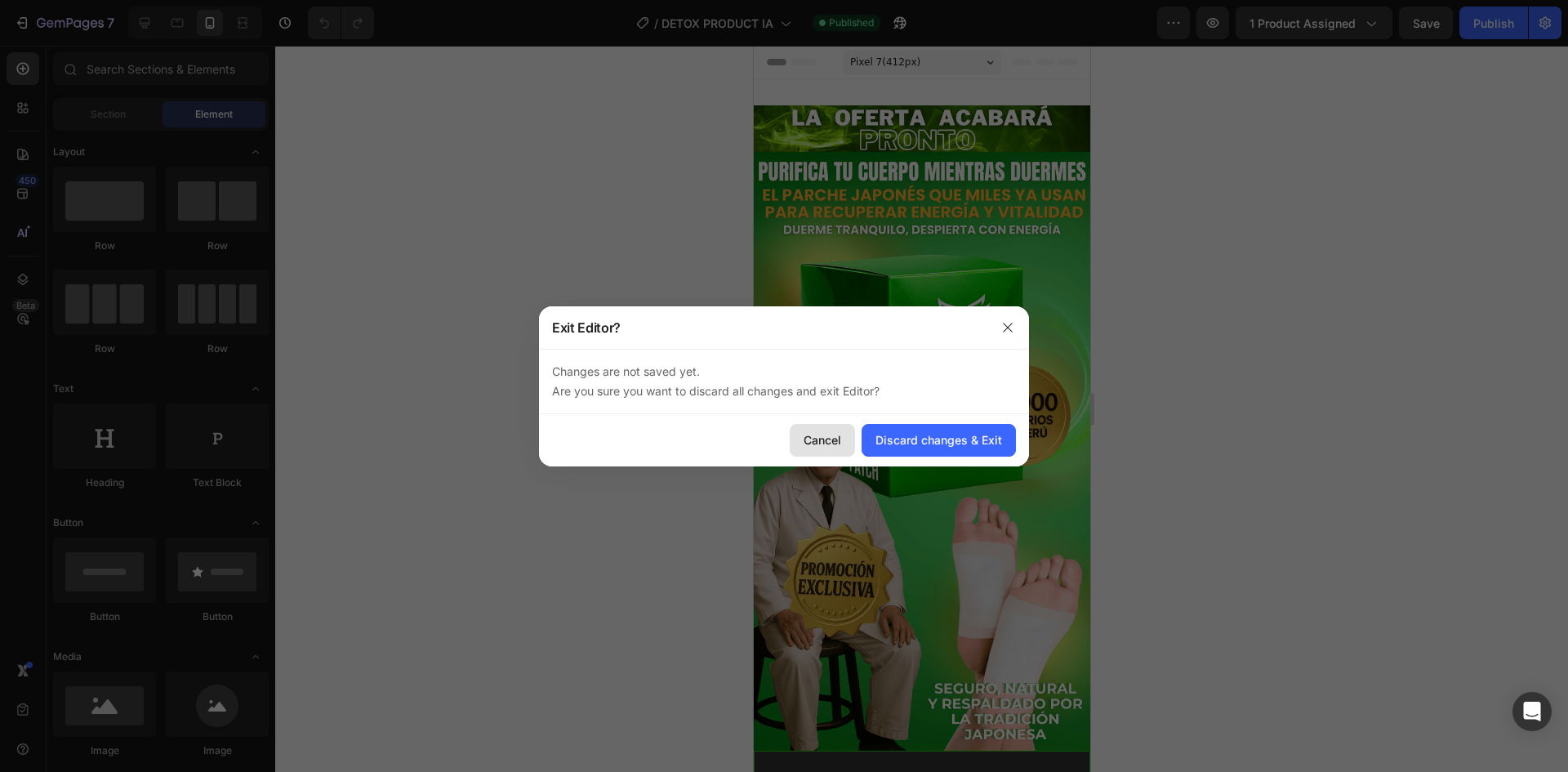
click at [837, 441] on div "Cancel" at bounding box center [822, 440] width 38 height 18
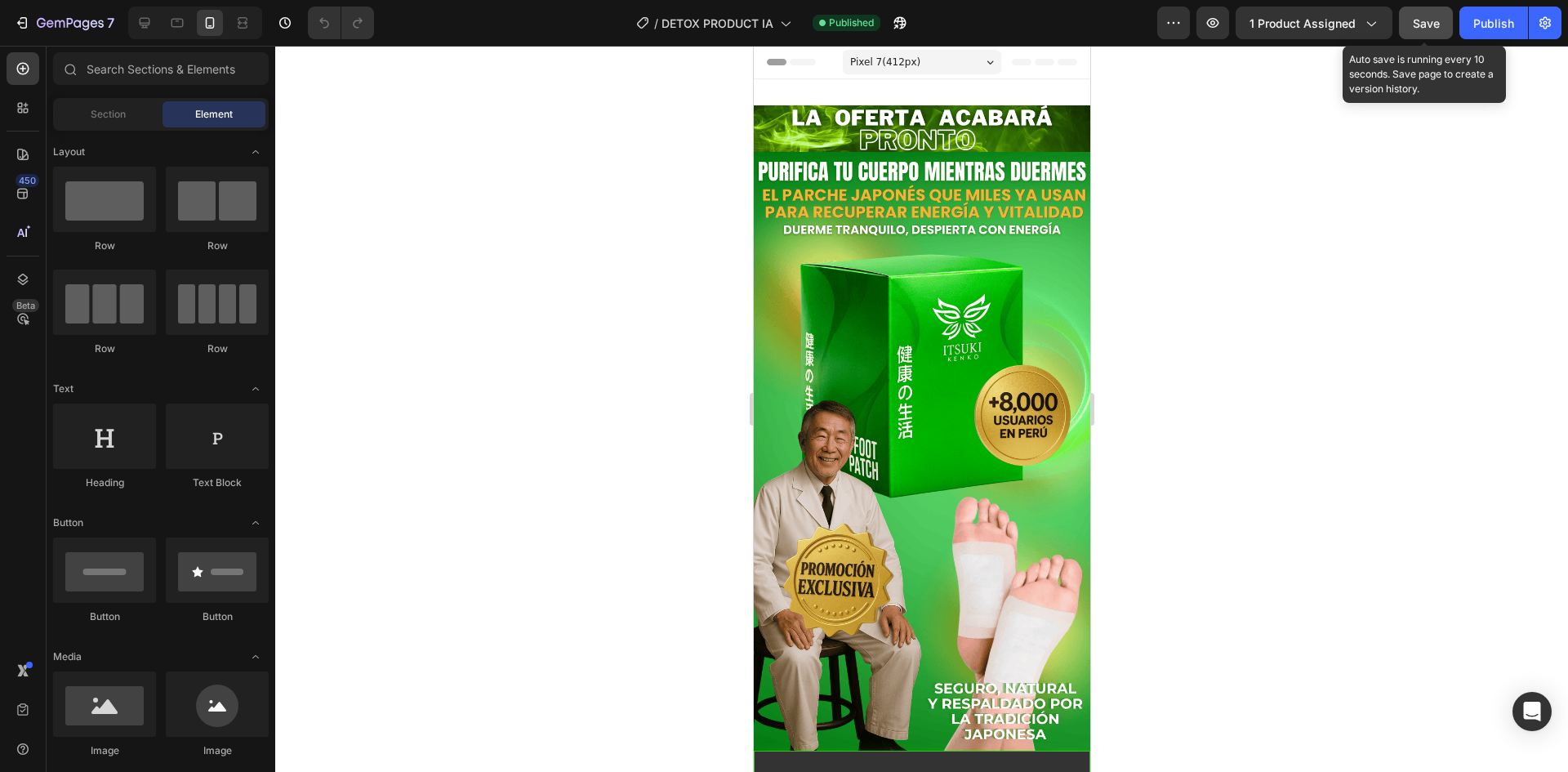
click at [1412, 18] on button "Save" at bounding box center [1426, 23] width 54 height 33
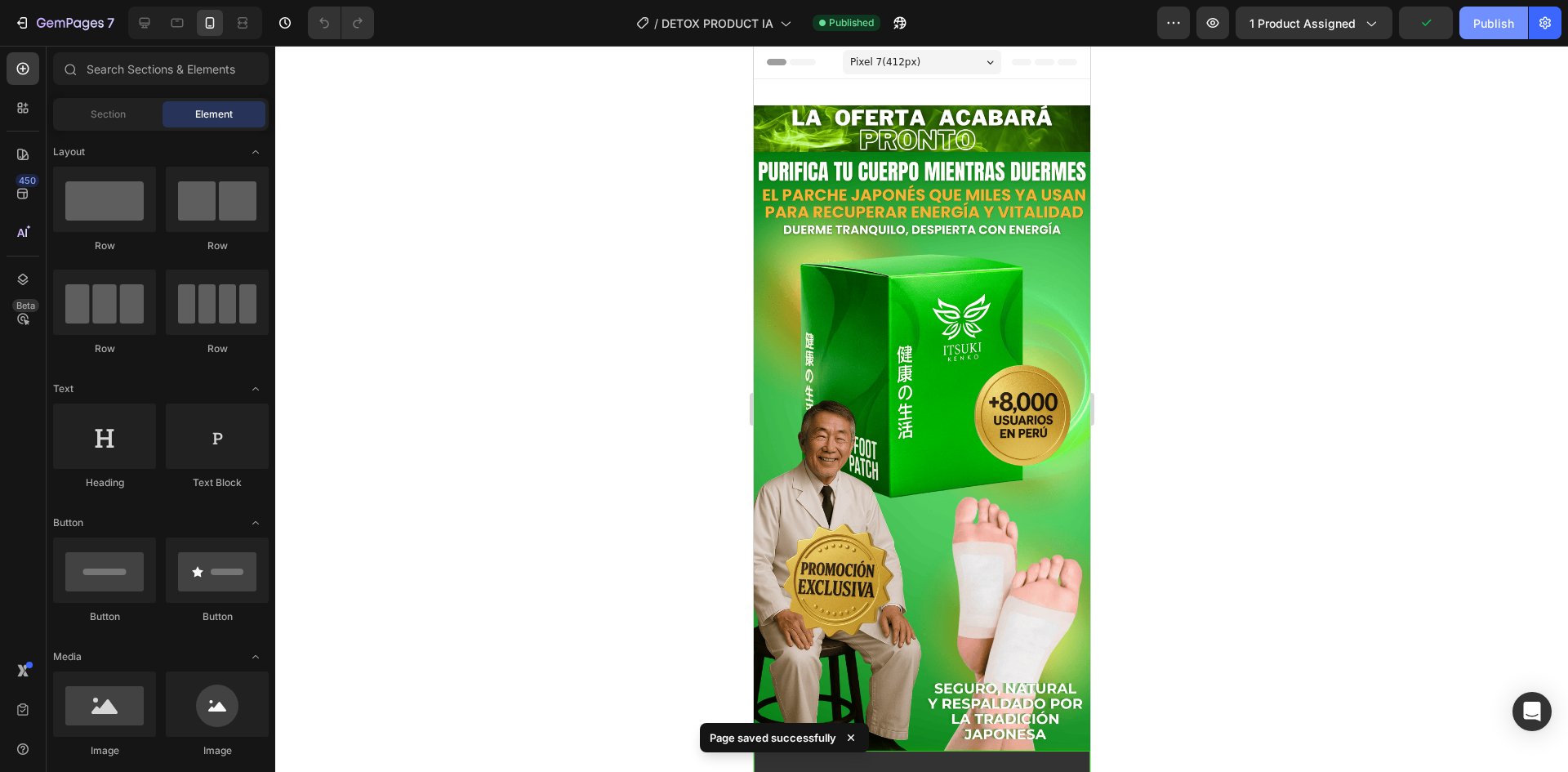
click at [1474, 18] on div "Publish" at bounding box center [1494, 23] width 41 height 18
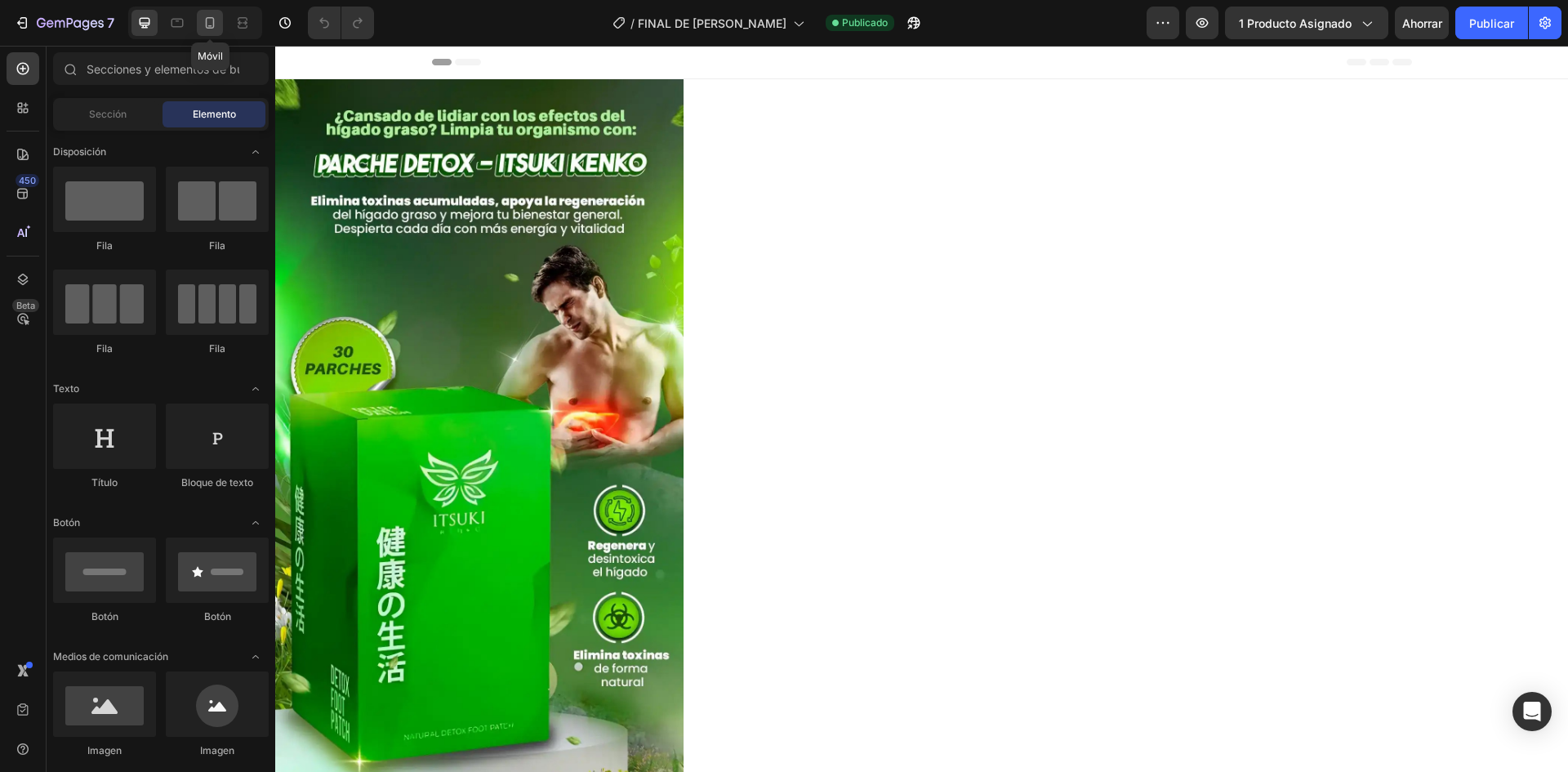
click at [205, 16] on icon at bounding box center [209, 22] width 17 height 17
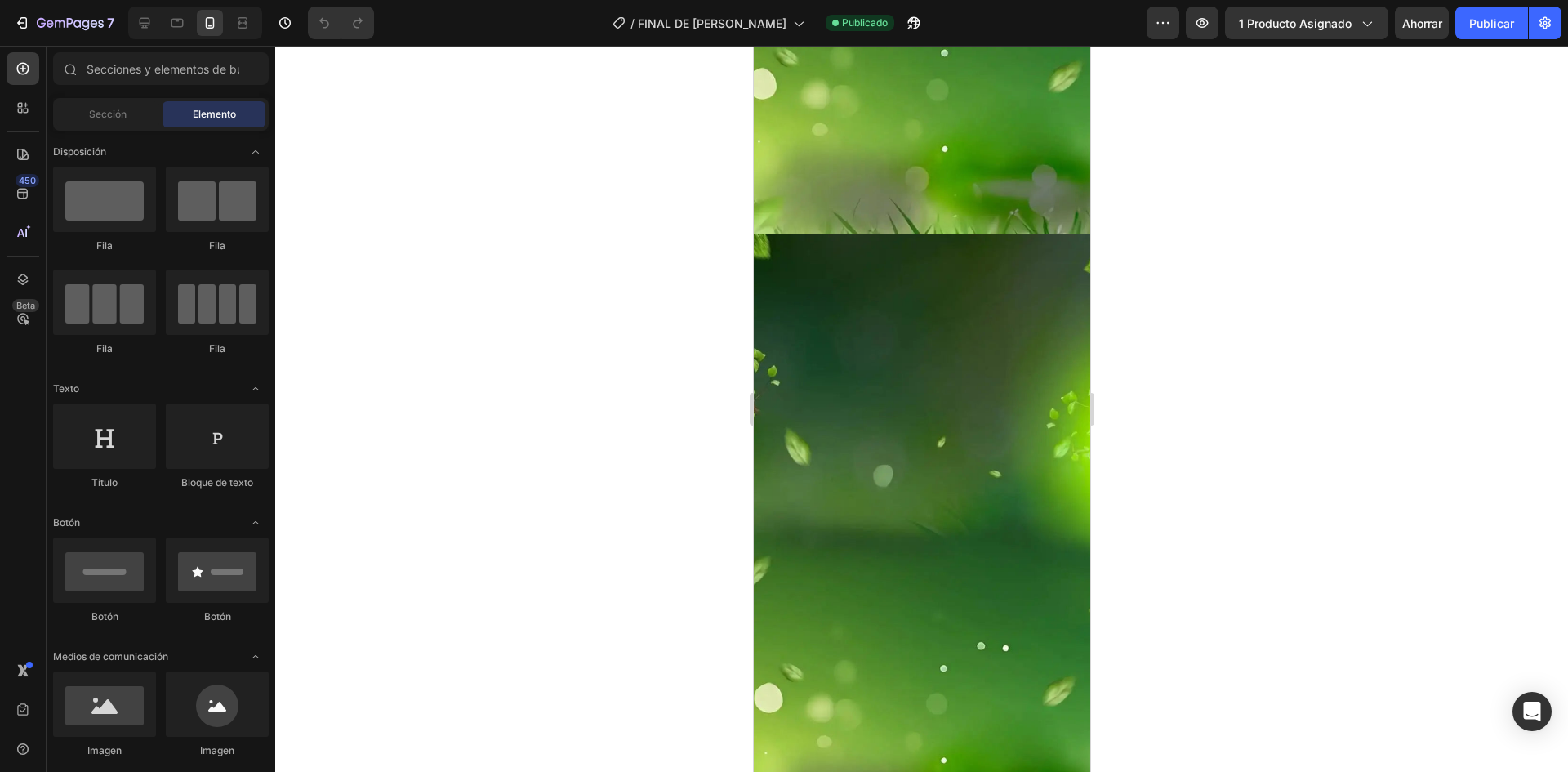
scroll to position [5388, 0]
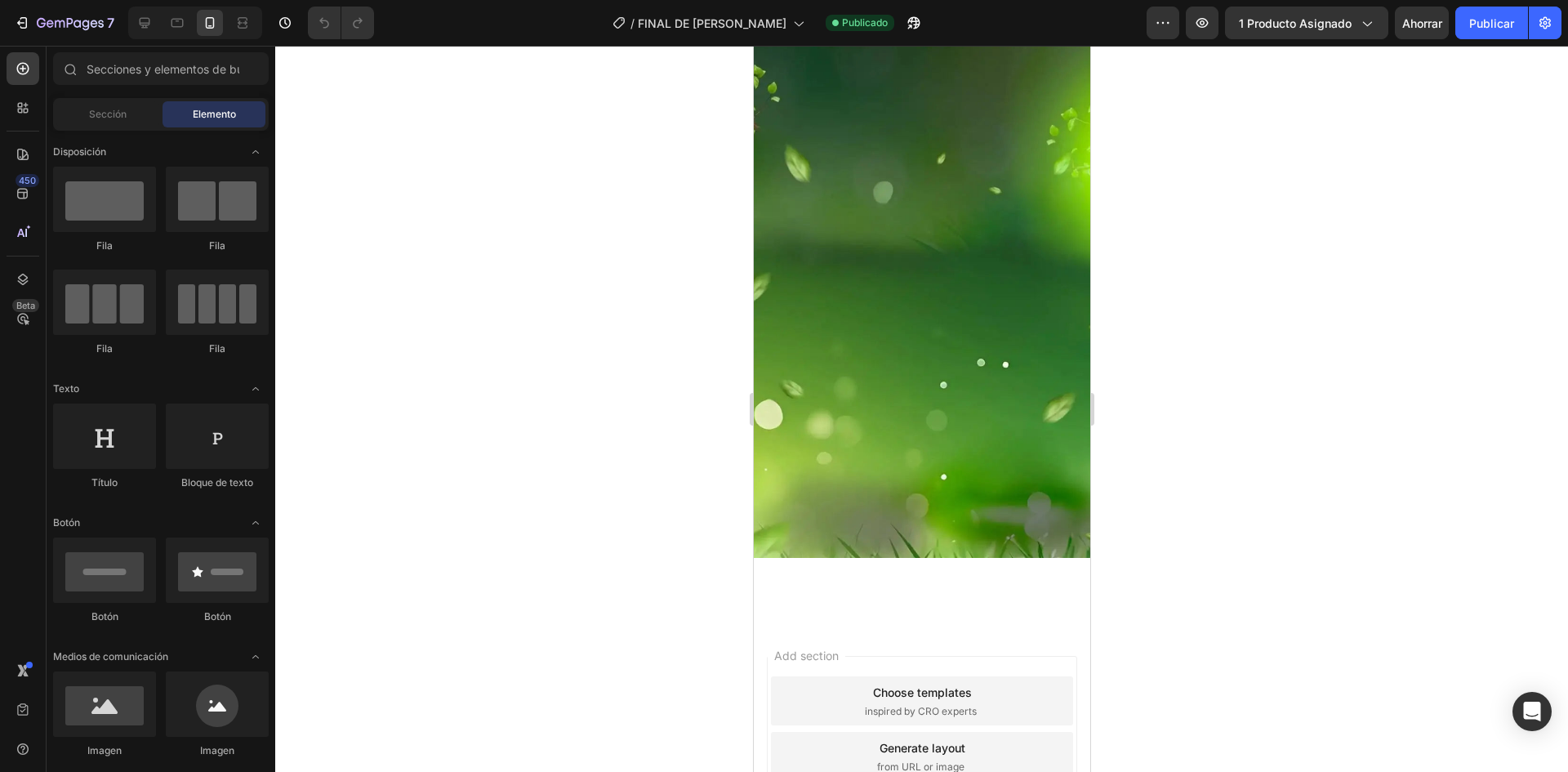
click at [1217, 410] on div at bounding box center [922, 409] width 1293 height 726
click at [569, 263] on div at bounding box center [922, 409] width 1293 height 726
click at [67, 11] on button "7" at bounding box center [64, 23] width 115 height 33
